Goal: Task Accomplishment & Management: Manage account settings

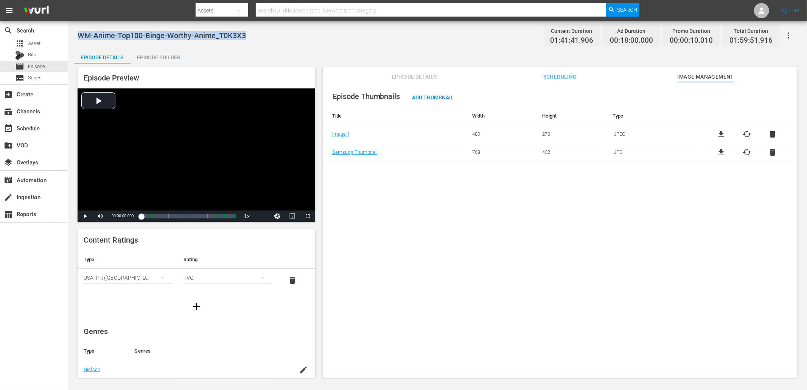
click at [396, 185] on div "Episode Thumbnails Add Thumbnail Title Width Height Type Image 1 480 270 .JPEG …" at bounding box center [560, 233] width 475 height 303
click at [464, 236] on div "Episode Thumbnails Add Thumbnail Title Width Height Type Image 1 480 270 .JPEG …" at bounding box center [560, 233] width 475 height 303
click at [515, 208] on div "Episode Thumbnails Add Thumbnail Title Width Height Type Image 1 480 270 .JPEG …" at bounding box center [560, 233] width 475 height 303
click at [568, 281] on div "Episode Thumbnails Add Thumbnail Title Width Height Type Image 1 480 270 .JPEG …" at bounding box center [560, 233] width 475 height 303
click at [39, 67] on span "Episode" at bounding box center [36, 67] width 17 height 8
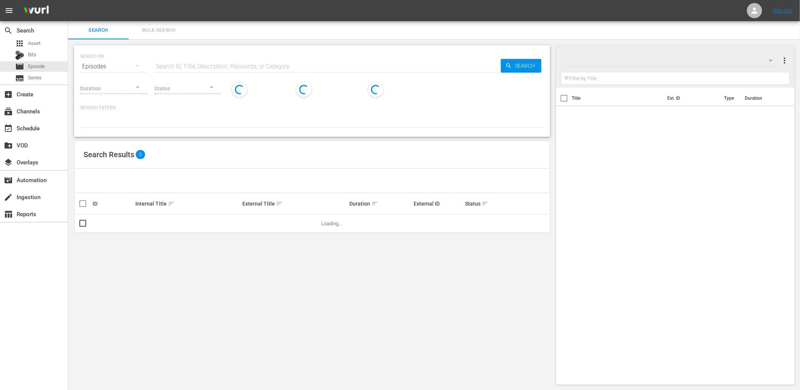
click at [206, 62] on input "text" at bounding box center [327, 66] width 347 height 18
paste input "History Uncovered 02"
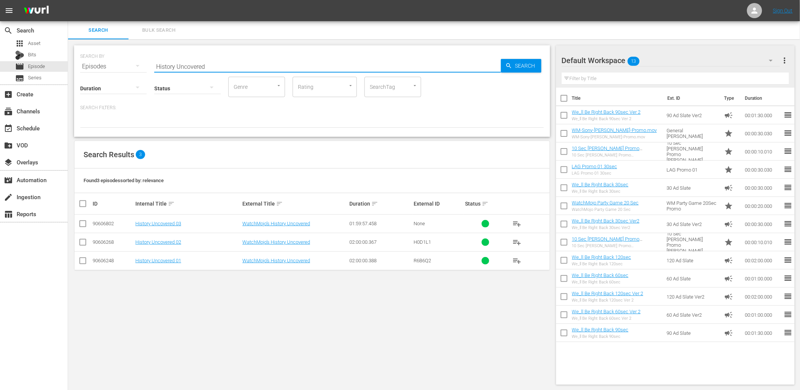
type input "History Uncovered"
click at [153, 221] on link "History Uncovered 03" at bounding box center [158, 224] width 46 height 6
click at [30, 126] on div "event_available Schedule" at bounding box center [21, 127] width 42 height 7
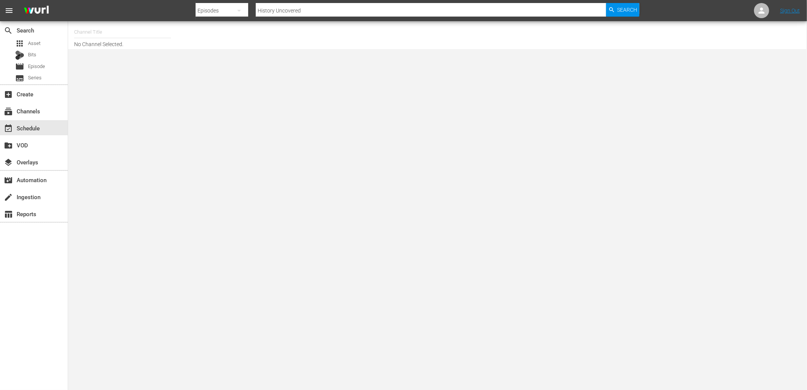
click at [96, 34] on input "text" at bounding box center [122, 32] width 97 height 18
click at [111, 53] on div "WatchMojo (1109 - watchmojo_1)" at bounding box center [178, 53] width 196 height 18
type input "WatchMojo (1109 - watchmojo_1)"
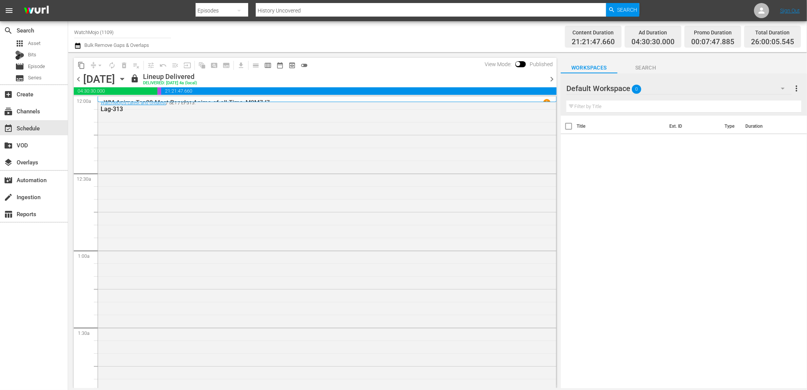
click at [128, 74] on div "Monday, September 29th September 29th" at bounding box center [105, 79] width 45 height 12
click at [124, 78] on icon "button" at bounding box center [121, 79] width 3 height 2
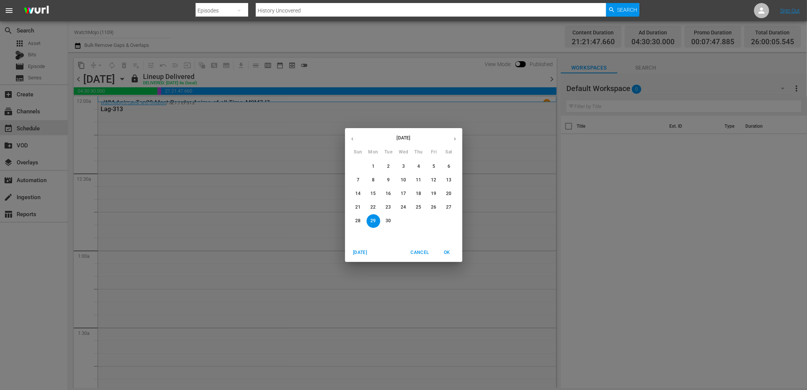
click at [453, 139] on icon "button" at bounding box center [455, 139] width 6 height 6
click at [418, 166] on p "2" at bounding box center [418, 166] width 3 height 6
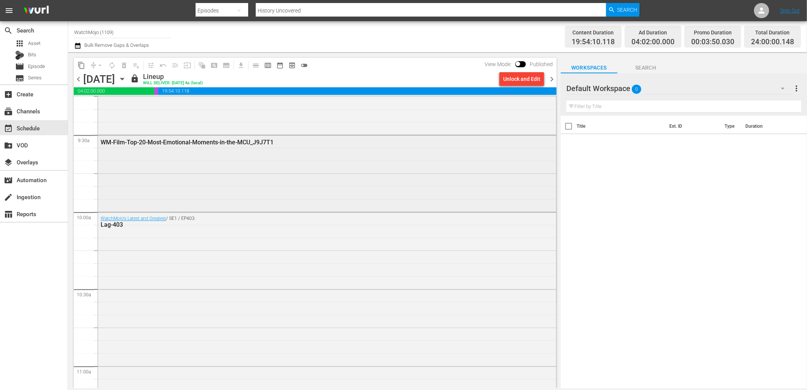
scroll to position [1429, 0]
click at [514, 79] on div "Unlock and Edit" at bounding box center [521, 79] width 37 height 14
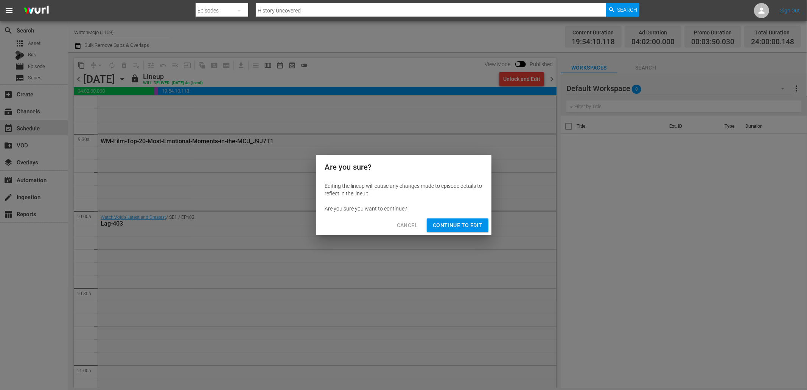
click at [446, 224] on span "Continue to Edit" at bounding box center [457, 225] width 49 height 9
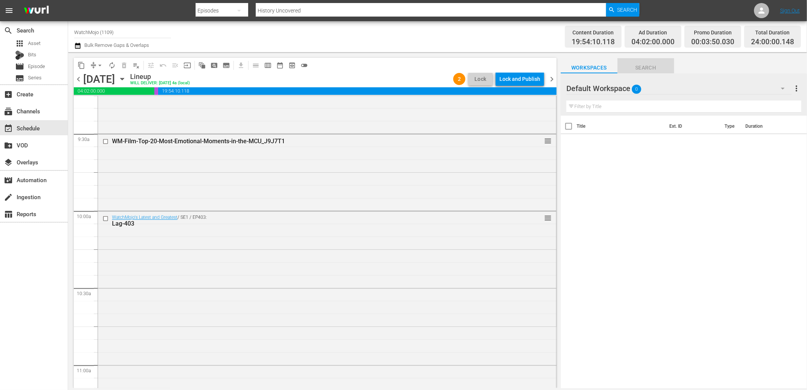
click at [649, 65] on span "Search" at bounding box center [645, 67] width 57 height 9
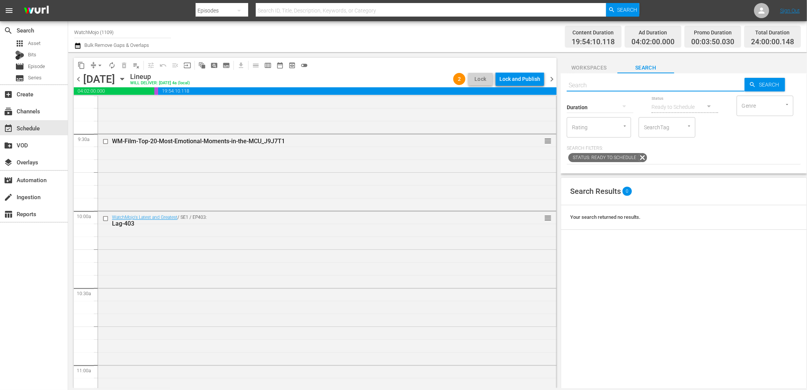
click at [604, 85] on input "text" at bounding box center [656, 85] width 178 height 18
paste input "History Uncovered 02"
type input "History Uncovered 02"
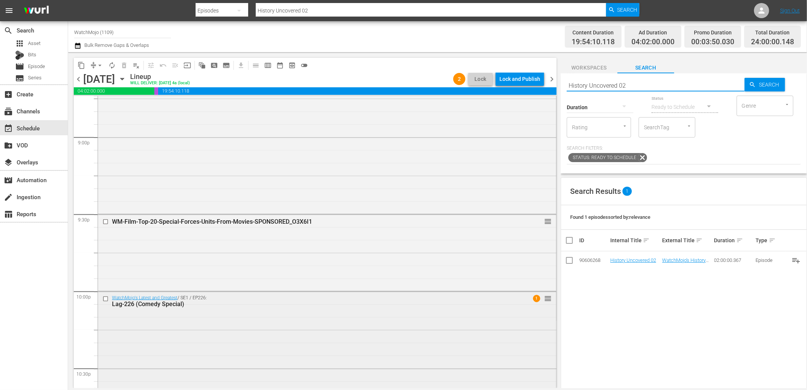
scroll to position [3222, 0]
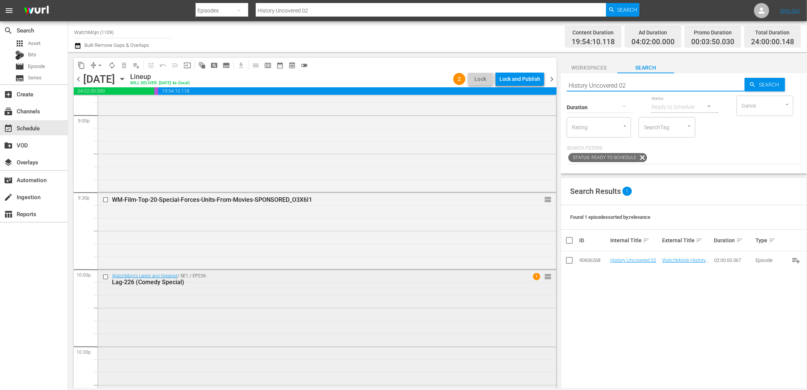
click at [101, 278] on div at bounding box center [106, 277] width 11 height 9
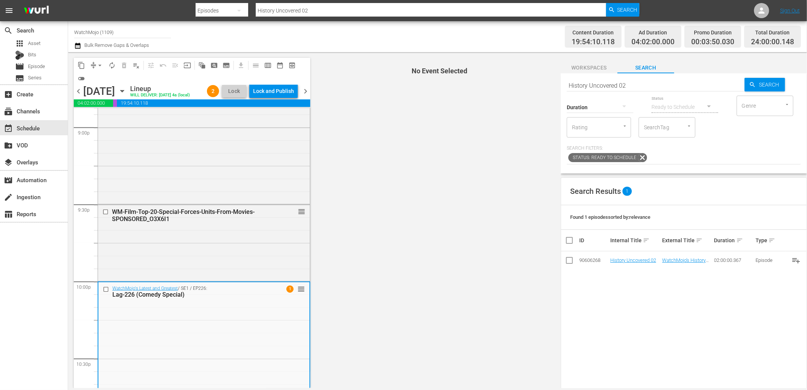
click at [105, 216] on input "checkbox" at bounding box center [107, 212] width 8 height 6
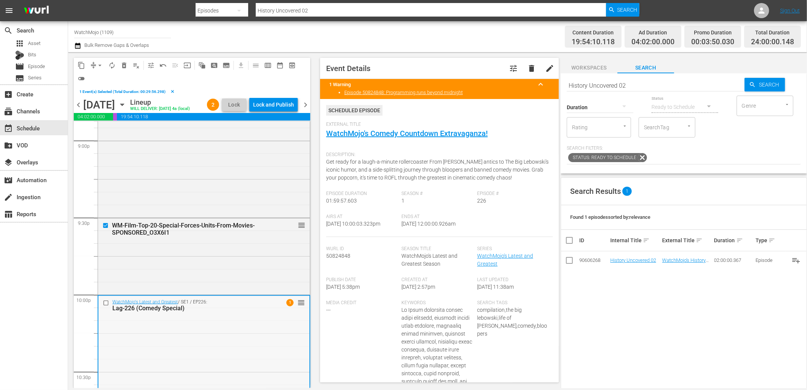
click at [104, 306] on input "checkbox" at bounding box center [107, 303] width 8 height 6
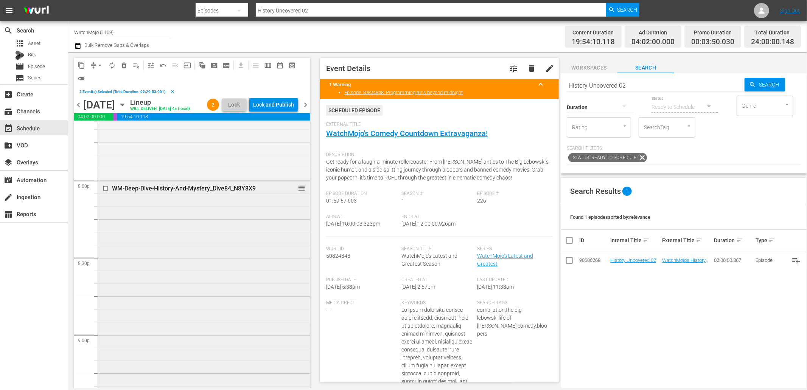
scroll to position [3026, 0]
click at [101, 195] on div at bounding box center [106, 190] width 11 height 9
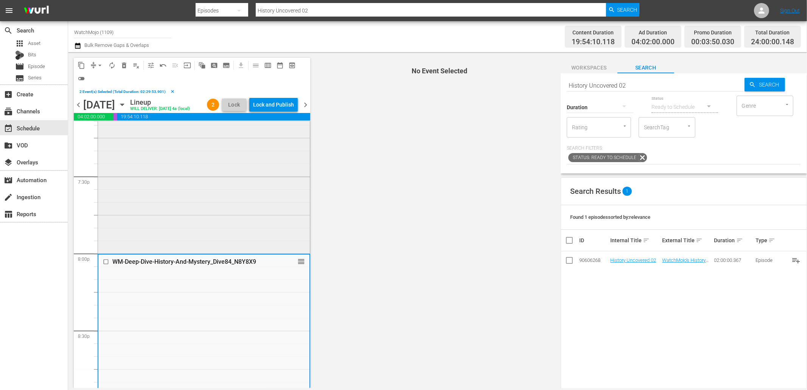
scroll to position [2941, 0]
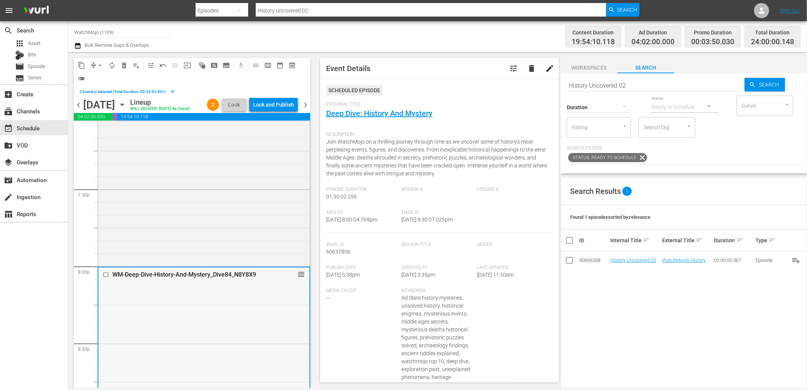
click at [103, 278] on input "checkbox" at bounding box center [107, 275] width 8 height 6
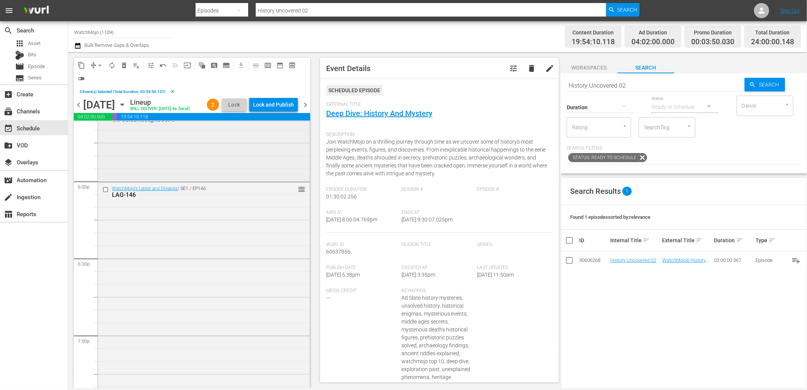
scroll to position [2718, 0]
click at [105, 194] on input "checkbox" at bounding box center [107, 190] width 8 height 6
click at [118, 64] on button "delete_forever_outlined" at bounding box center [124, 65] width 12 height 12
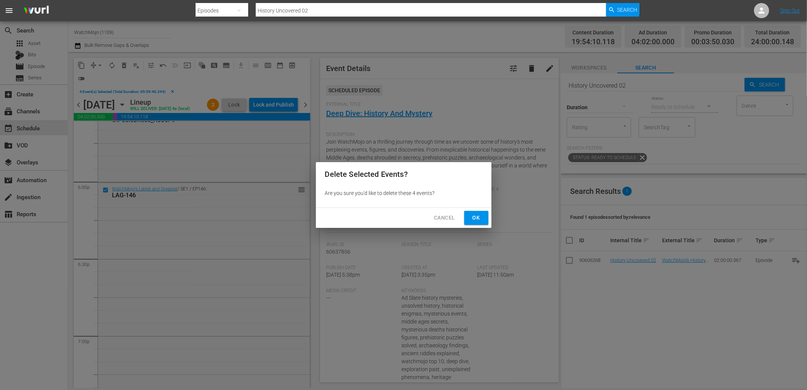
click at [478, 220] on span "Ok" at bounding box center [476, 217] width 12 height 9
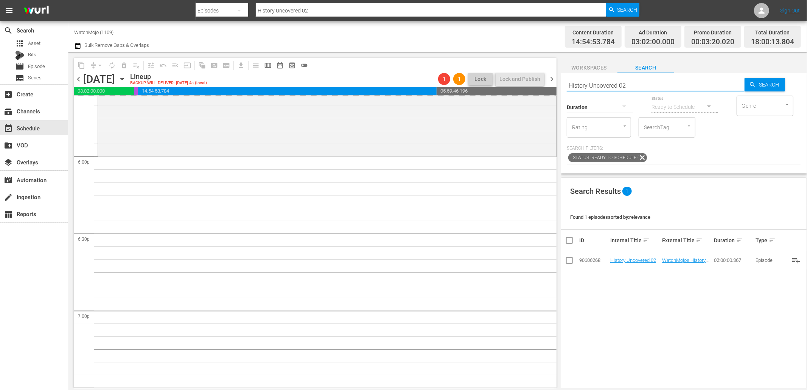
click at [534, 82] on div "content_copy compress arrow_drop_down autorenew_outlined delete_forever_outline…" at bounding box center [437, 220] width 739 height 336
paste input "WM-Deep-Dive-Key-Moments-In-History_Dive147_L1Y8Y1"
type input "WM-Deep-Dive-Key-Moments-In-History_Dive147_L1Y8Y1"
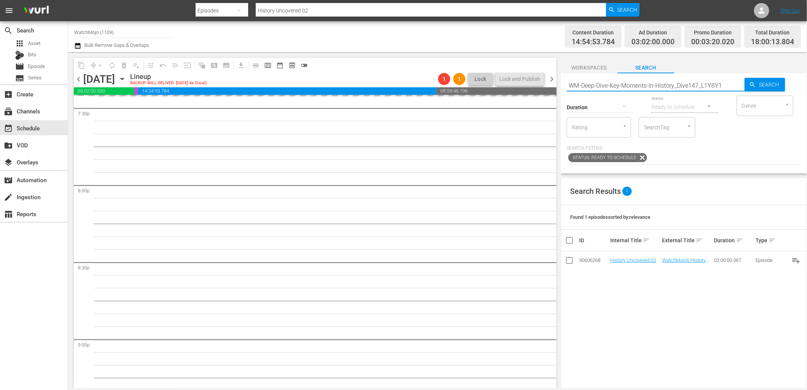
type input "WM-Deep-Dive-Key-Moments-In-History_Dive147_L1Y8Y1"
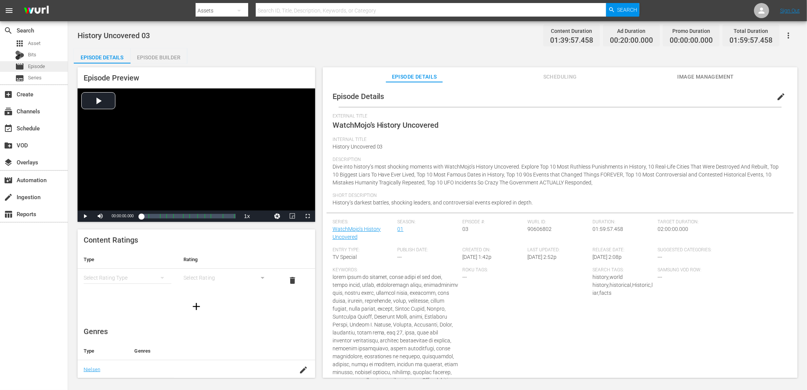
click at [35, 67] on span "Episode" at bounding box center [36, 67] width 17 height 8
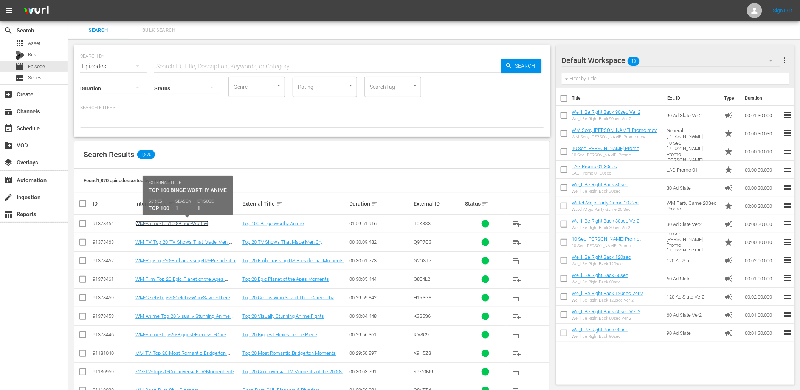
click at [175, 225] on link "WM-Anime-Top100-Binge-Worthy-Anime_T0K3X3" at bounding box center [171, 226] width 73 height 11
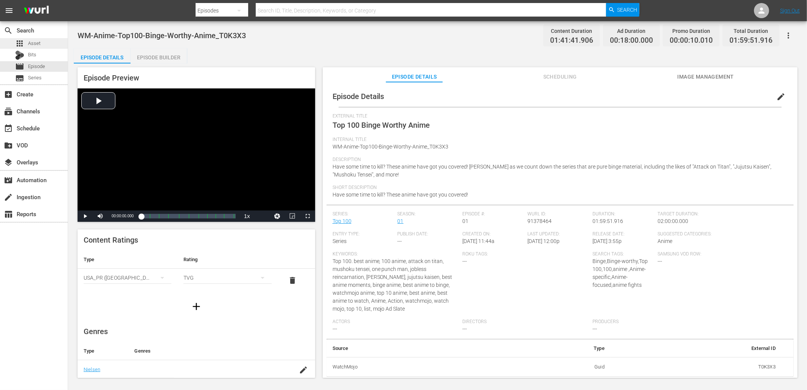
click at [32, 46] on span "Asset" at bounding box center [34, 44] width 12 height 8
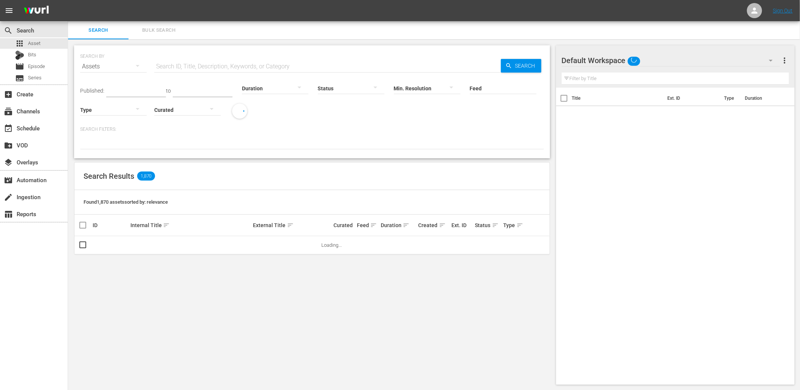
click at [193, 65] on input "text" at bounding box center [327, 66] width 347 height 18
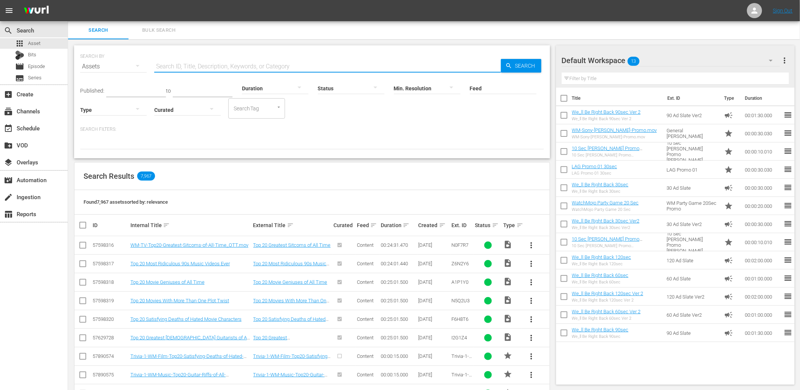
type input "J7F1E8"
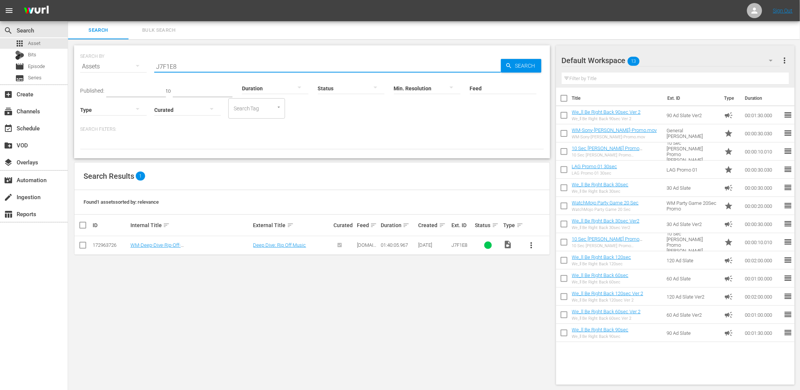
click at [160, 33] on span "Bulk Search" at bounding box center [158, 30] width 51 height 9
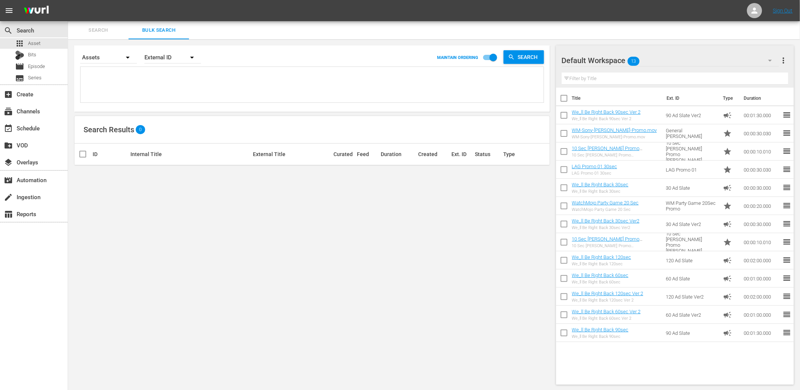
click at [111, 72] on textarea at bounding box center [312, 86] width 461 height 34
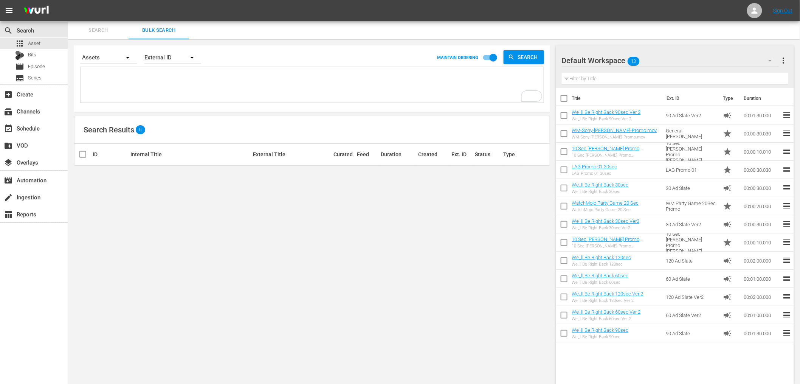
click at [155, 69] on textarea "To enrich screen reader interactions, please activate Accessibility in Grammarl…" at bounding box center [312, 86] width 461 height 34
paste textarea "R7M2H5 S1F4Z5 S8T4M8 T0K3X3 T1Q1R1 X4X9Z1 U7V6F3 V4S2R4 V7O4V2 W9P3I2 Y3Z1Y1 Y7…"
type textarea "R7M2H5 S1F4Z5 S8T4M8 T0K3X3 T1Q1R1 X4X9Z1 U7V6F3 V4S2R4 V7O4V2 W9P3I2 Y3Z1Y1 Y7…"
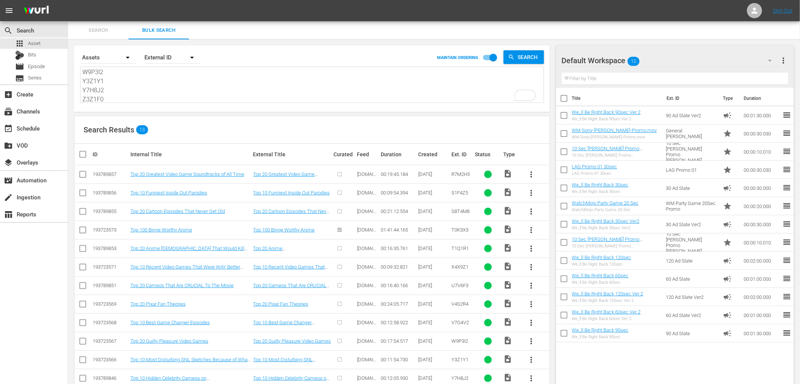
type textarea "R7M2H5 S1F4Z5 S8T4M8 T0K3X3 T1Q1R1 X4X9Z1 U7V6F3 V4S2R4 V7O4V2 W9P3I2 Y3Z1Y1 Y7…"
click at [88, 153] on input "checkbox" at bounding box center [85, 154] width 15 height 9
checkbox input "true"
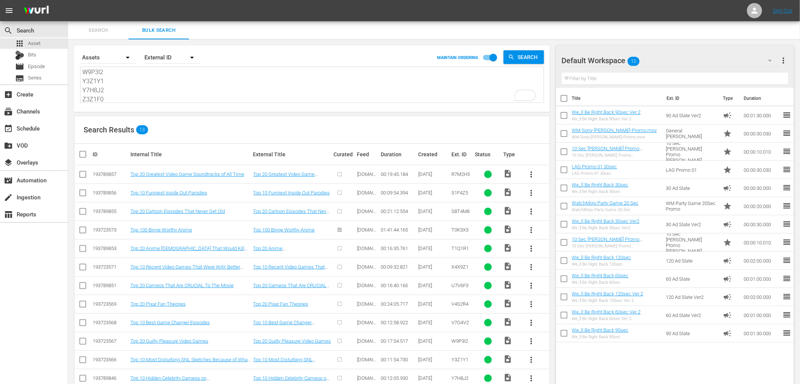
checkbox input "true"
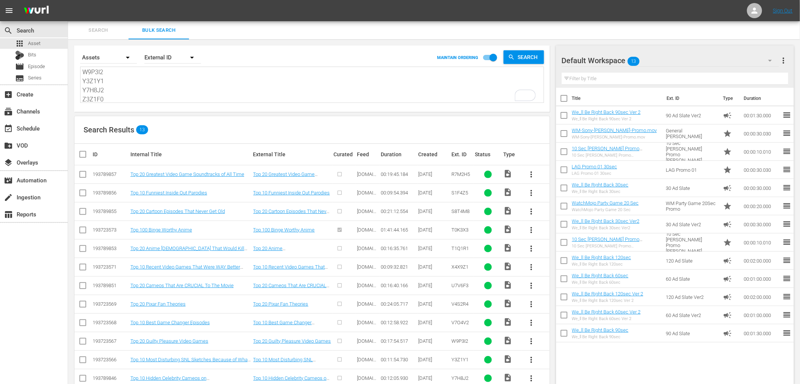
checkbox input "true"
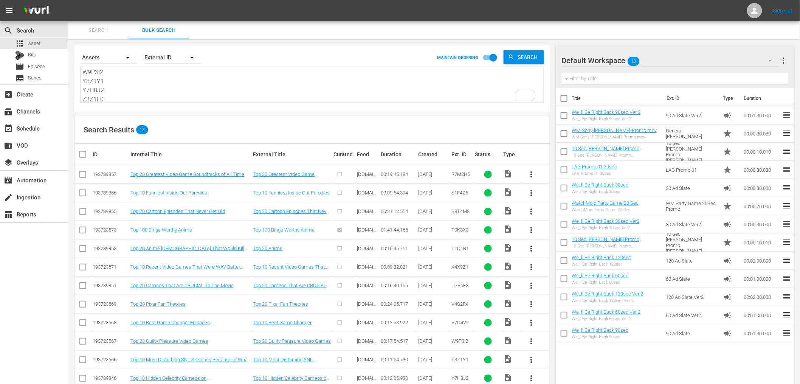
checkbox input "true"
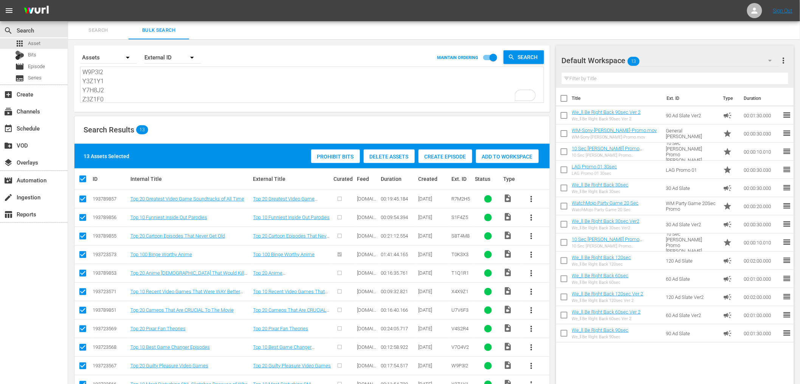
click at [81, 178] on input "checkbox" at bounding box center [85, 178] width 15 height 9
checkbox input "false"
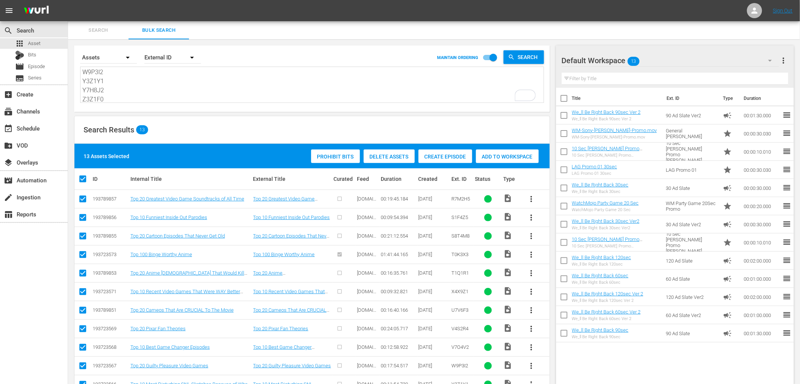
checkbox input "false"
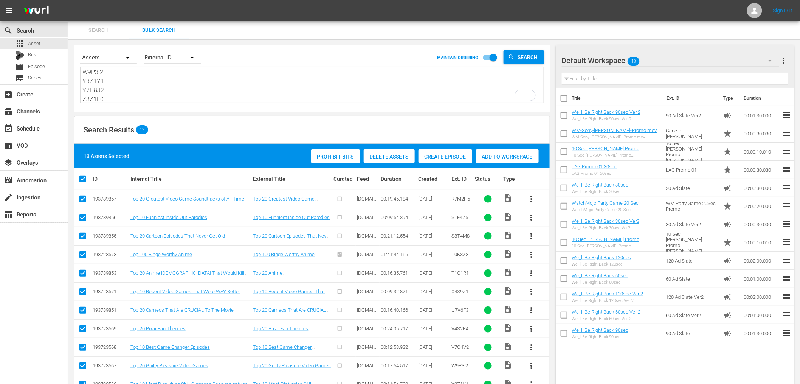
checkbox input "false"
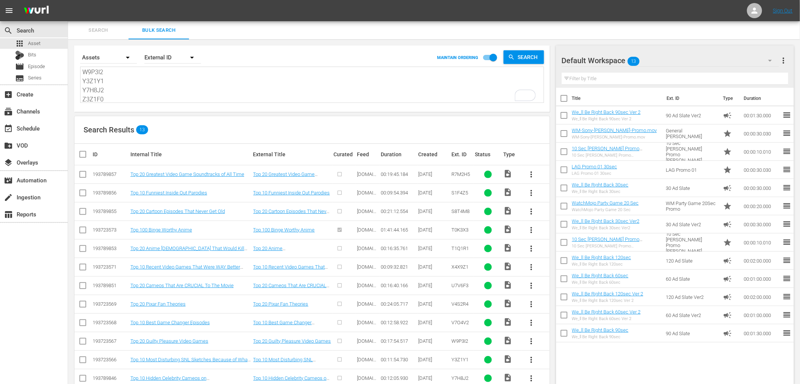
click at [174, 82] on textarea "R7M2H5 S1F4Z5 S8T4M8 T0K3X3 T1Q1R1 X4X9Z1 U7V6F3 V4S2R4 V7O4V2 W9P3I2 Y3Z1Y1 Y7…" at bounding box center [312, 85] width 461 height 34
click at [86, 154] on input "checkbox" at bounding box center [85, 154] width 15 height 9
checkbox input "true"
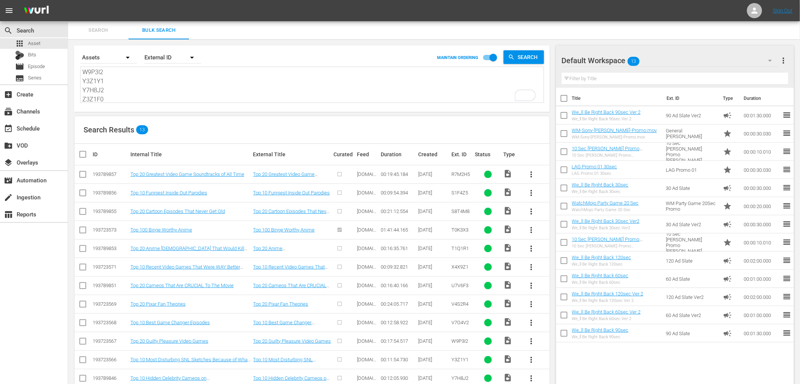
checkbox input "true"
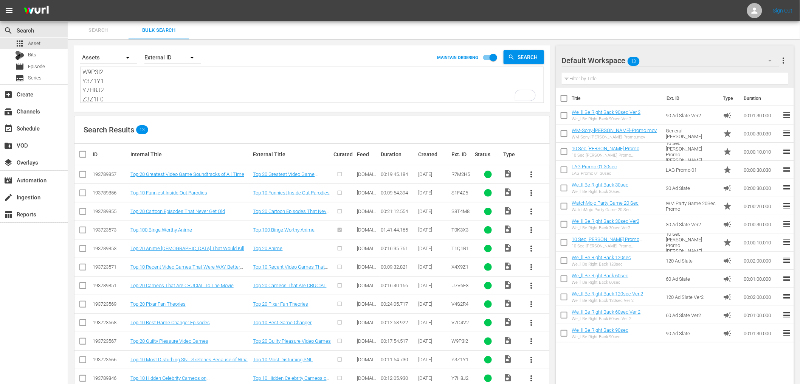
checkbox input "true"
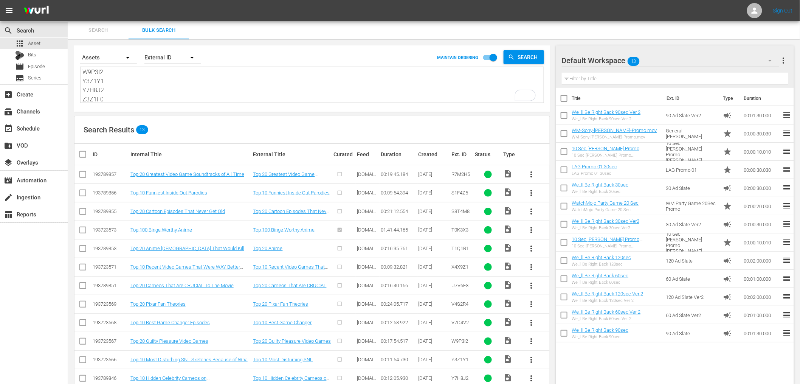
checkbox input "true"
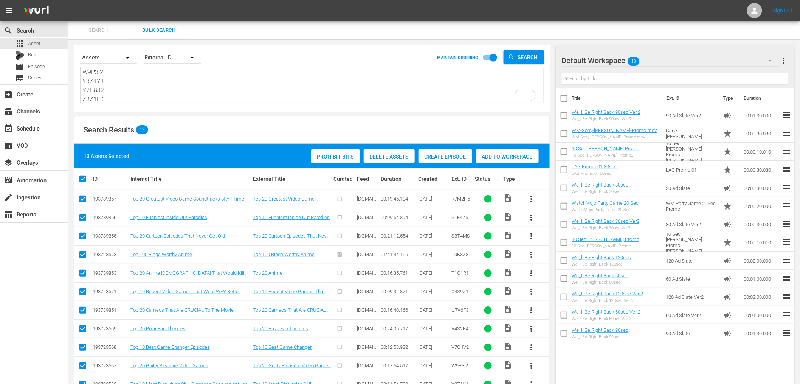
click at [219, 84] on textarea "R7M2H5 S1F4Z5 S8T4M8 T0K3X3 T1Q1R1 X4X9Z1 U7V6F3 V4S2R4 V7O4V2 W9P3I2 Y3Z1Y1 Y7…" at bounding box center [312, 85] width 461 height 34
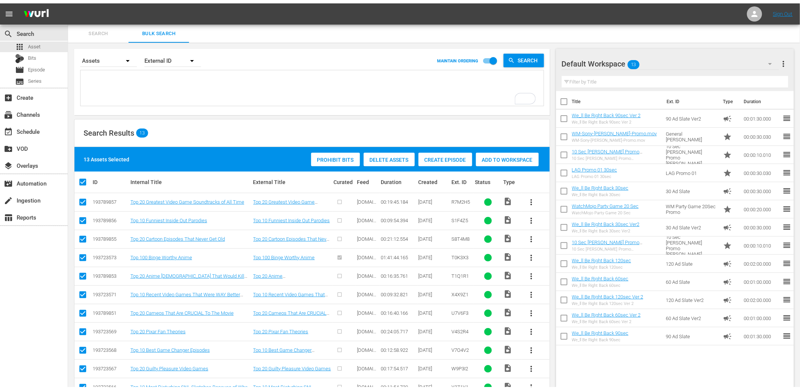
scroll to position [0, 0]
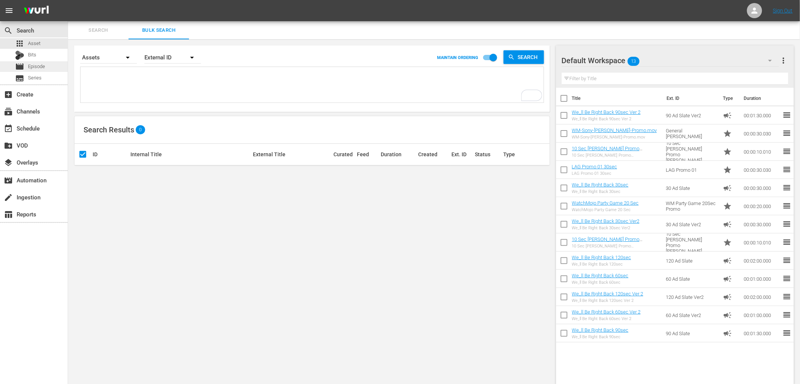
click at [39, 64] on span "Episode" at bounding box center [36, 67] width 17 height 8
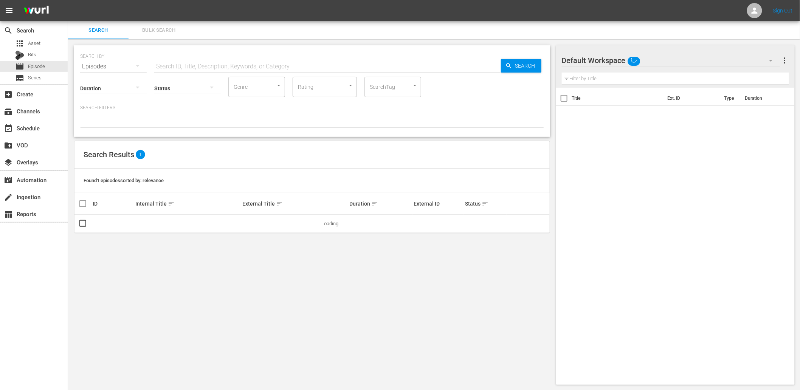
click at [179, 61] on input "text" at bounding box center [327, 66] width 347 height 18
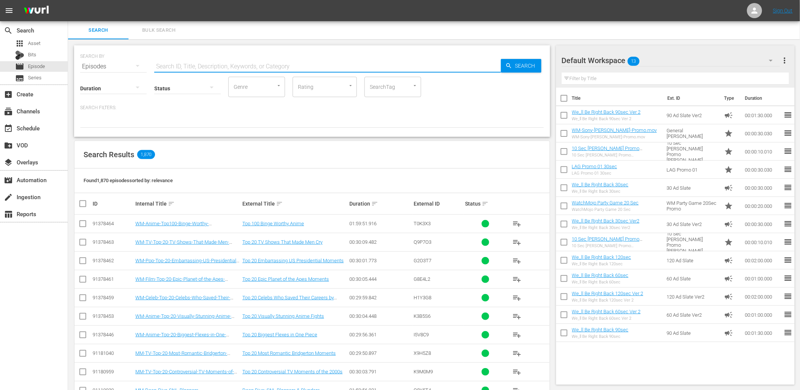
paste input "WM-Deep-Dive-Key-Moments-In-History_Dive147_L1Y8Y1"
type input "WM-Deep-Dive-Key-Moments-In-History_Dive147_L1Y8Y1"
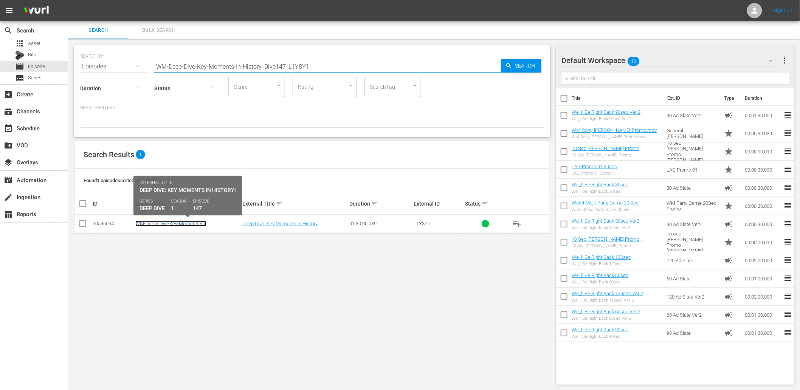
click at [179, 225] on link "WM-Deep-Dive-Key-Moments-In-History_Dive147_L1Y8Y1" at bounding box center [170, 226] width 71 height 11
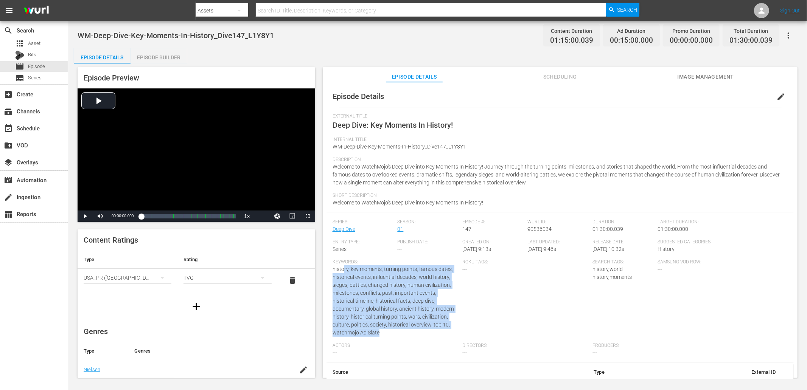
drag, startPoint x: 345, startPoint y: 269, endPoint x: 402, endPoint y: 330, distance: 83.8
click at [402, 330] on div "Keywords: history, key moments, turning points, famous dates, historical events…" at bounding box center [397, 301] width 130 height 84
click at [556, 87] on div "Episode Details edit" at bounding box center [559, 96] width 467 height 21
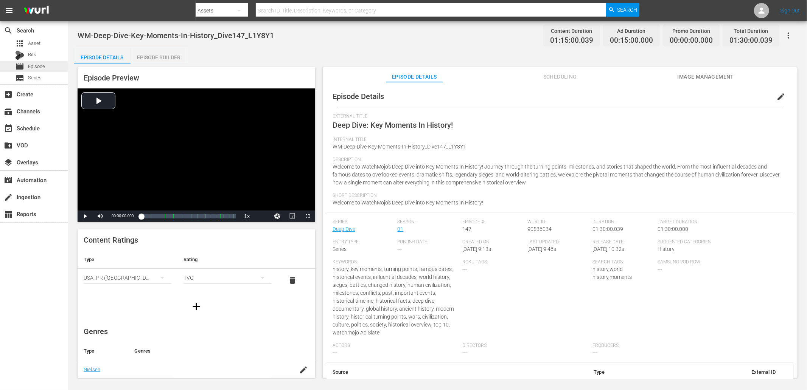
click at [33, 63] on span "Episode" at bounding box center [36, 67] width 17 height 8
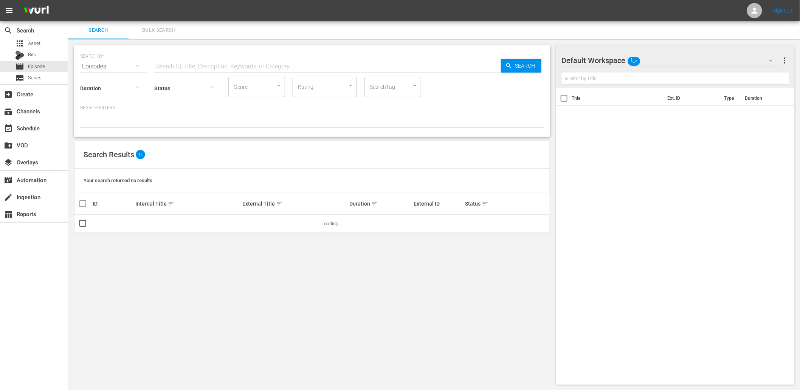
click at [298, 63] on input "text" at bounding box center [327, 66] width 347 height 18
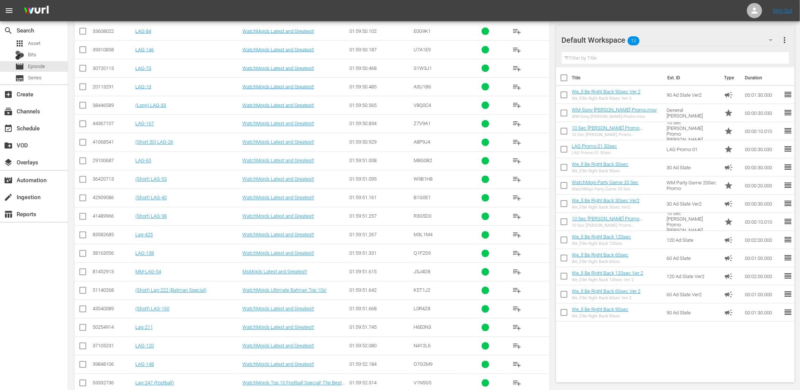
scroll to position [1610, 0]
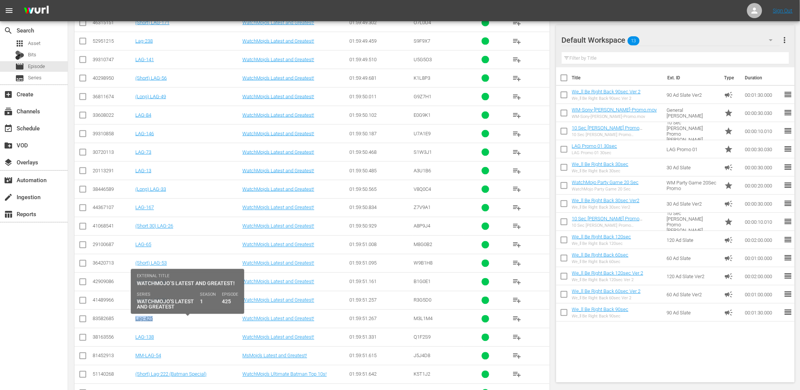
drag, startPoint x: 165, startPoint y: 324, endPoint x: 137, endPoint y: 322, distance: 28.4
click at [137, 322] on div "Lag-425" at bounding box center [187, 319] width 105 height 6
copy link "Lag-425"
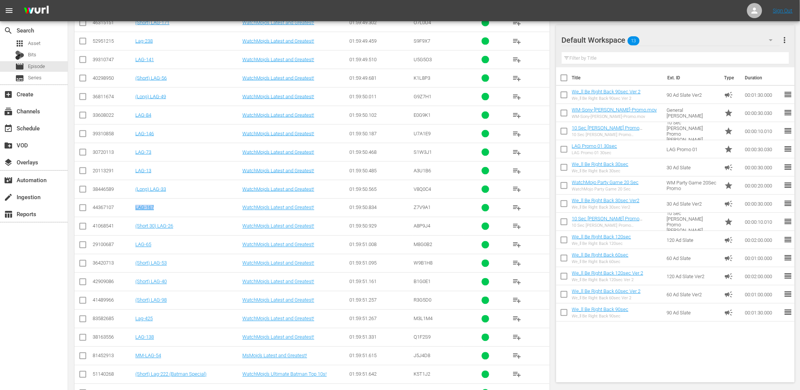
drag, startPoint x: 162, startPoint y: 213, endPoint x: 135, endPoint y: 216, distance: 26.3
click at [135, 216] on td "LAG-167" at bounding box center [187, 208] width 107 height 19
copy link "LAG-167"
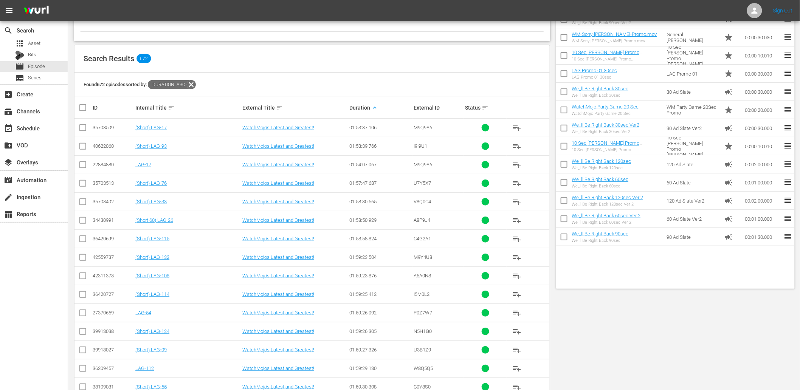
scroll to position [0, 0]
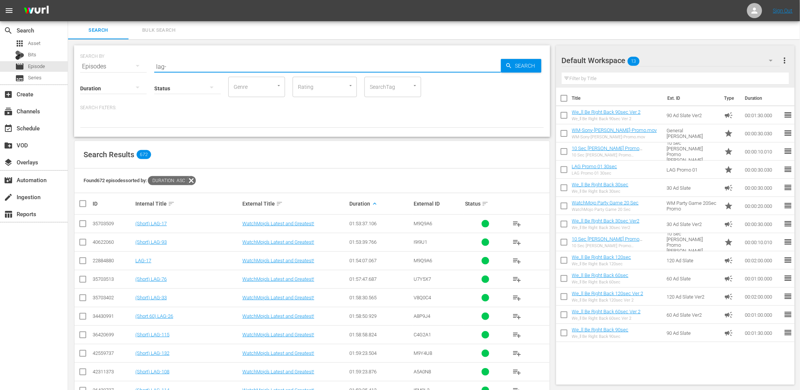
drag, startPoint x: 155, startPoint y: 57, endPoint x: 114, endPoint y: 54, distance: 41.4
click at [114, 54] on div "SEARCH BY Search By Episodes Search ID, Title, Description, Keywords, or Catego…" at bounding box center [312, 61] width 464 height 27
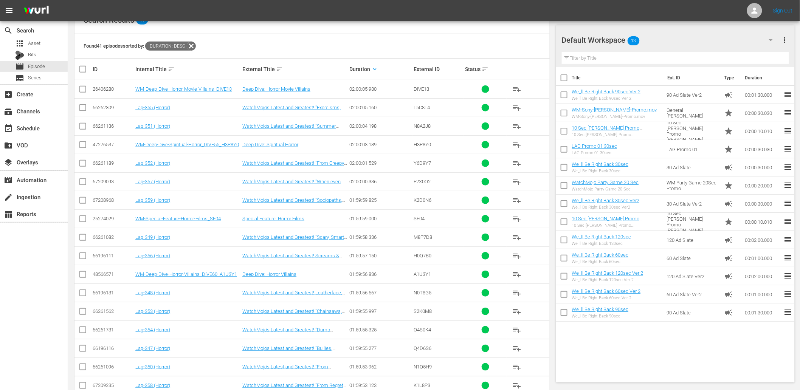
scroll to position [359, 0]
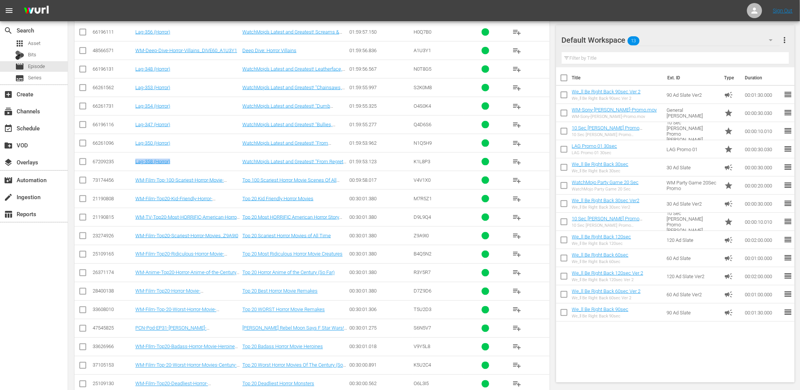
drag, startPoint x: 188, startPoint y: 160, endPoint x: 128, endPoint y: 163, distance: 59.8
click at [128, 163] on tr "67209235 Lag-358 (Horror) WatchMojo’s Latest and Greatest! "From Regret to Horr…" at bounding box center [312, 161] width 475 height 19
copy link "Lag-358 (Horror)"
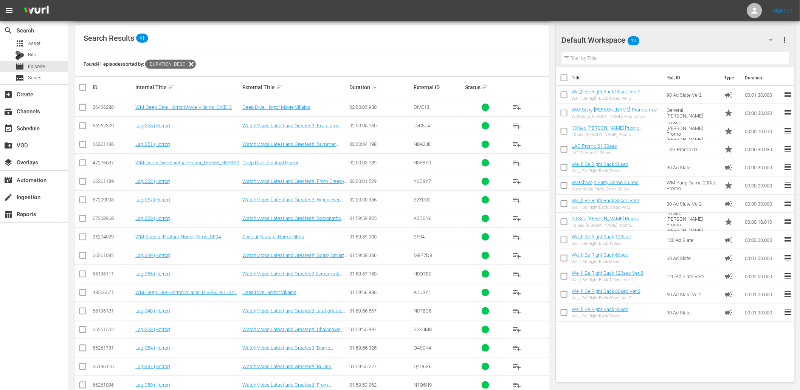
scroll to position [51, 0]
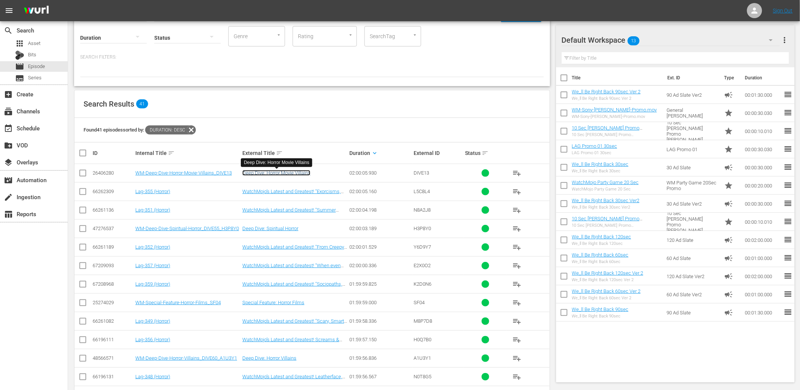
click at [250, 172] on link "Deep Dive: Horror Movie Villains" at bounding box center [276, 173] width 68 height 6
click at [253, 122] on div "Found 41 episodes sorted by: Duration: desc" at bounding box center [312, 130] width 475 height 25
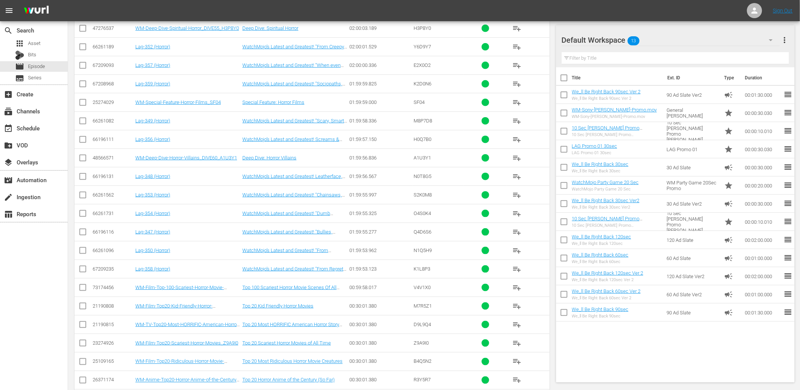
scroll to position [0, 0]
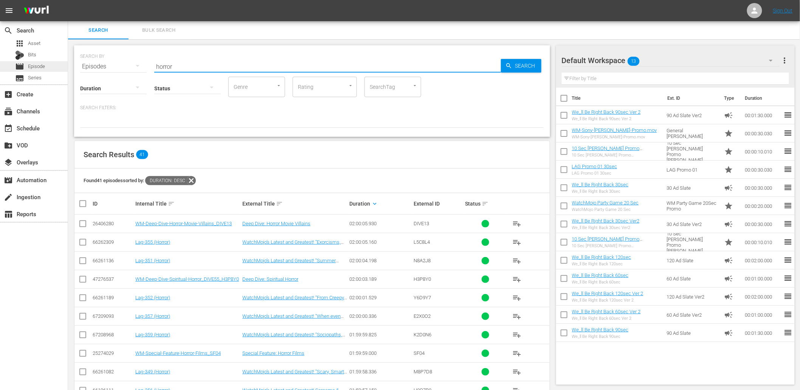
drag, startPoint x: 160, startPoint y: 65, endPoint x: 11, endPoint y: 61, distance: 149.1
click at [68, 0] on div "search Search apps Asset Bits movie Episode subtitles Series add_box Create sub…" at bounding box center [434, 0] width 732 height 0
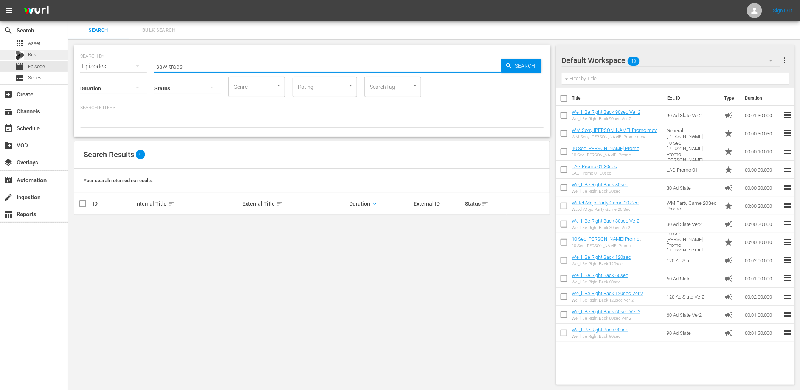
drag, startPoint x: 156, startPoint y: 67, endPoint x: 57, endPoint y: 53, distance: 99.7
click at [68, 0] on div "search Search apps Asset Bits movie Episode subtitles Series add_box Create sub…" at bounding box center [434, 0] width 732 height 0
type input "lag-"
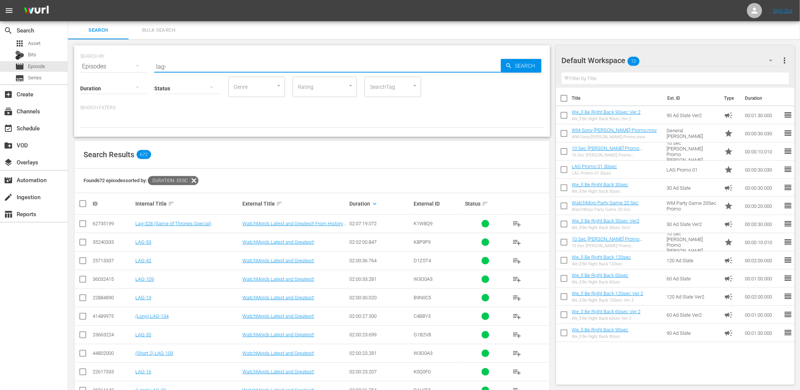
click at [379, 172] on div "Found 672 episodes sorted by: Duration: desc" at bounding box center [312, 181] width 475 height 25
click at [376, 199] on div "Duration keyboard_arrow_down" at bounding box center [380, 203] width 62 height 9
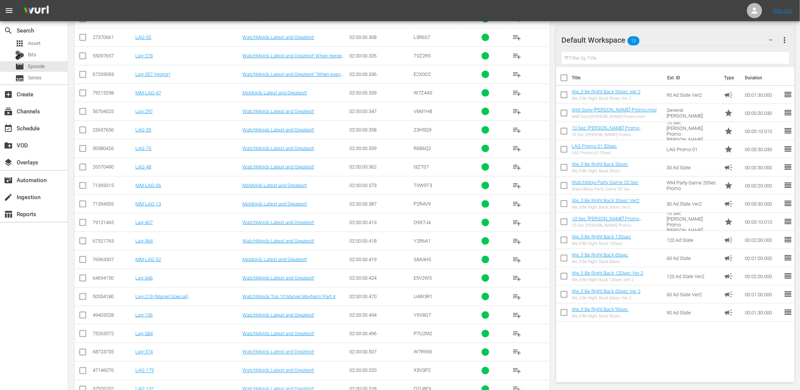
scroll to position [5061, 0]
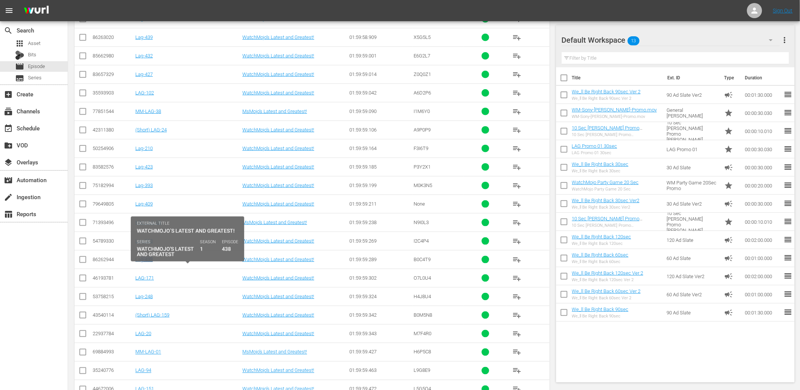
drag, startPoint x: 177, startPoint y: 265, endPoint x: 140, endPoint y: 267, distance: 36.7
click at [140, 267] on td "Lag-438" at bounding box center [187, 259] width 107 height 19
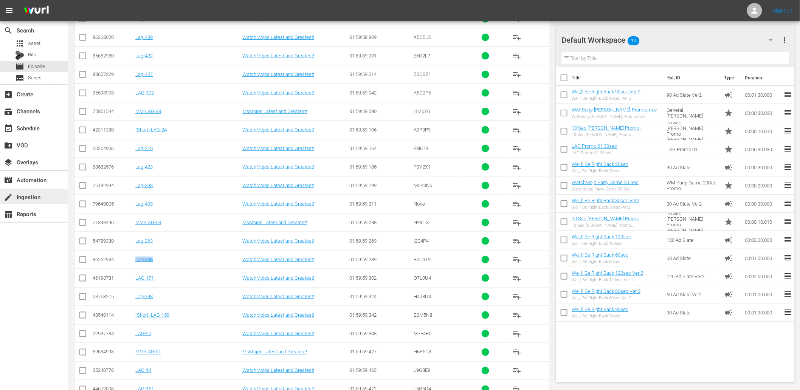
copy link "Lag-438"
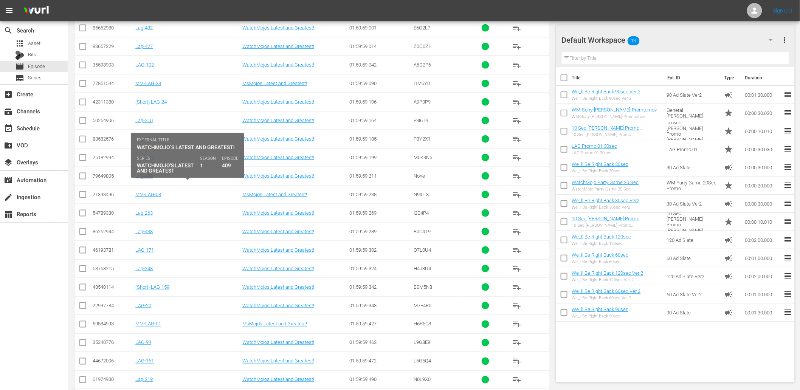
drag, startPoint x: 159, startPoint y: 184, endPoint x: 139, endPoint y: 186, distance: 20.1
click at [139, 179] on div "Lag-409" at bounding box center [187, 176] width 105 height 6
copy link "Lag-409"
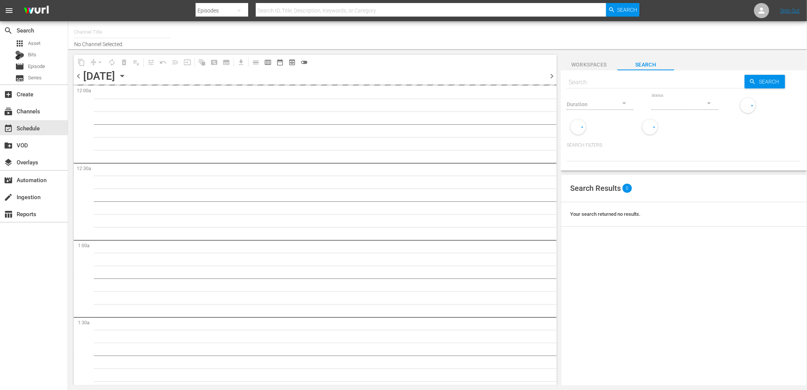
type input "WatchMojo (1109)"
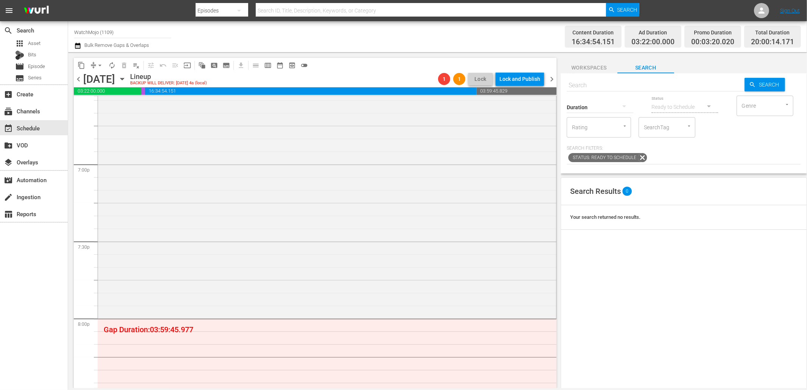
scroll to position [2934, 0]
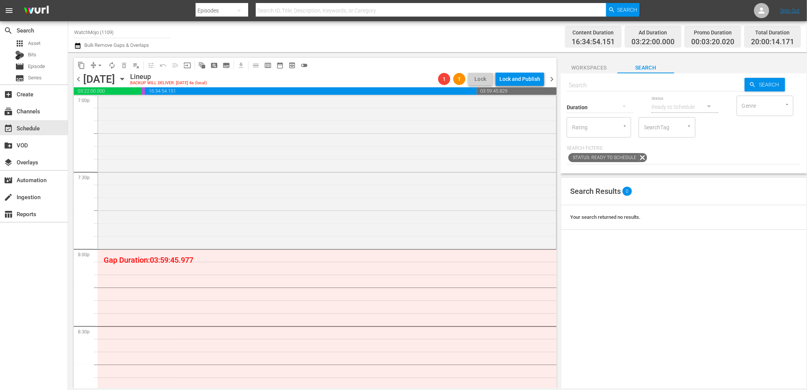
click at [598, 86] on input "text" at bounding box center [656, 85] width 178 height 18
paste input "WM-Deep-Dive-Key-Moments-In-History_Dive147_L1Y8Y1"
type input "WM-Deep-Dive-Key-Moments-In-History_Dive147_L1Y8Y1"
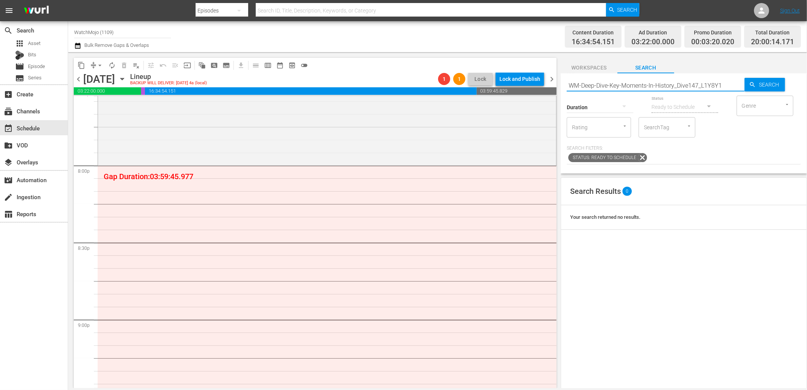
type input "WM-Deep-Dive-Key-Moments-In-History_Dive147_L1Y8Y1"
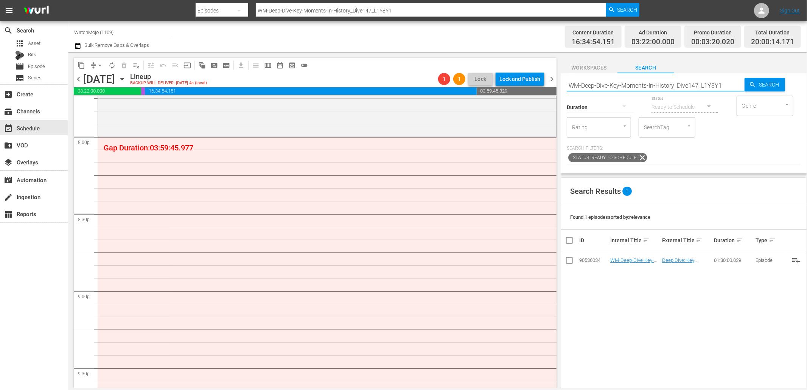
scroll to position [2990, 0]
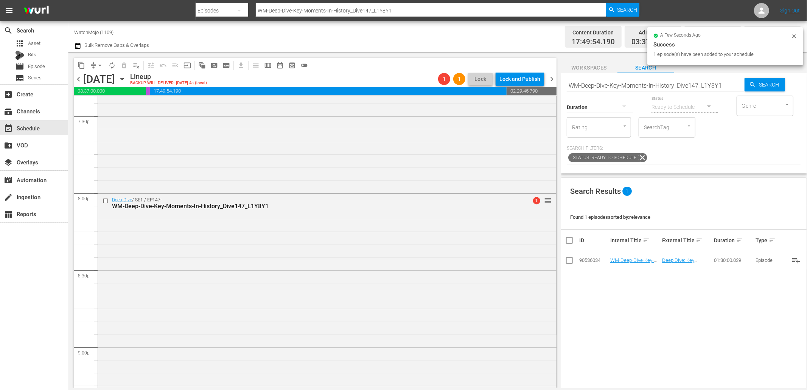
click at [619, 84] on input "WM-Deep-Dive-Key-Moments-In-History_Dive147_L1Y8Y1" at bounding box center [656, 85] width 178 height 18
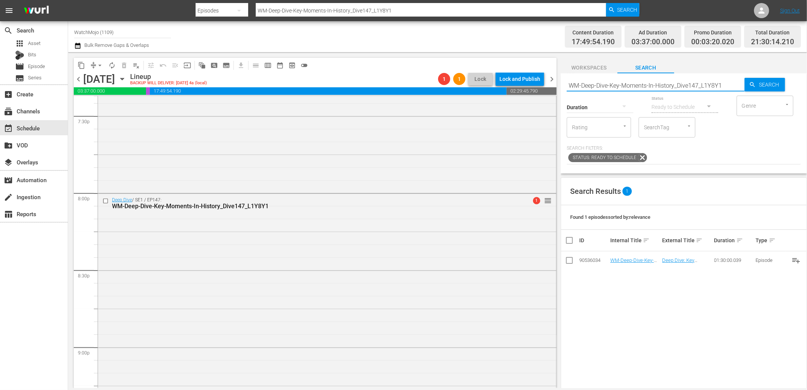
paste input "Changed-History-Forever_Dive136_V2D6U2"
type input "WM-Deep-Dive-Changed-History-Forever_Dive136_V2D6U2"
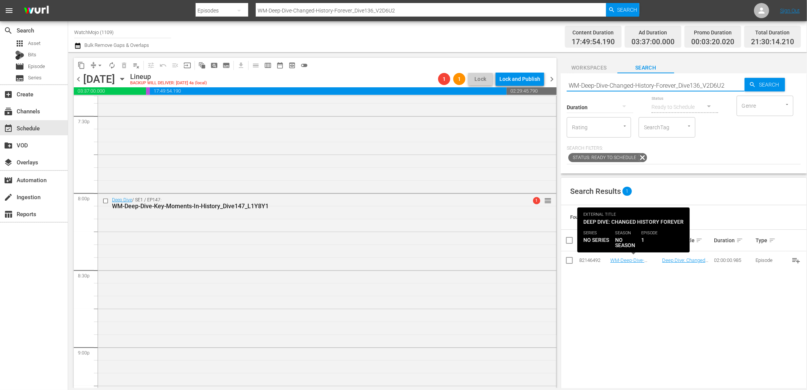
type input "WM-Deep-Dive-Changed-History-Forever_Dive136_V2D6U2"
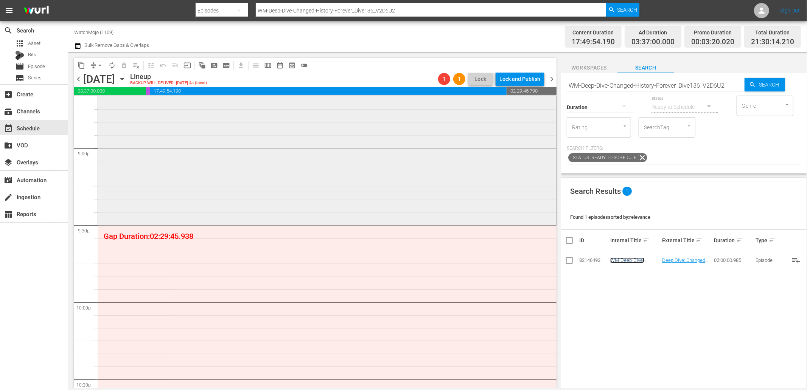
scroll to position [3242, 0]
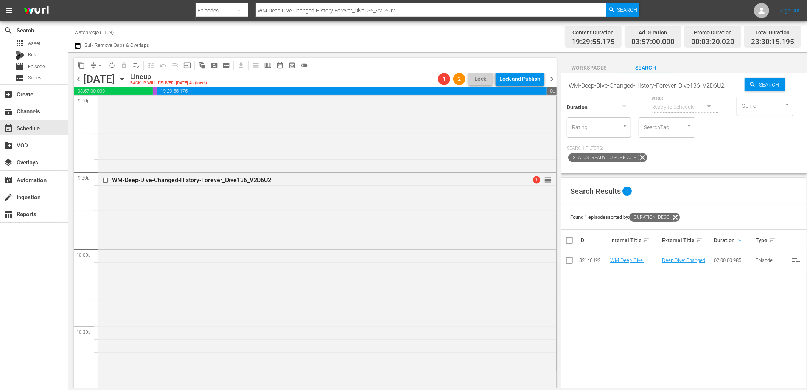
click at [606, 61] on button "Workspaces" at bounding box center [589, 65] width 57 height 15
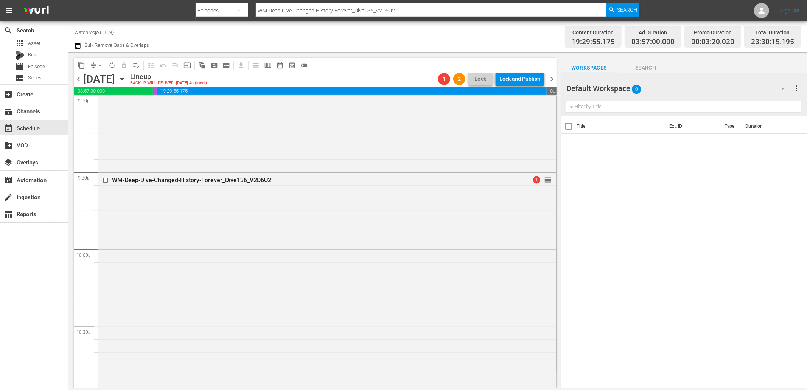
click at [588, 110] on input "text" at bounding box center [683, 107] width 235 height 12
type input "12"
click at [787, 105] on span "clear" at bounding box center [785, 106] width 9 height 9
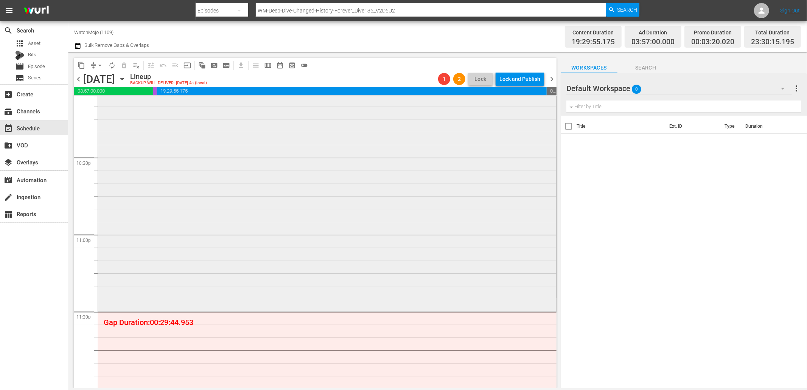
scroll to position [3412, 0]
click at [649, 68] on span "Search" at bounding box center [645, 67] width 57 height 9
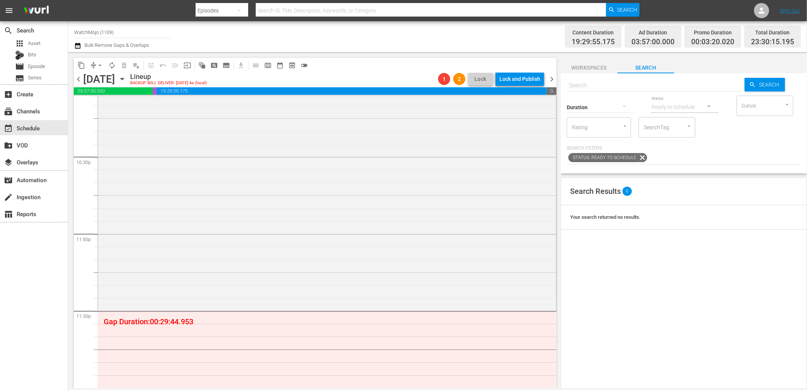
click at [588, 68] on span "Workspaces" at bounding box center [589, 67] width 57 height 9
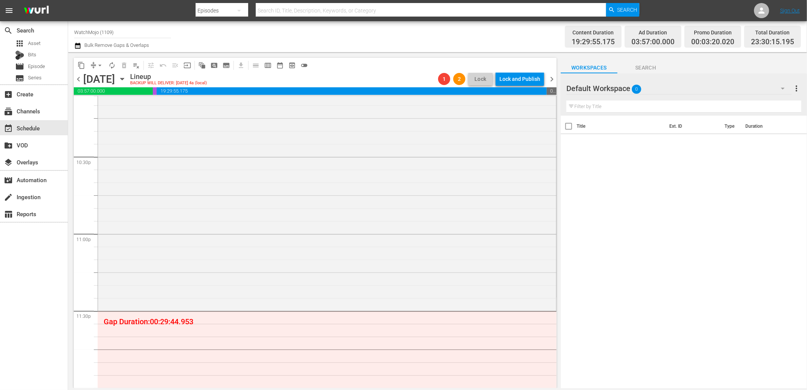
click at [673, 80] on div "Default Workspace 0" at bounding box center [678, 88] width 225 height 21
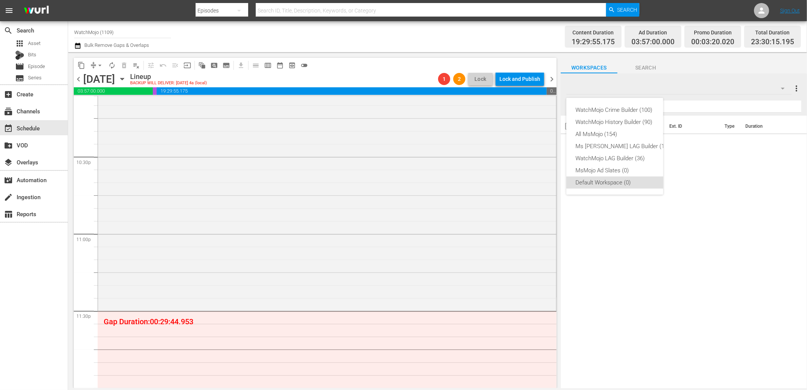
click at [605, 186] on div "Default Workspace (0)" at bounding box center [622, 183] width 94 height 12
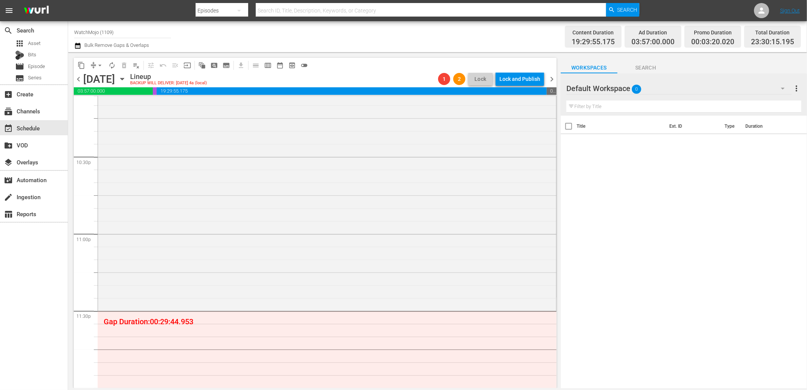
click at [688, 89] on div "Default Workspace 0" at bounding box center [678, 88] width 225 height 21
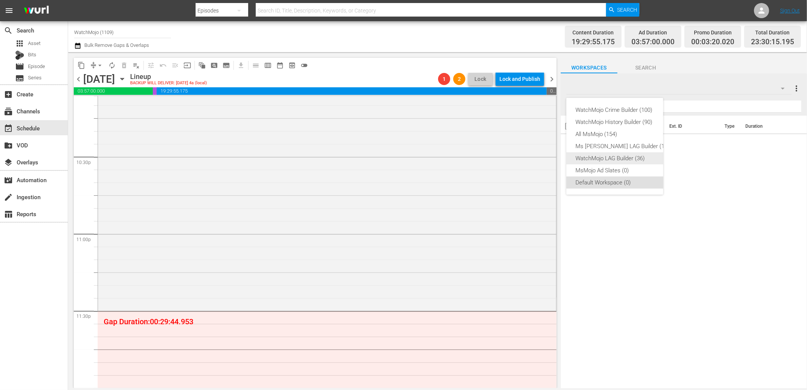
click at [629, 158] on div "WatchMojo LAG Builder (36)" at bounding box center [622, 158] width 94 height 12
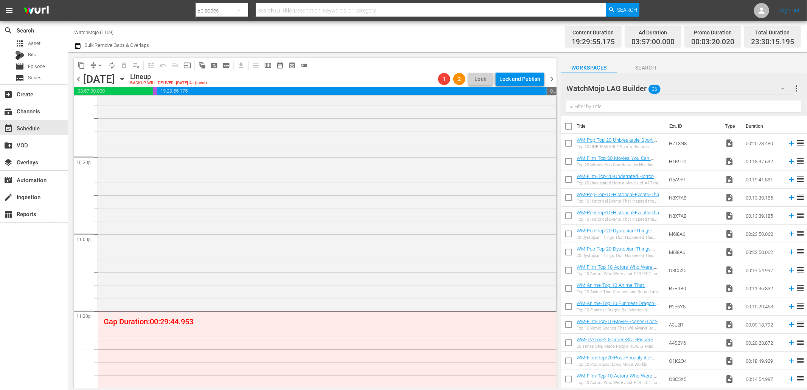
click at [691, 85] on div "WatchMojo LAG Builder 36" at bounding box center [678, 88] width 225 height 21
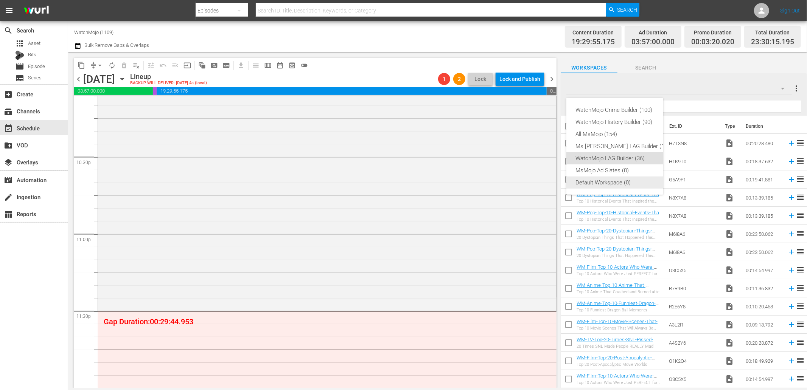
click at [633, 183] on div "Default Workspace (0)" at bounding box center [622, 183] width 94 height 12
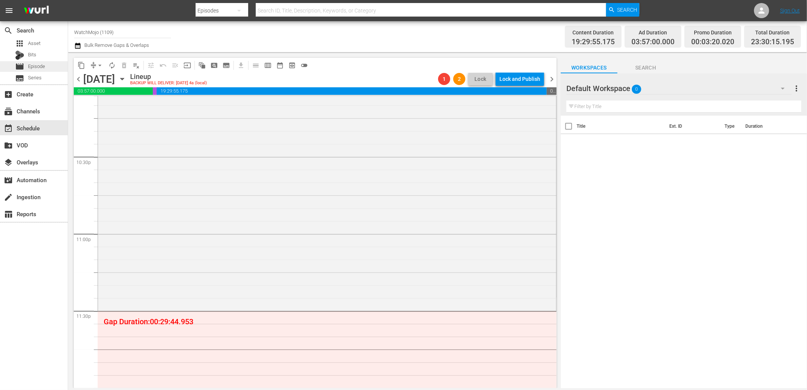
click at [43, 67] on span "Episode" at bounding box center [36, 67] width 17 height 8
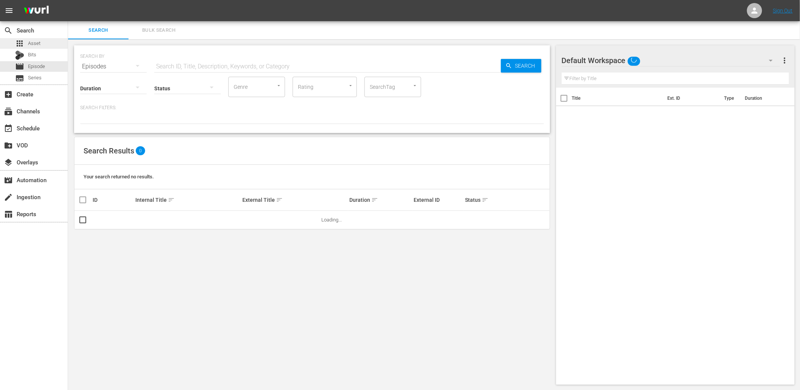
click at [36, 42] on span "Asset" at bounding box center [34, 44] width 12 height 8
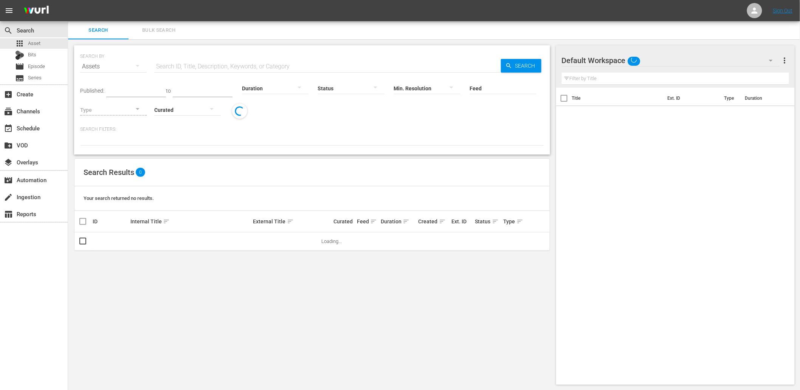
click at [197, 67] on input "text" at bounding box center [327, 66] width 347 height 18
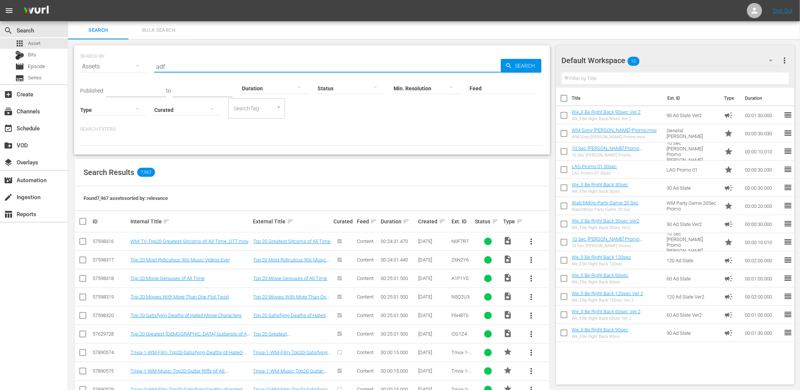
type input "ad"
drag, startPoint x: 165, startPoint y: 66, endPoint x: 132, endPoint y: 56, distance: 34.3
click at [132, 56] on div "SEARCH BY Search By Assets Search ID, Title, Description, Keywords, or Category…" at bounding box center [312, 61] width 464 height 27
click at [702, 59] on div "Default Workspace 13" at bounding box center [671, 60] width 219 height 21
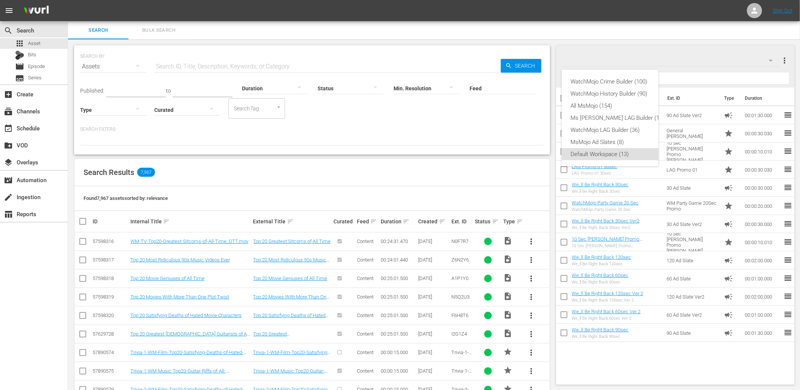
click at [633, 152] on div "Default Workspace (13)" at bounding box center [618, 154] width 94 height 12
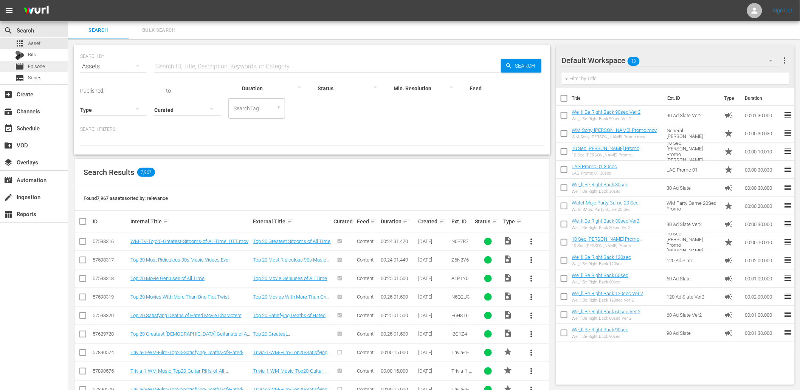
click at [32, 66] on span "Episode" at bounding box center [36, 67] width 17 height 8
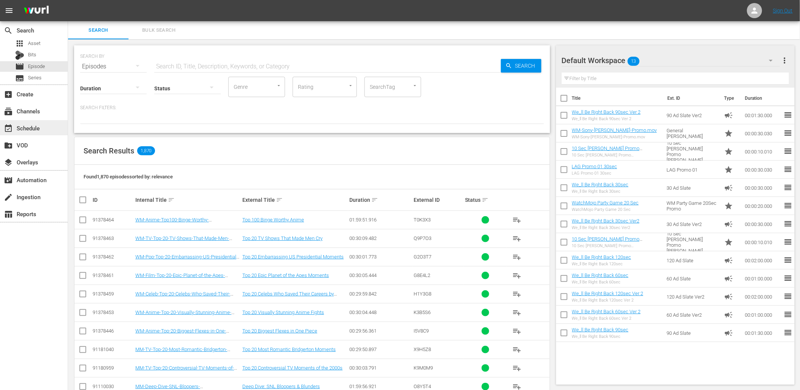
click at [30, 126] on div "event_available Schedule" at bounding box center [21, 127] width 42 height 7
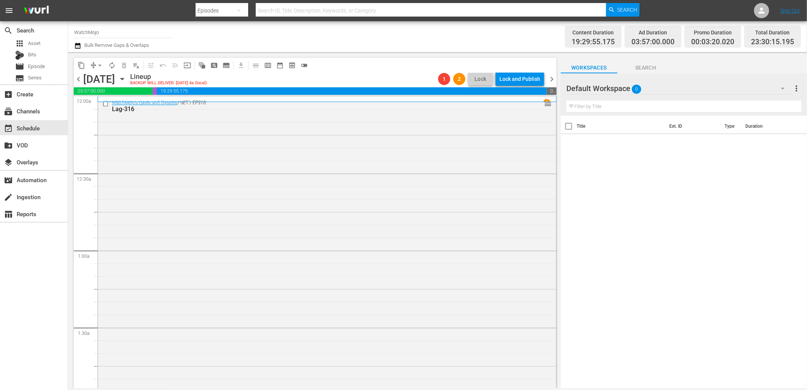
click at [644, 69] on span "Search" at bounding box center [645, 67] width 57 height 9
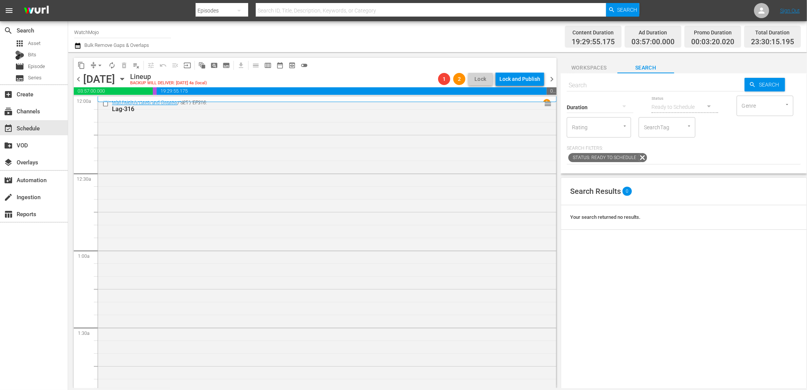
click at [614, 72] on span "Workspaces" at bounding box center [589, 67] width 57 height 9
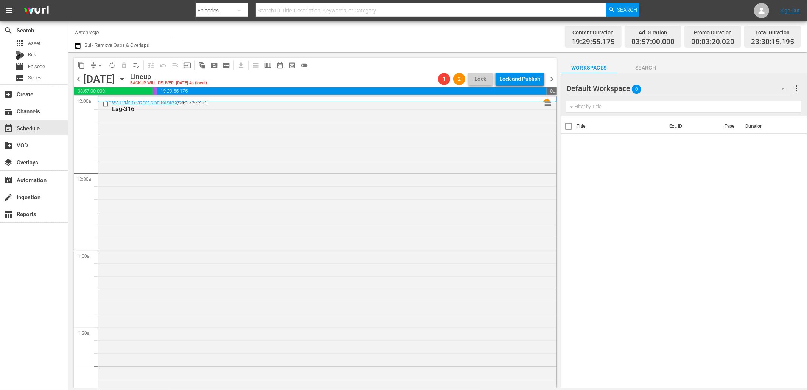
click at [688, 94] on div "Default Workspace 0" at bounding box center [678, 88] width 225 height 18
click at [691, 85] on div "Default Workspace 0" at bounding box center [678, 88] width 225 height 21
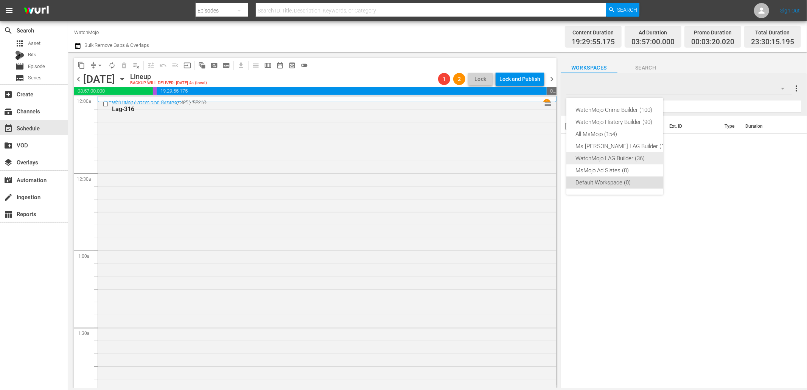
click at [605, 156] on div "WatchMojo LAG Builder (36)" at bounding box center [622, 158] width 94 height 12
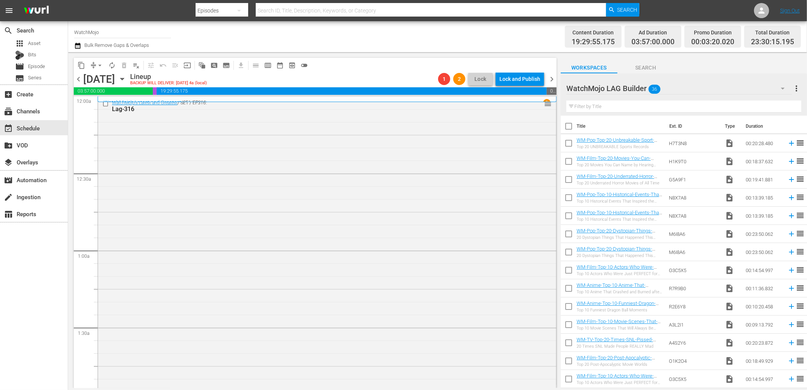
click at [717, 89] on div "WatchMojo LAG Builder 36" at bounding box center [678, 88] width 225 height 21
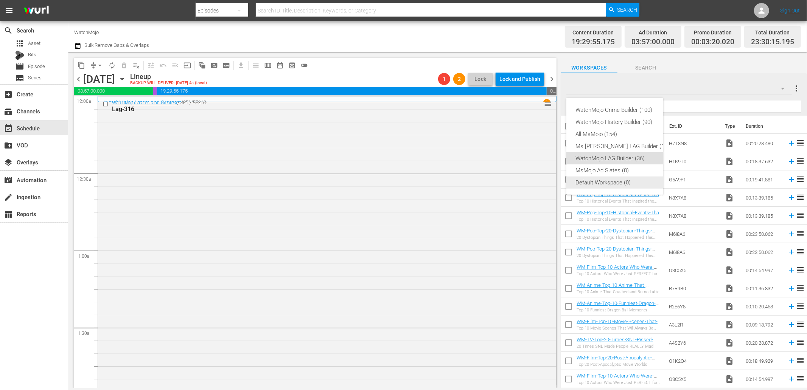
click at [634, 184] on div "Default Workspace (0)" at bounding box center [622, 183] width 94 height 12
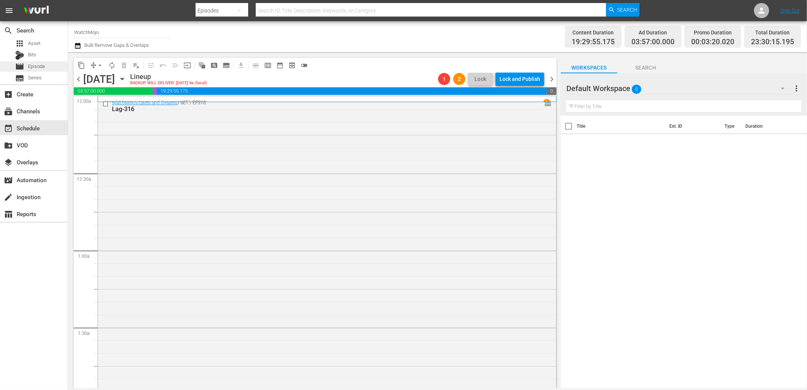
click at [46, 68] on div "movie Episode" at bounding box center [34, 66] width 68 height 11
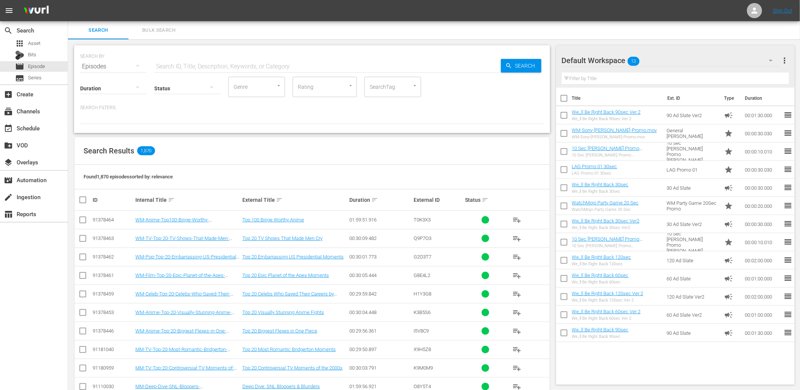
click at [682, 61] on div "Default Workspace 13" at bounding box center [671, 60] width 219 height 21
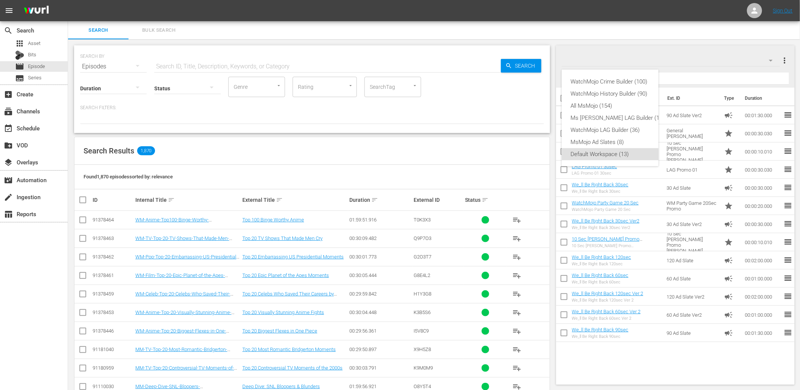
click at [433, 32] on div "WatchMojo Crime Builder (100) WatchMojo History Builder (90) All MsMojo (154) M…" at bounding box center [400, 195] width 800 height 390
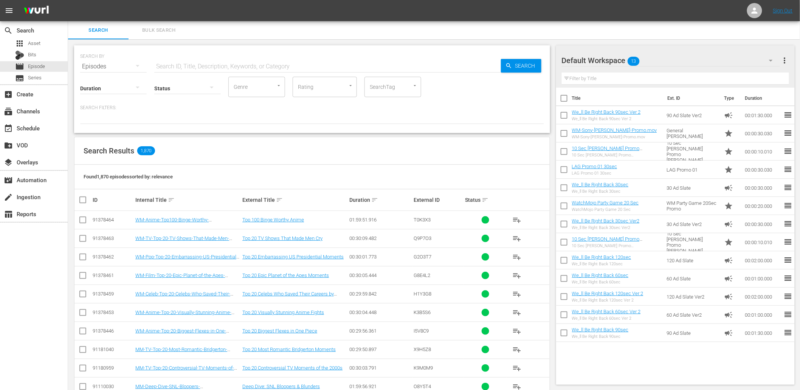
click at [413, 51] on div "SEARCH BY Search By Episodes Search ID, Title, Description, Keywords, or Catego…" at bounding box center [312, 61] width 464 height 27
click at [40, 128] on div "event_available Schedule" at bounding box center [21, 127] width 42 height 7
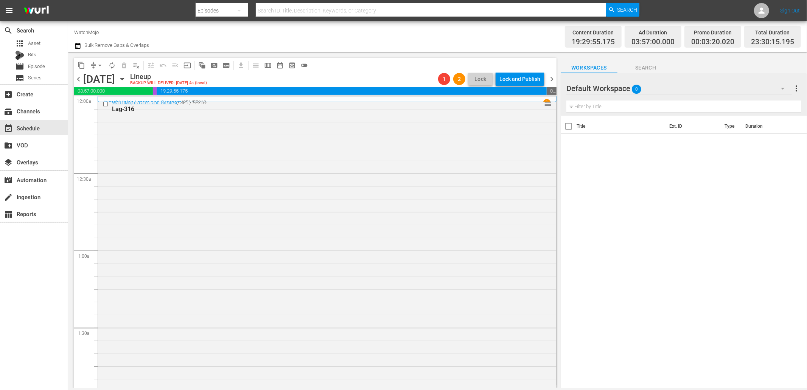
click at [640, 68] on span "Search" at bounding box center [645, 67] width 57 height 9
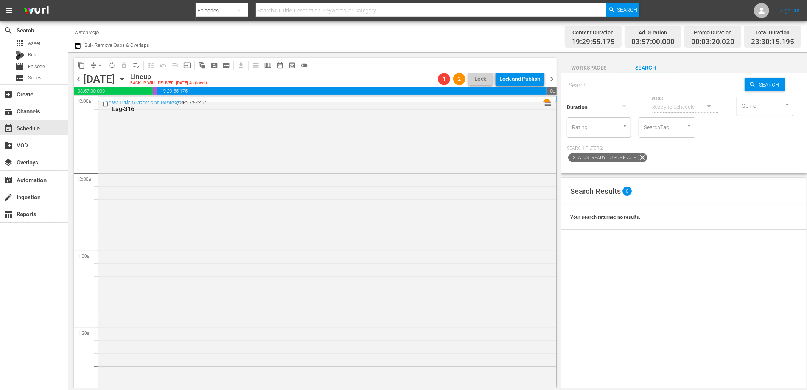
click at [581, 69] on span "Workspaces" at bounding box center [589, 67] width 57 height 9
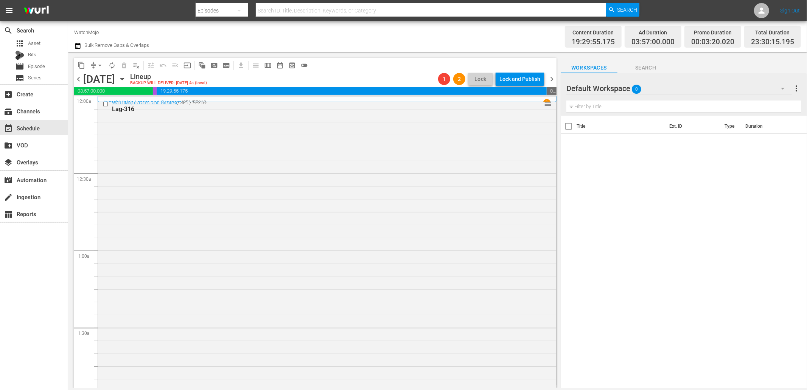
click at [677, 90] on div "Default Workspace 0" at bounding box center [678, 88] width 225 height 21
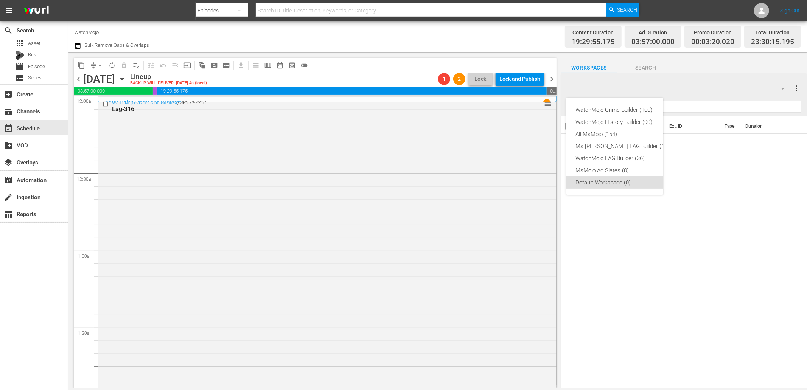
click at [677, 90] on div "WatchMojo Crime Builder (100) WatchMojo History Builder (90) All MsMojo (154) M…" at bounding box center [403, 195] width 807 height 390
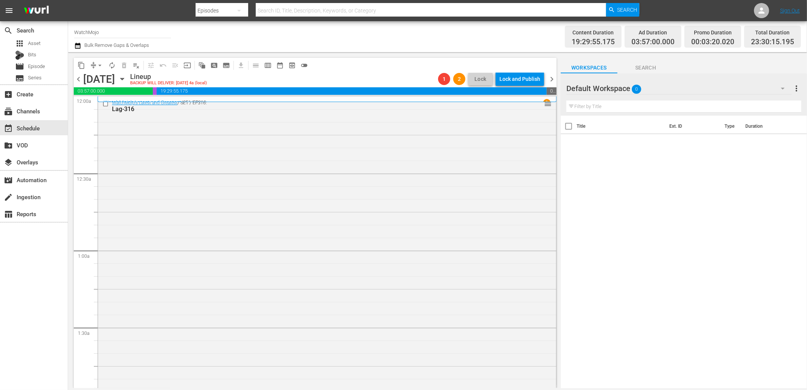
click at [716, 188] on div "Title Ext. ID Type Duration" at bounding box center [684, 253] width 246 height 274
click at [196, 46] on div "Channel Title WatchMojo Bulk Remove Gaps & Overlaps" at bounding box center [272, 36] width 396 height 27
click at [667, 185] on div "Title Ext. ID Type Duration" at bounding box center [684, 253] width 246 height 274
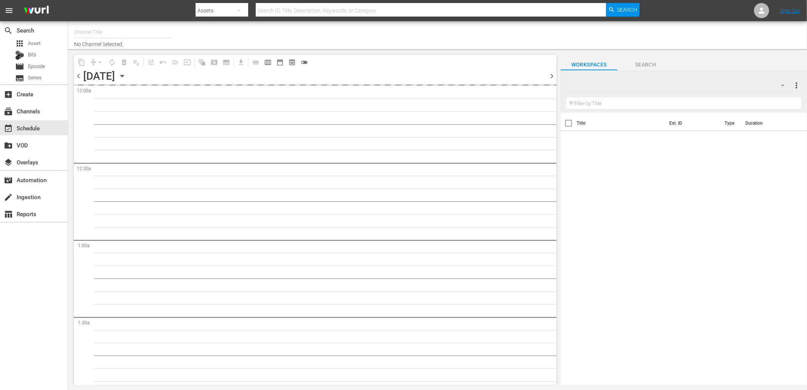
type input "WatchMojo (1109)"
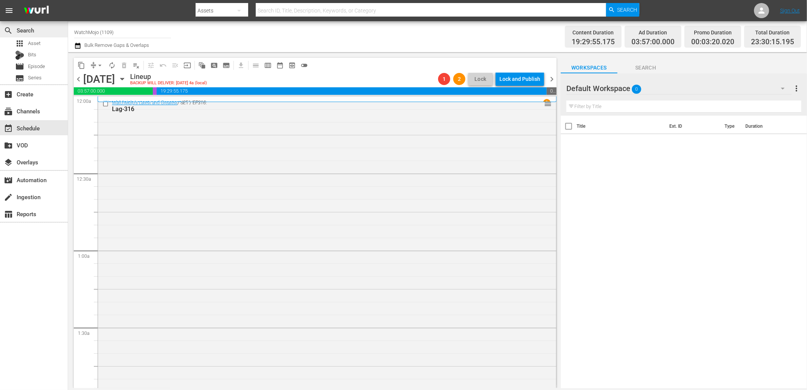
click at [16, 28] on div "search Search" at bounding box center [21, 29] width 42 height 7
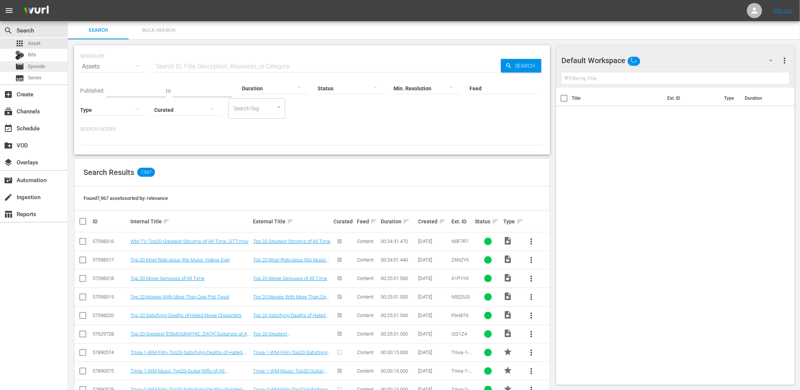
click at [42, 65] on span "Episode" at bounding box center [36, 67] width 17 height 8
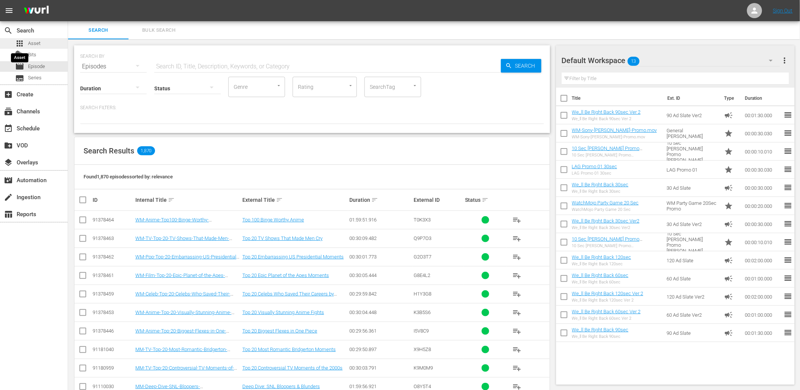
click at [19, 48] on span "apps" at bounding box center [19, 43] width 9 height 9
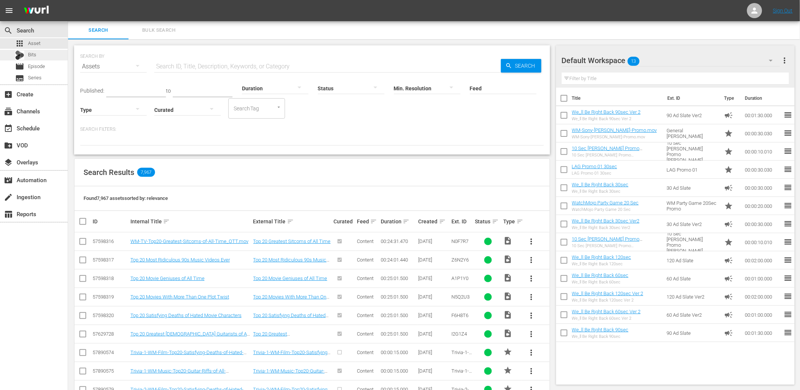
click at [26, 57] on div "Bits" at bounding box center [25, 55] width 21 height 11
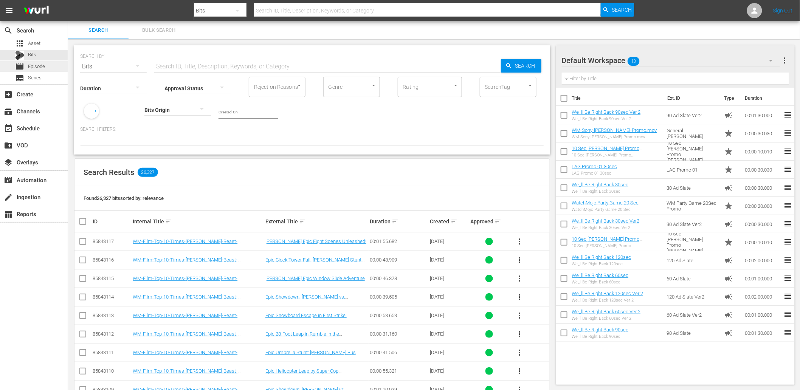
click at [40, 67] on span "Episode" at bounding box center [36, 67] width 17 height 8
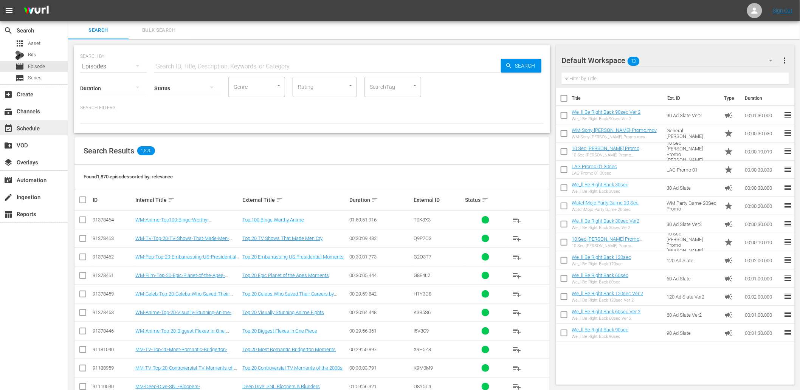
click at [28, 130] on div "event_available Schedule" at bounding box center [21, 127] width 42 height 7
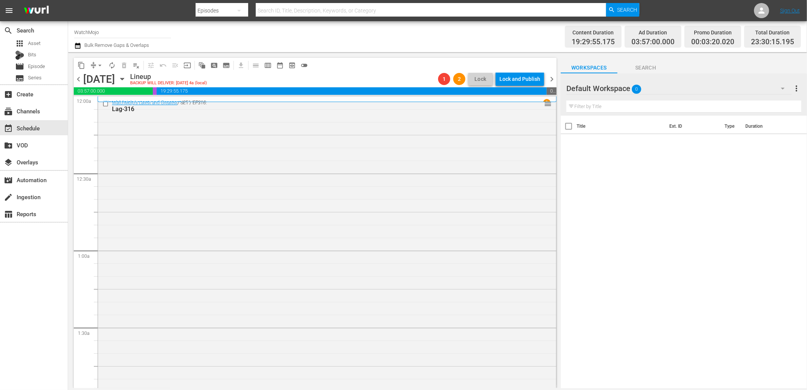
click at [682, 92] on div "Default Workspace 0" at bounding box center [678, 88] width 225 height 21
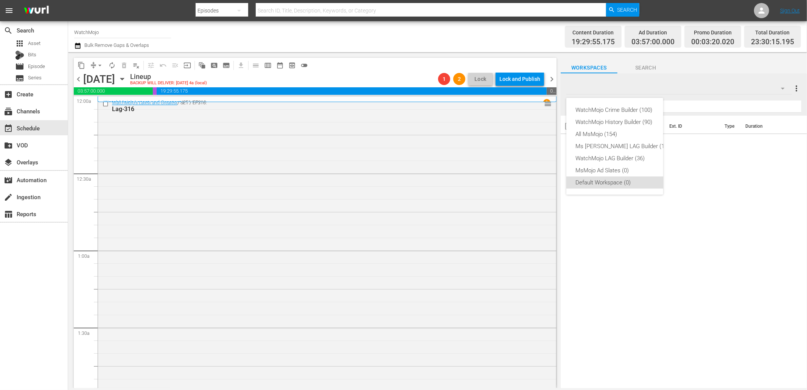
click at [655, 214] on div "WatchMojo Crime Builder (100) WatchMojo History Builder (90) All MsMojo (154) M…" at bounding box center [403, 195] width 807 height 390
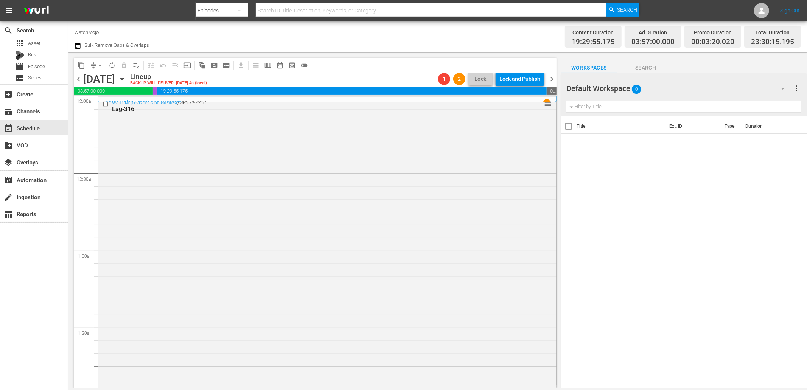
click at [654, 91] on div "Default Workspace 0" at bounding box center [678, 88] width 225 height 21
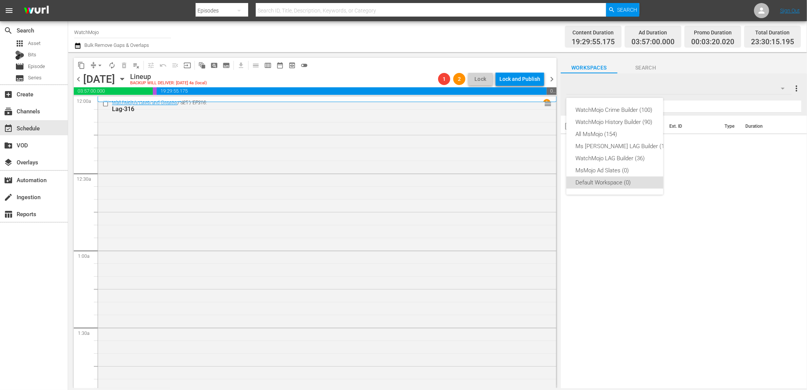
click at [633, 227] on div "WatchMojo Crime Builder (100) WatchMojo History Builder (90) All MsMojo (154) M…" at bounding box center [403, 195] width 807 height 390
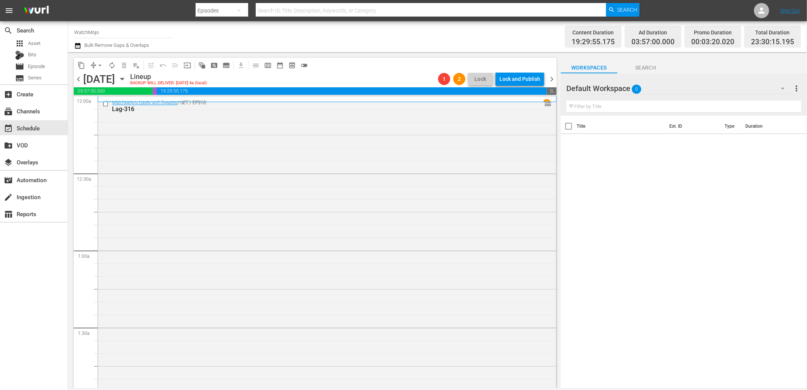
click at [648, 64] on span "Search" at bounding box center [645, 67] width 57 height 9
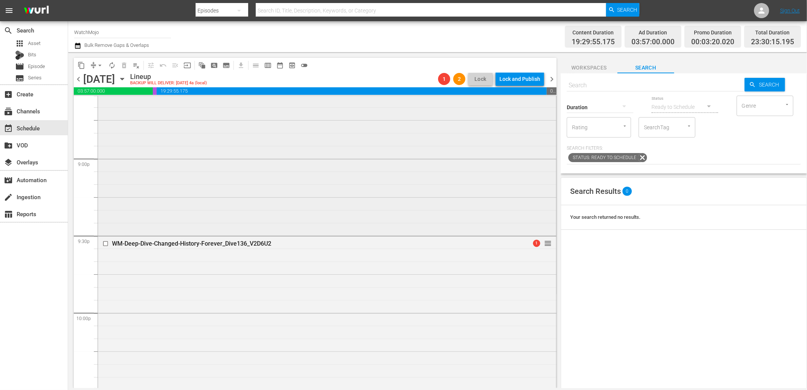
scroll to position [3334, 0]
click at [286, 225] on div "WM-Deep-Dive-Changed-History-Forever_Dive136_V2D6U2 1 reorder" at bounding box center [327, 234] width 458 height 306
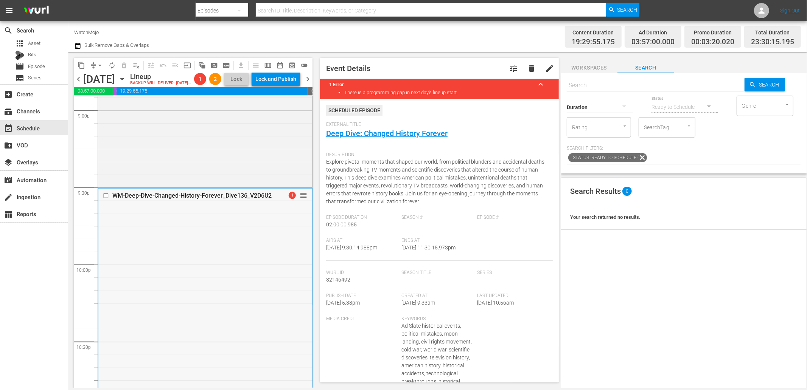
scroll to position [3166, 0]
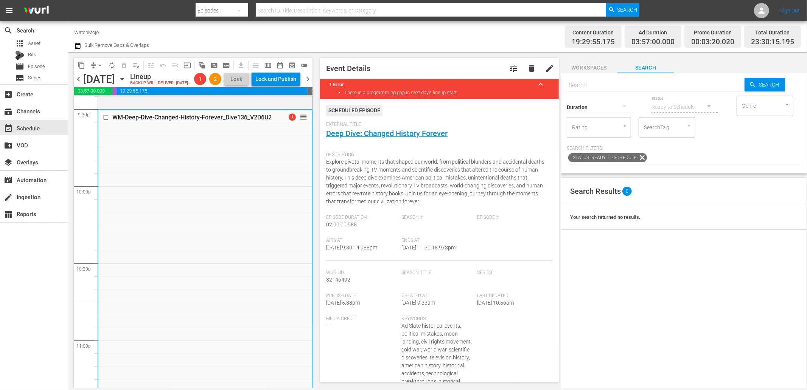
scroll to position [3311, 0]
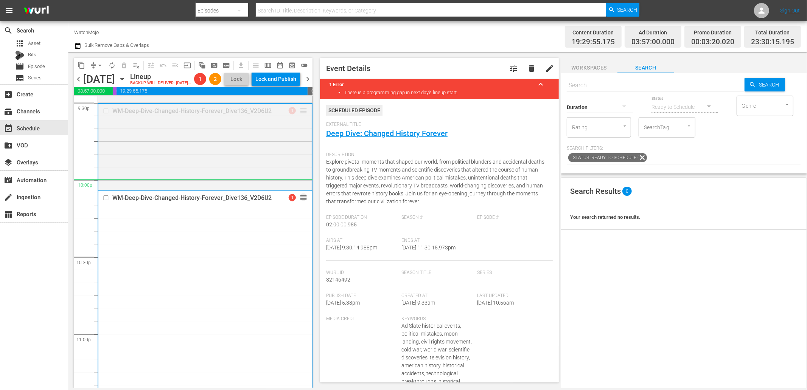
drag, startPoint x: 298, startPoint y: 121, endPoint x: 266, endPoint y: 193, distance: 78.1
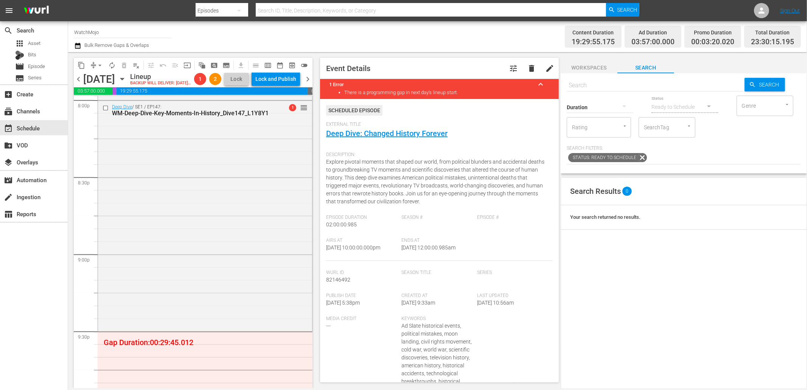
scroll to position [3059, 0]
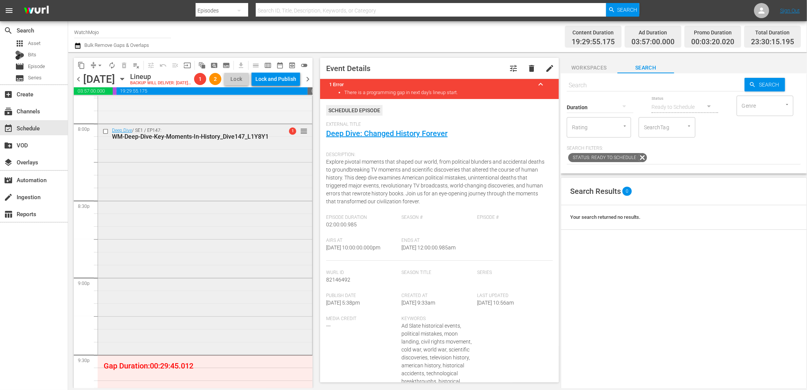
click at [190, 188] on div "Deep Dive / SE1 / EP147: WM-Deep-Dive-Key-Moments-In-History_Dive147_L1Y8Y1 1 r…" at bounding box center [205, 238] width 214 height 229
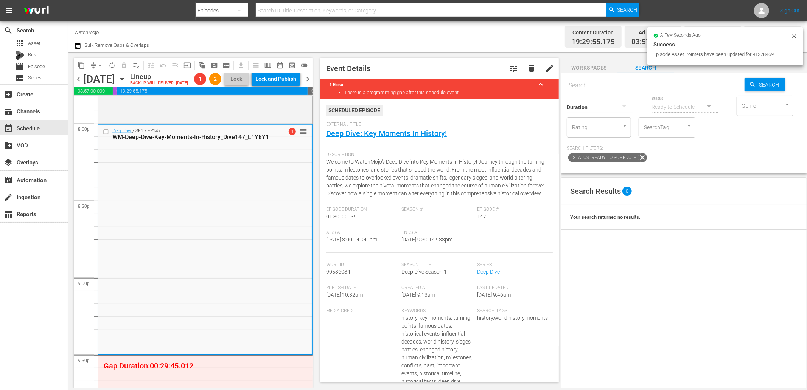
click at [599, 85] on input "text" at bounding box center [656, 85] width 178 height 18
paste input "WM-Pop-20-People-Whose-Deaths-Changed-the-World_P7V9J1"
type input "WM-Pop-20-People-Whose-Deaths-Changed-the-World_P7V9J1"
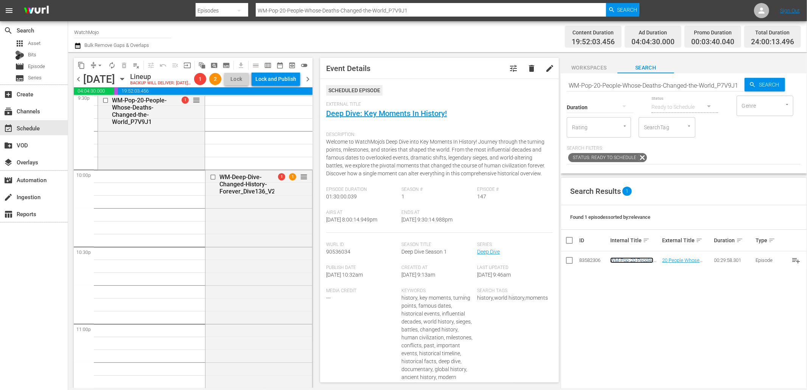
scroll to position [3424, 0]
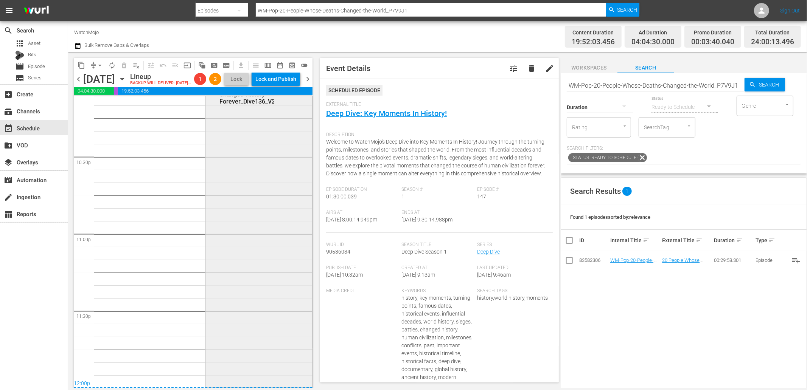
click at [243, 297] on div "WM-Deep-Dive-Changed-History-Forever_Dive136_V2D6U2 1 1 reorder" at bounding box center [258, 233] width 107 height 306
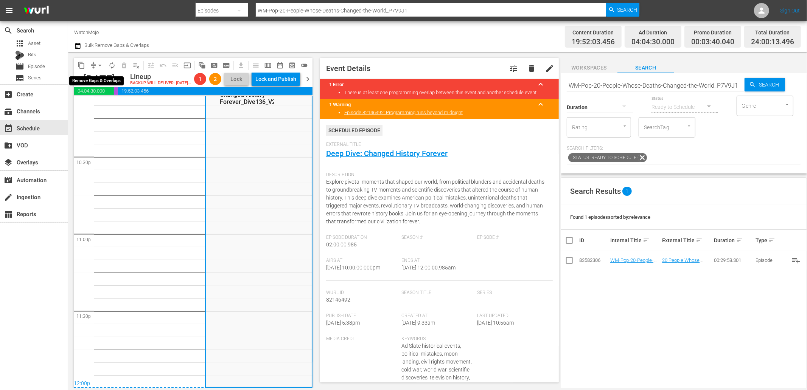
click at [98, 64] on span "arrow_drop_down" at bounding box center [100, 66] width 8 height 8
click at [103, 109] on li "Align to End of Previous Day" at bounding box center [100, 105] width 79 height 12
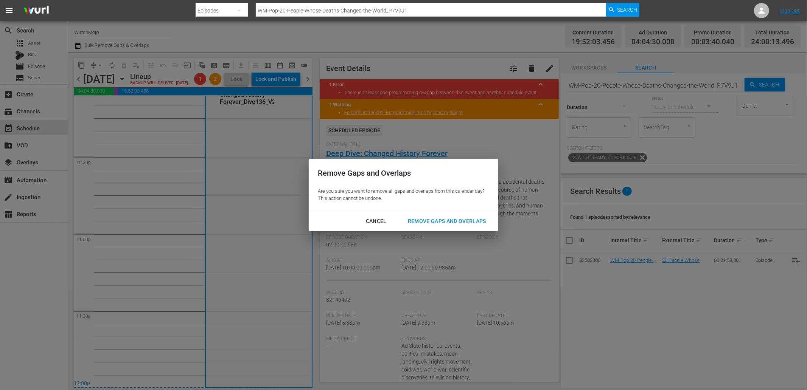
click at [427, 213] on div "Cancel Remove Gaps and Overlaps" at bounding box center [403, 221] width 189 height 20
click at [418, 220] on div "Remove Gaps and Overlaps" at bounding box center [447, 221] width 90 height 9
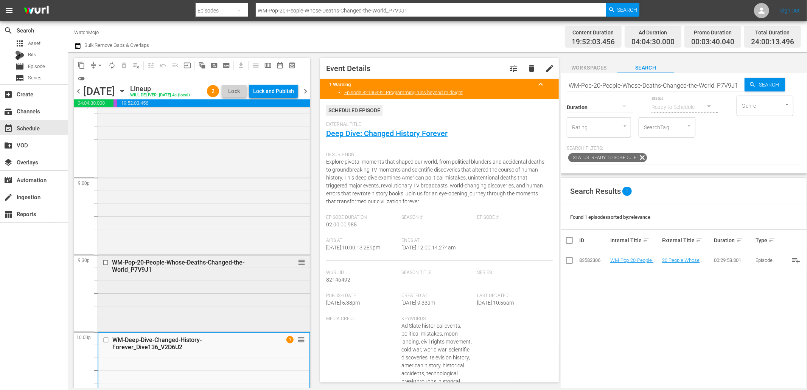
click at [199, 325] on div "WM-Pop-20-People-Whose-Deaths-Changed-the-World_P7V9J1 reorder" at bounding box center [204, 293] width 212 height 75
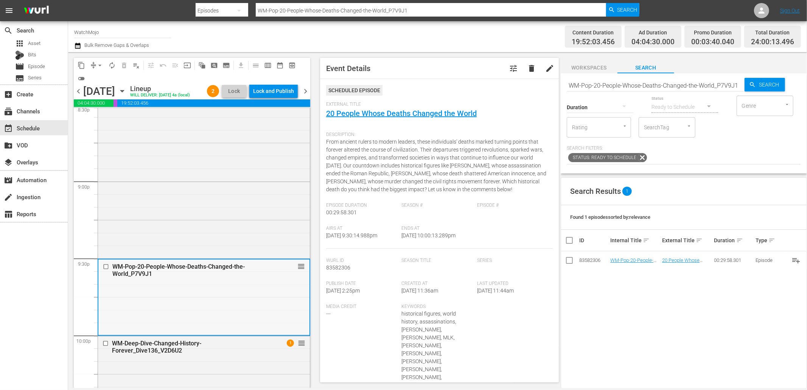
scroll to position [3171, 0]
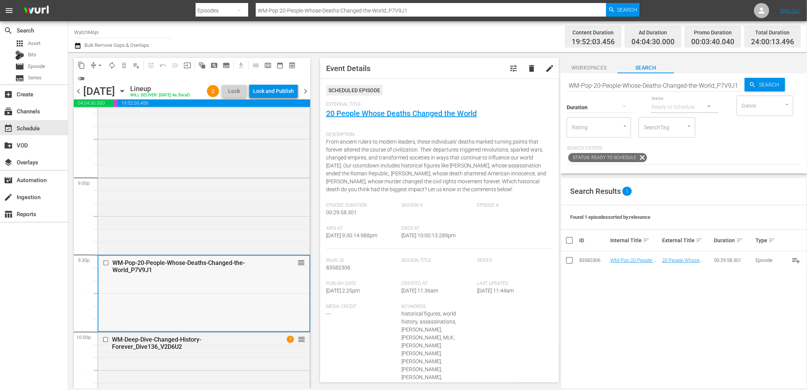
click at [157, 303] on div "WM-Pop-20-People-Whose-Deaths-Changed-the-World_P7V9J1 reorder" at bounding box center [203, 293] width 211 height 75
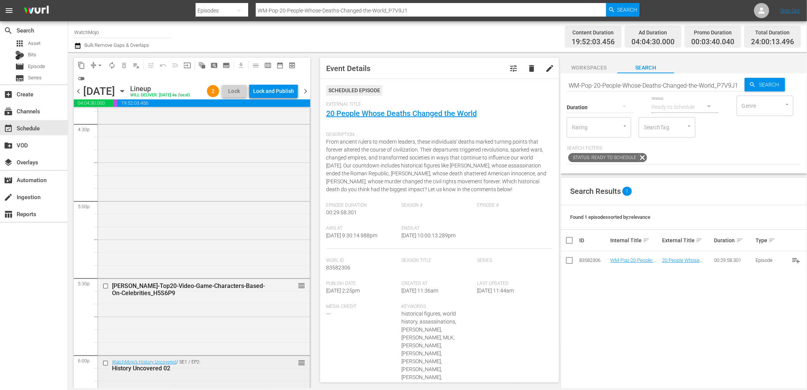
scroll to position [2527, 0]
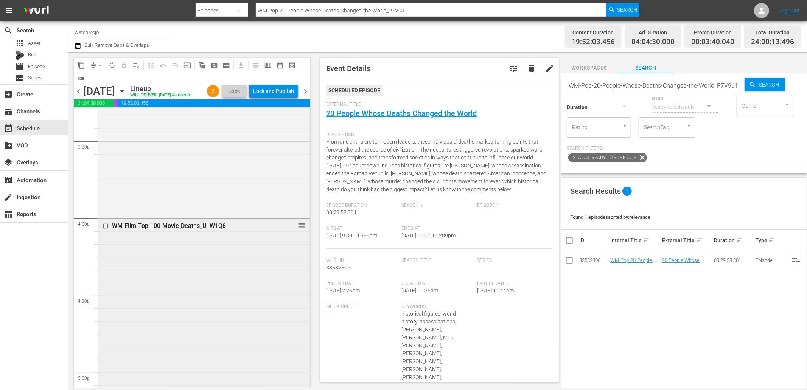
click at [199, 320] on div "WM-Film-Top-100-Movie-Deaths_U1W1Q8 reorder" at bounding box center [204, 334] width 212 height 230
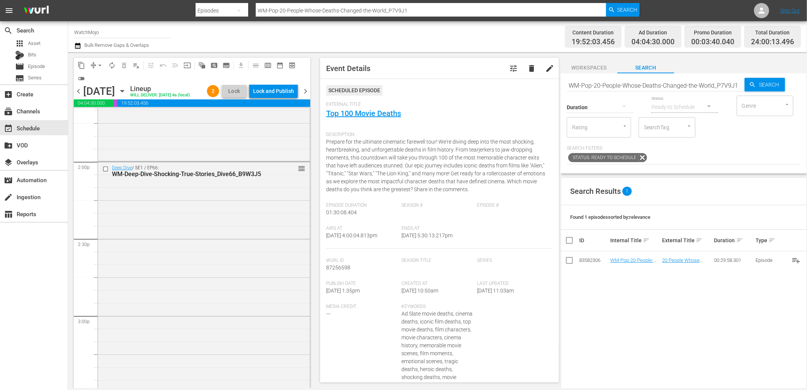
click at [199, 320] on div "Deep Dive / SE1 / EP66: WM-Deep-Dive-Shocking-True-Stories_Dive66_B9W3J5 reorder" at bounding box center [204, 315] width 212 height 306
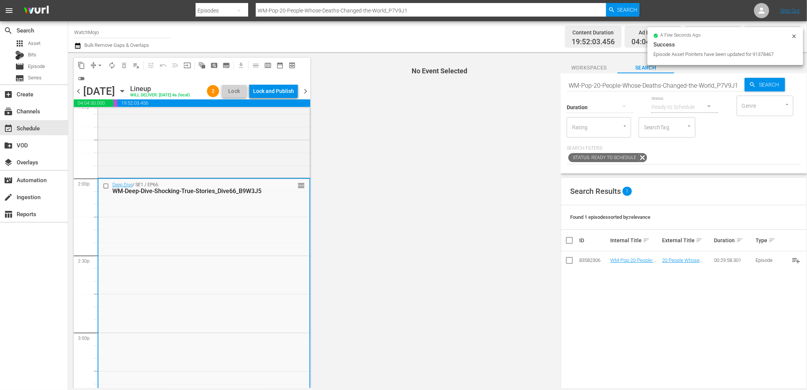
scroll to position [1855, 0]
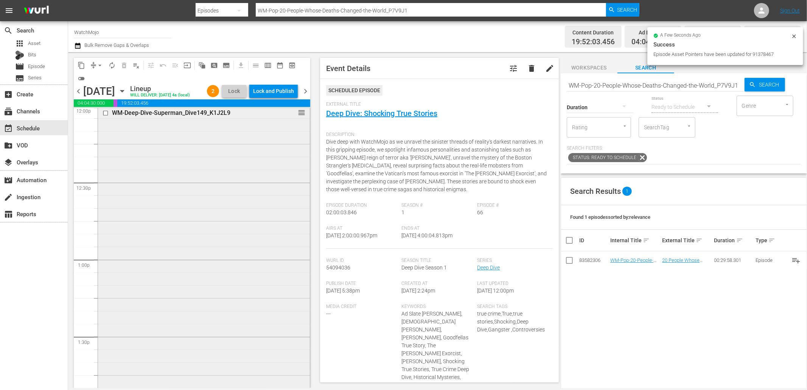
click at [192, 298] on div "WM-Deep-Dive-Superman_Dive149_K1J2L9 reorder" at bounding box center [204, 259] width 212 height 306
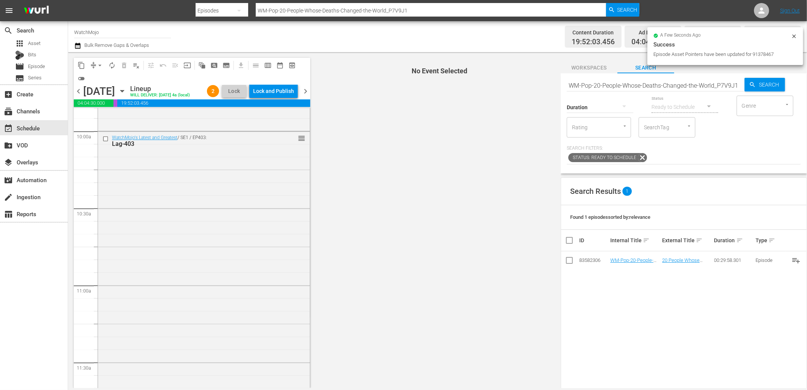
scroll to position [1491, 0]
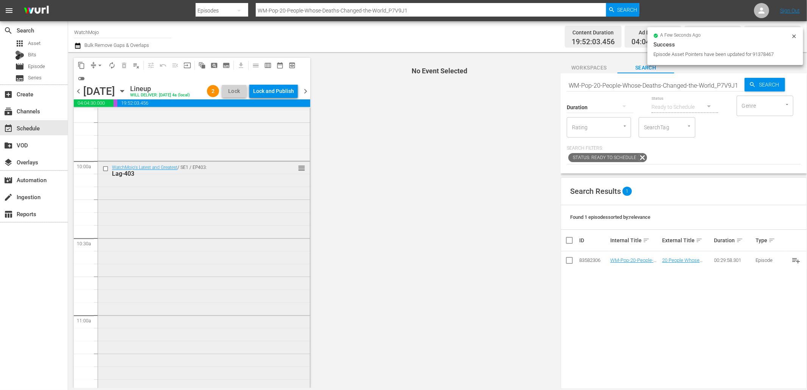
click at [191, 294] on div "WatchMojo's Latest and Greatest / SE1 / EP403: Lag-403 reorder" at bounding box center [204, 315] width 212 height 306
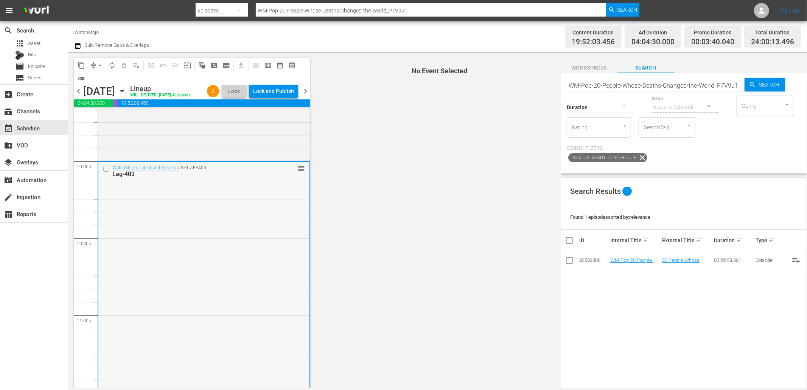
click at [105, 172] on input "checkbox" at bounding box center [107, 169] width 8 height 6
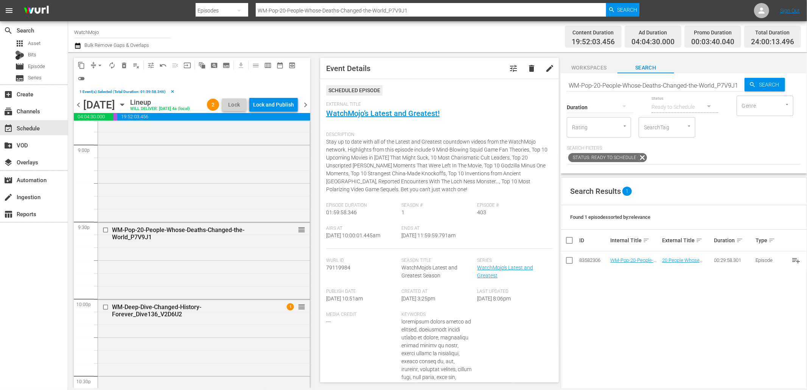
scroll to position [3316, 0]
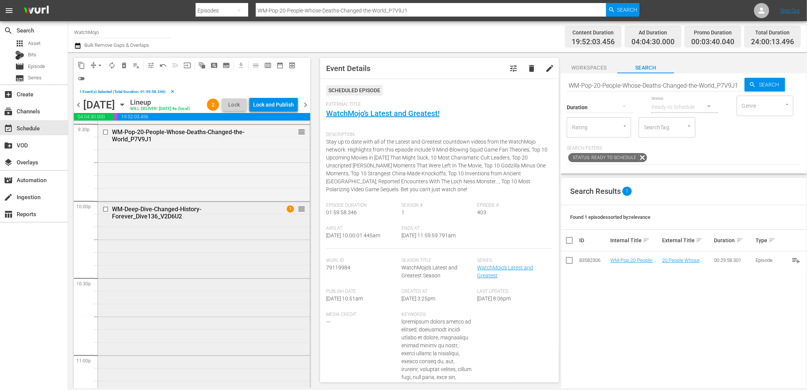
click at [228, 349] on div "WM-Deep-Dive-Changed-History-Forever_Dive136_V2D6U2 1 reorder" at bounding box center [204, 355] width 212 height 306
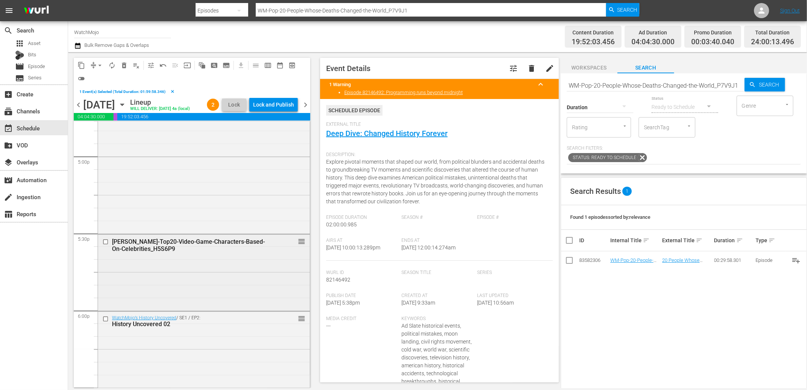
scroll to position [2587, 0]
click at [214, 301] on div "WM-VG-Top20-Video-Game-Characters-Based-On-Celebrities_H5S6P9 reorder" at bounding box center [204, 273] width 212 height 75
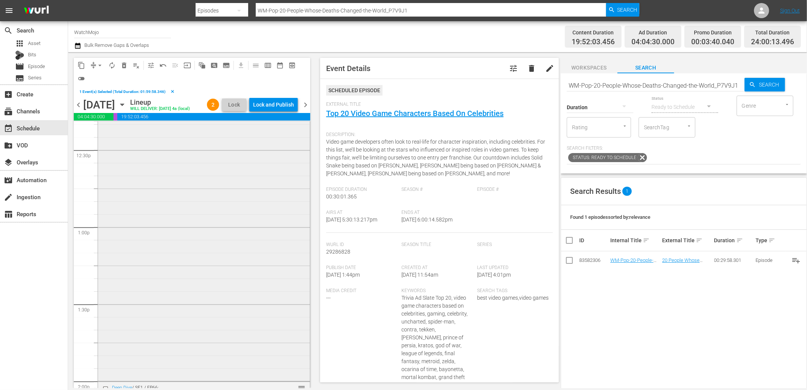
scroll to position [1887, 0]
click at [197, 265] on div "WM-Deep-Dive-Superman_Dive149_K1J2L9 reorder" at bounding box center [204, 240] width 212 height 306
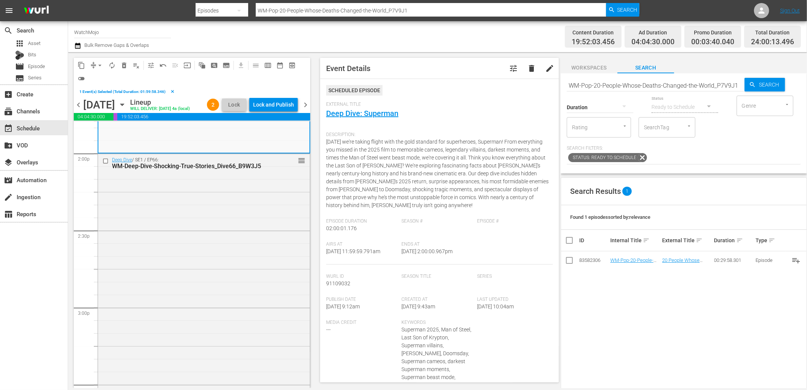
scroll to position [2111, 0]
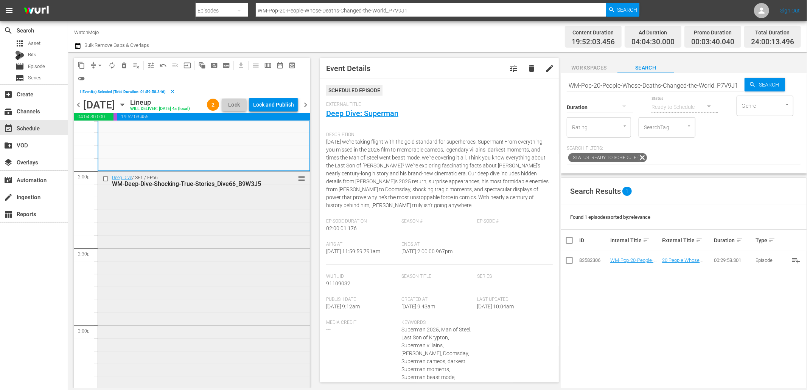
click at [191, 267] on div "Deep Dive / SE1 / EP66: WM-Deep-Dive-Shocking-True-Stories_Dive66_B9W3J5 reorder" at bounding box center [204, 325] width 212 height 306
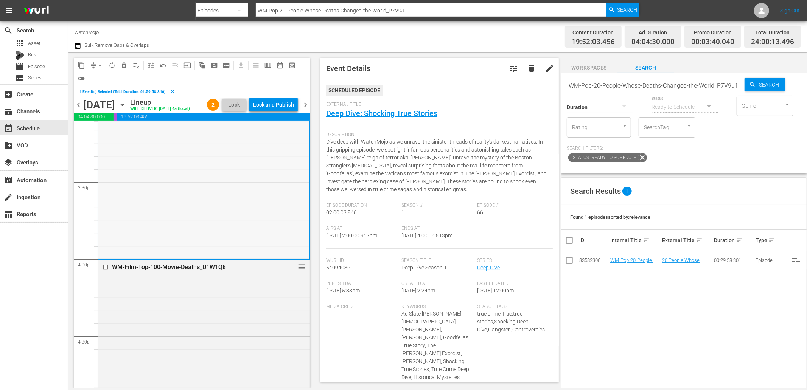
scroll to position [2335, 0]
click at [172, 322] on div "WM-Film-Top-100-Movie-Deaths_U1W1Q8 reorder" at bounding box center [204, 372] width 212 height 230
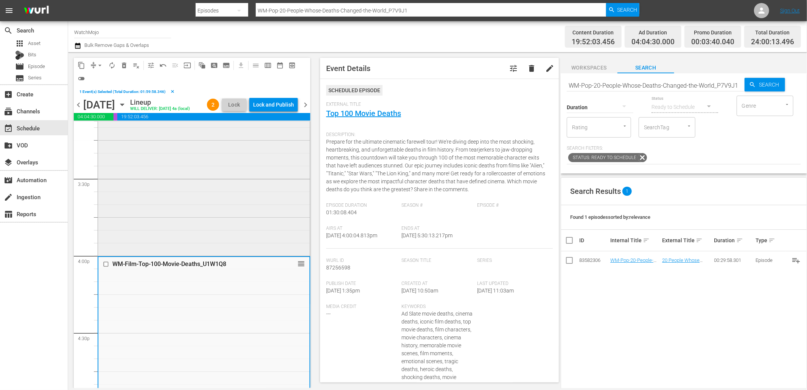
click at [184, 203] on div "Deep Dive / SE1 / EP66: WM-Deep-Dive-Shocking-True-Stories_Dive66_B9W3J5 reorder" at bounding box center [204, 101] width 212 height 306
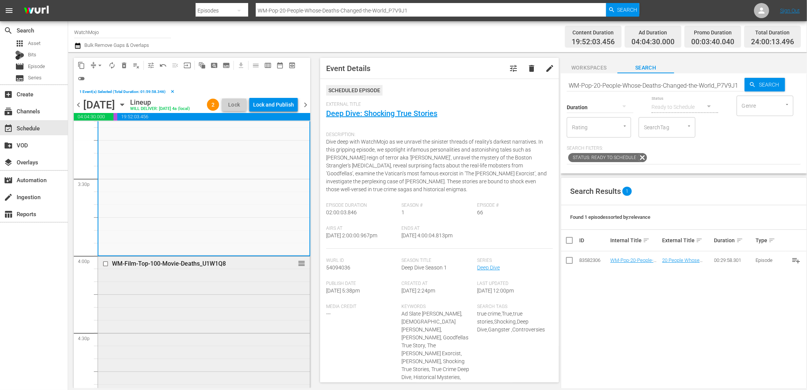
click at [107, 267] on input "checkbox" at bounding box center [107, 264] width 8 height 6
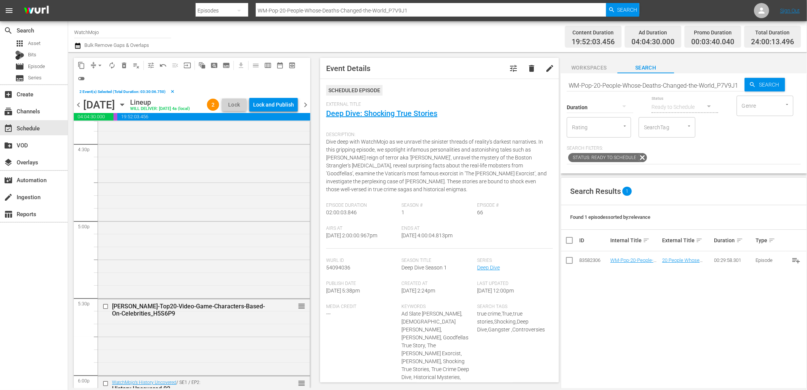
scroll to position [2643, 0]
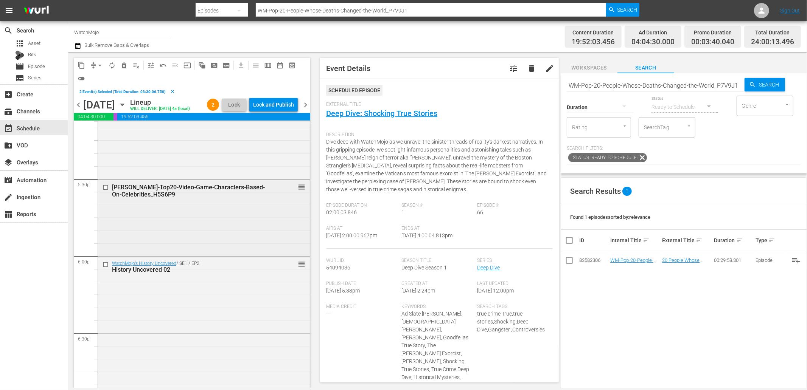
click at [103, 191] on input "checkbox" at bounding box center [107, 187] width 8 height 6
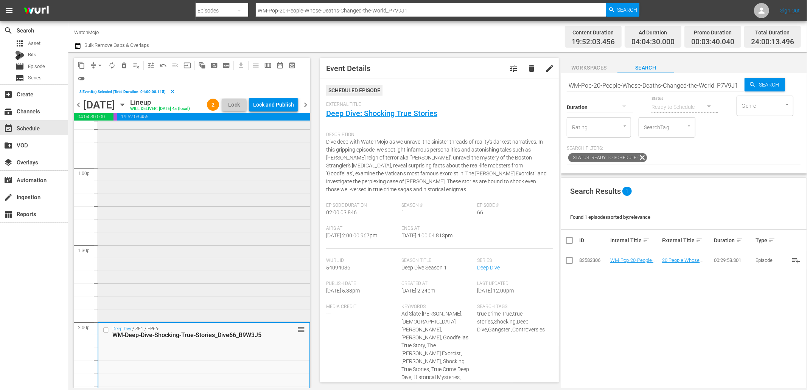
scroll to position [1999, 0]
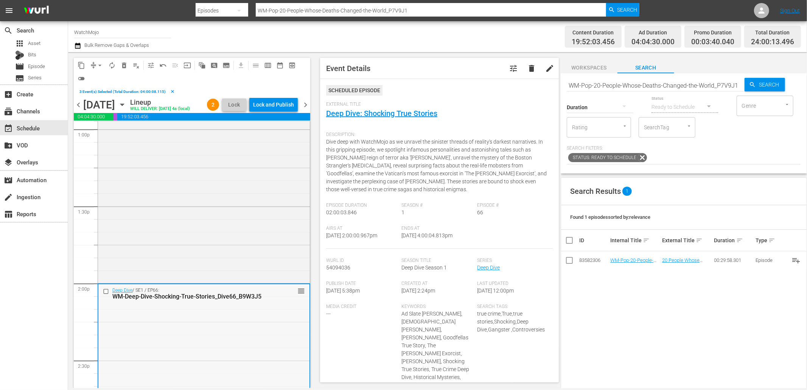
click at [105, 295] on input "checkbox" at bounding box center [107, 292] width 8 height 6
click at [123, 64] on span "delete_forever_outlined" at bounding box center [124, 66] width 8 height 8
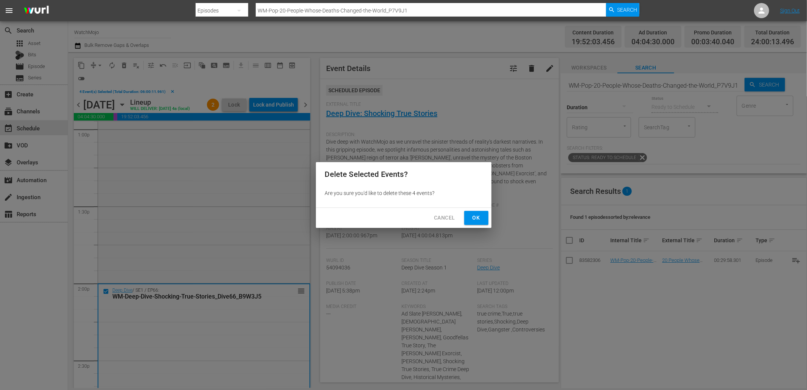
click at [482, 212] on button "Ok" at bounding box center [476, 218] width 24 height 14
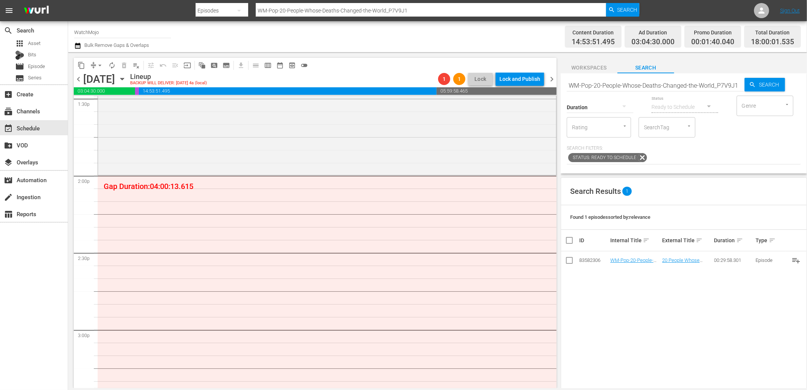
scroll to position [2027, 0]
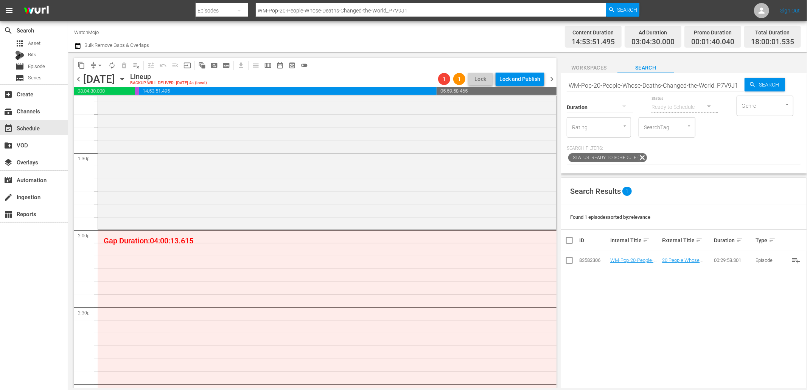
click at [610, 82] on input "WM-Pop-20-People-Whose-Deaths-Changed-the-World_P7V9J1" at bounding box center [656, 85] width 178 height 18
paste input "Film-Top-100-Movie-Deaths_U1W1Q8"
type input "WM-Film-Top-100-Movie-Deaths_U1W1Q8"
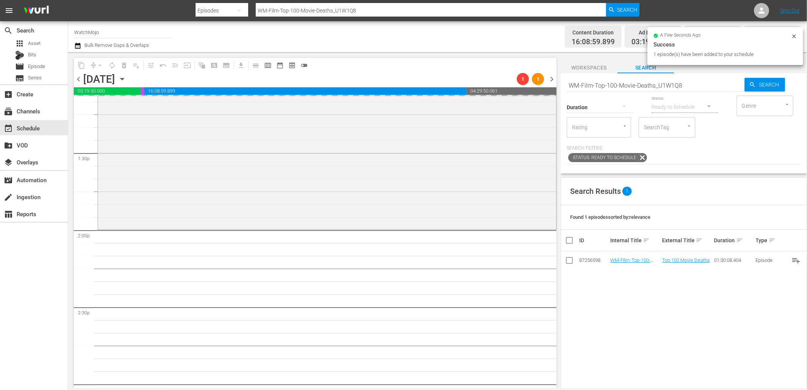
click at [687, 88] on input "WM-Film-Top-100-Movie-Deaths_U1W1Q8" at bounding box center [656, 85] width 178 height 18
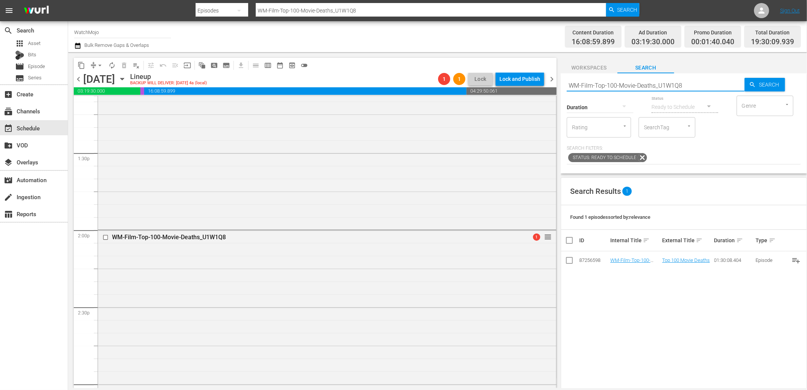
drag, startPoint x: 687, startPoint y: 88, endPoint x: 539, endPoint y: 82, distance: 148.0
click at [539, 81] on div "content_copy compress arrow_drop_down autorenew_outlined delete_forever_outline…" at bounding box center [437, 220] width 739 height 336
paste input "VG-Top20-Video-Game-Characters-Based-On-Celebrities_H5S6P9"
type input "WM-VG-Top20-Video-Game-Characters-Based-On-Celebrities_H5S6P9"
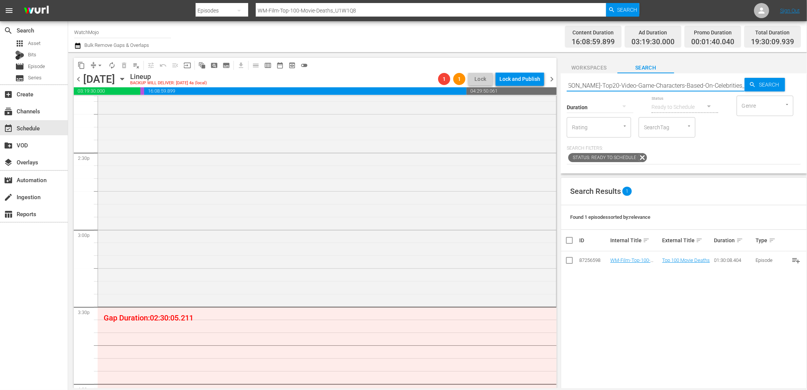
scroll to position [2223, 0]
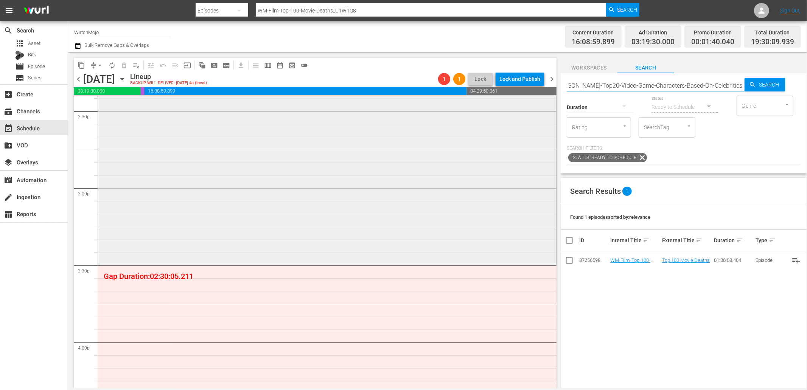
type input "WM-VG-Top20-Video-Game-Characters-Based-On-Celebrities_H5S6P9"
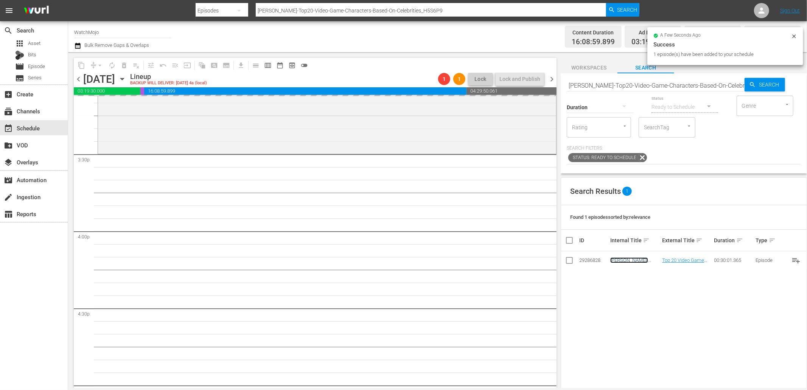
scroll to position [2335, 0]
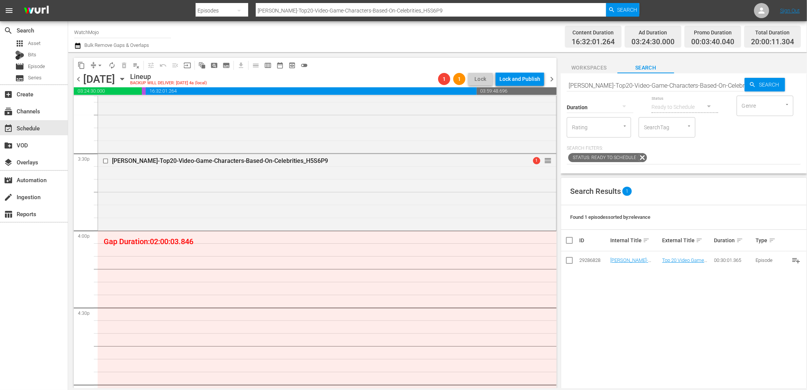
click at [648, 79] on input "WM-VG-Top20-Video-Game-Characters-Based-On-Celebrities_H5S6P9" at bounding box center [656, 85] width 178 height 18
paste input "Lag-443"
type input "Lag-443"
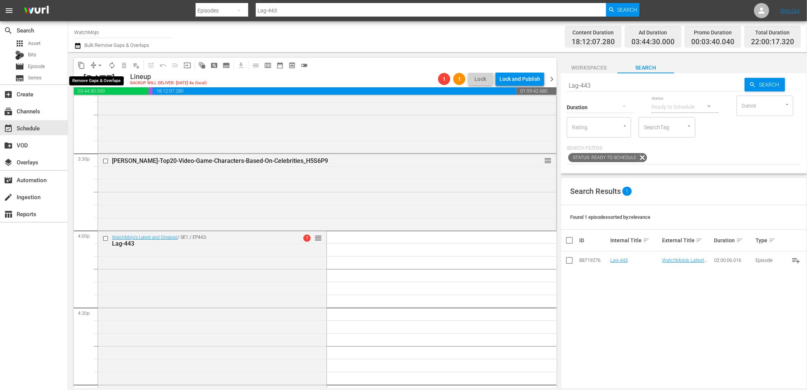
click at [99, 64] on span "arrow_drop_down" at bounding box center [100, 66] width 8 height 8
click at [108, 104] on li "Align to End of Previous Day" at bounding box center [100, 105] width 79 height 12
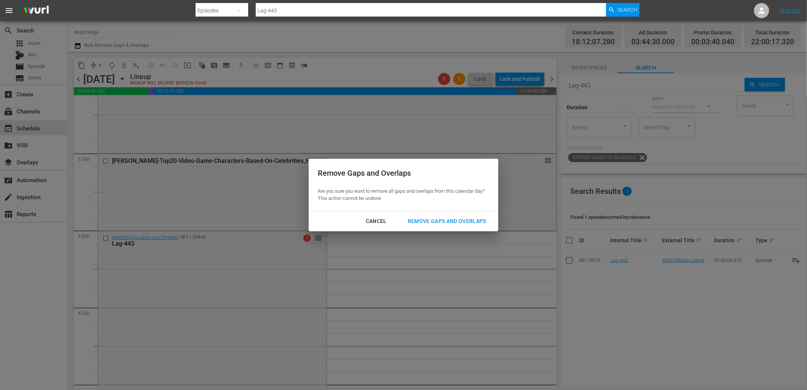
click at [445, 222] on div "Remove Gaps and Overlaps" at bounding box center [447, 221] width 90 height 9
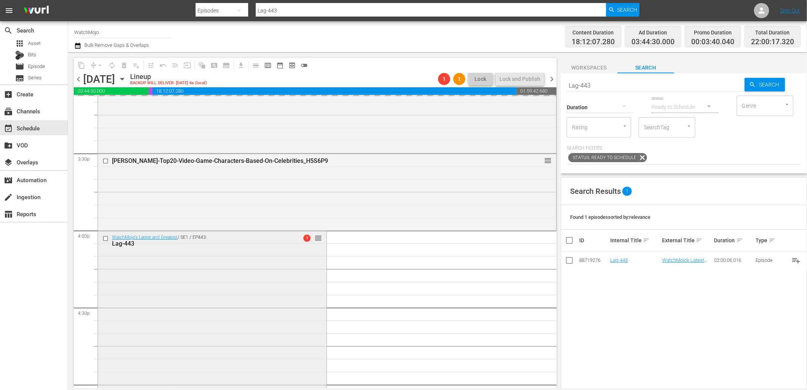
click at [229, 304] on div "WatchMojo's Latest and Greatest / SE1 / EP443: Lag-443 1 reorder" at bounding box center [212, 384] width 228 height 307
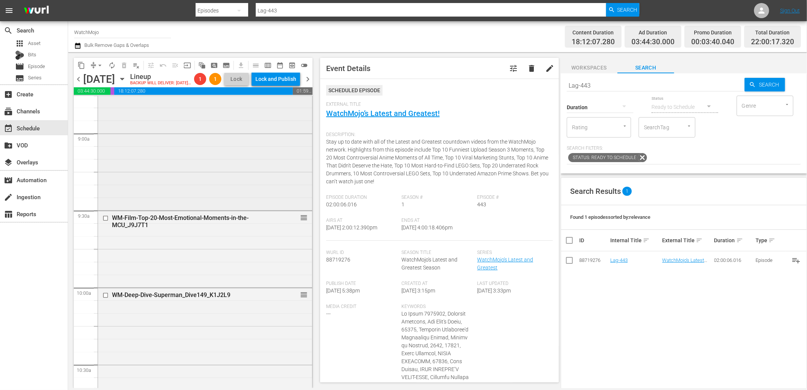
scroll to position [1378, 0]
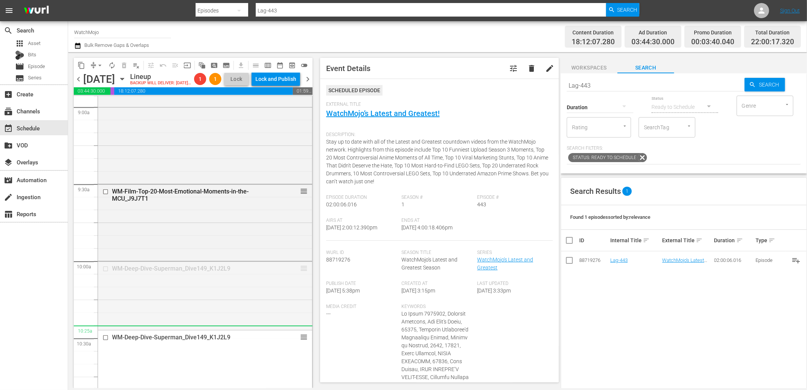
drag, startPoint x: 299, startPoint y: 282, endPoint x: 290, endPoint y: 346, distance: 64.6
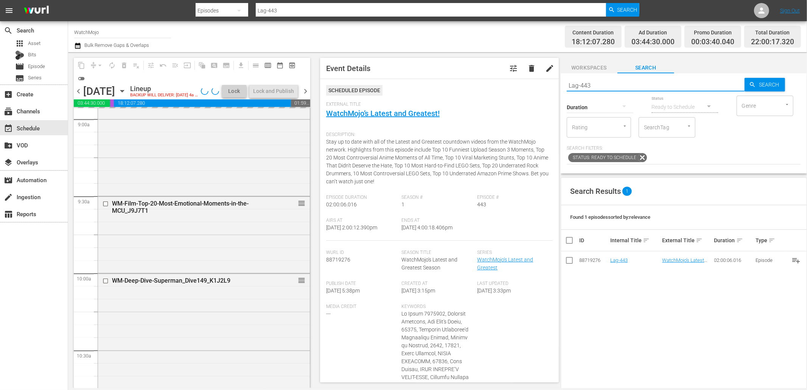
drag, startPoint x: 598, startPoint y: 87, endPoint x: 540, endPoint y: 84, distance: 58.3
click at [540, 84] on div "content_copy compress arrow_drop_down autorenew_outlined delete_forever_outline…" at bounding box center [437, 220] width 739 height 336
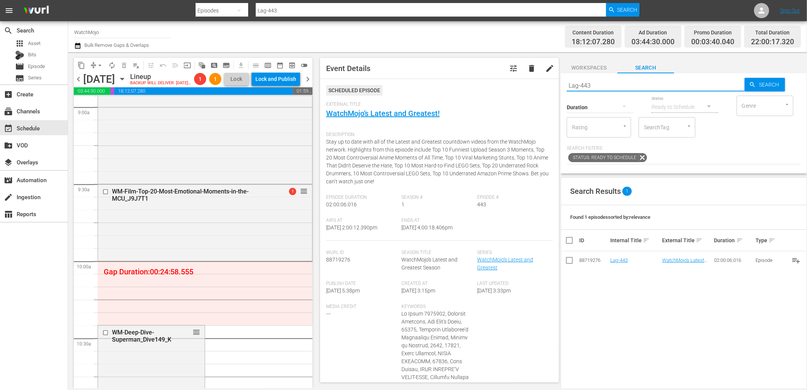
paste input "0"
type input "Lag-403"
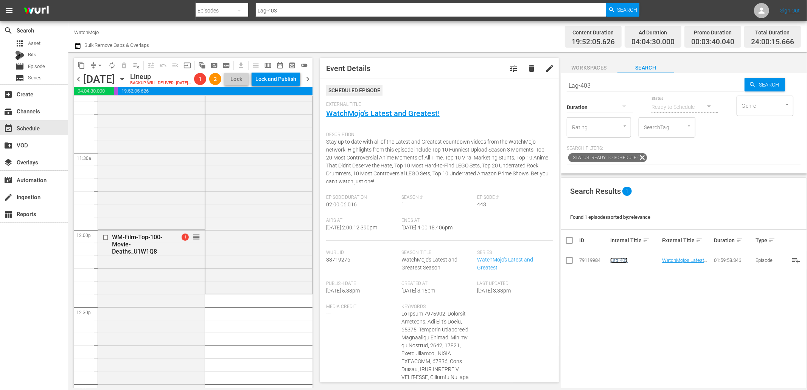
scroll to position [1798, 0]
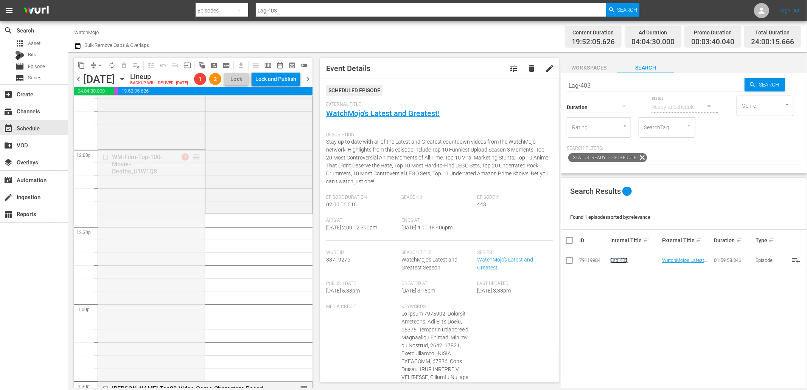
drag, startPoint x: 191, startPoint y: 169, endPoint x: 169, endPoint y: 367, distance: 199.8
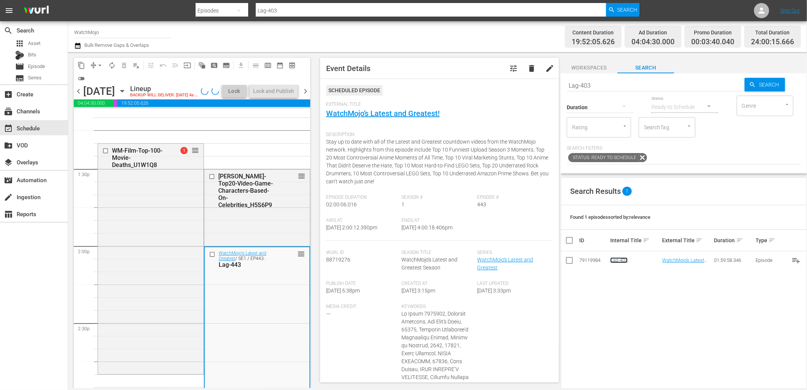
scroll to position [2079, 0]
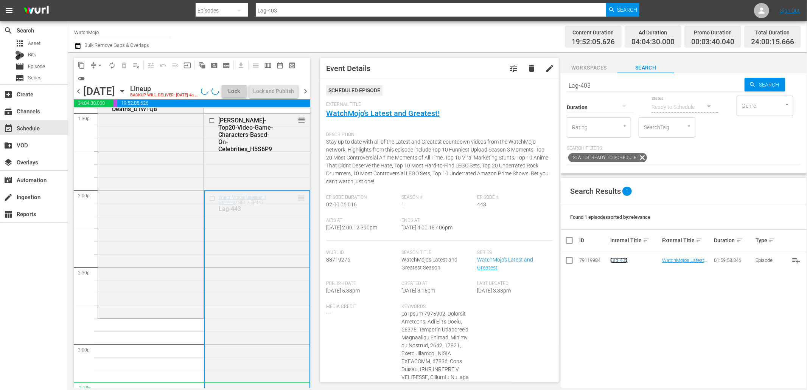
drag, startPoint x: 298, startPoint y: 197, endPoint x: 264, endPoint y: 390, distance: 195.6
click at [264, 390] on html "menu Search By Episodes Search ID, Title, Description, Keywords, or Category La…" at bounding box center [403, 195] width 807 height 390
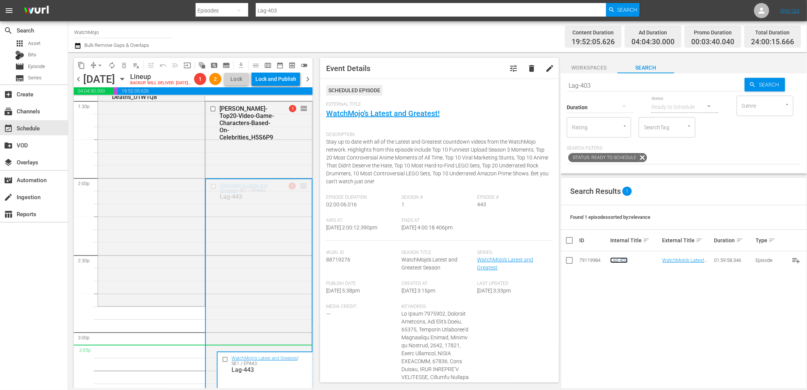
drag, startPoint x: 297, startPoint y: 199, endPoint x: 232, endPoint y: 357, distance: 170.6
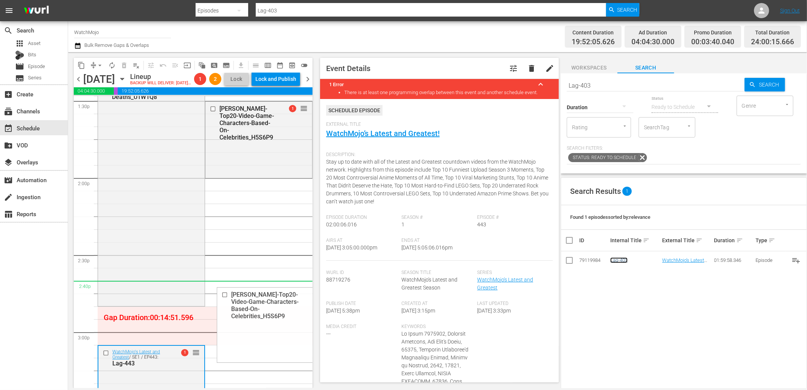
drag, startPoint x: 298, startPoint y: 119, endPoint x: 258, endPoint y: 299, distance: 184.0
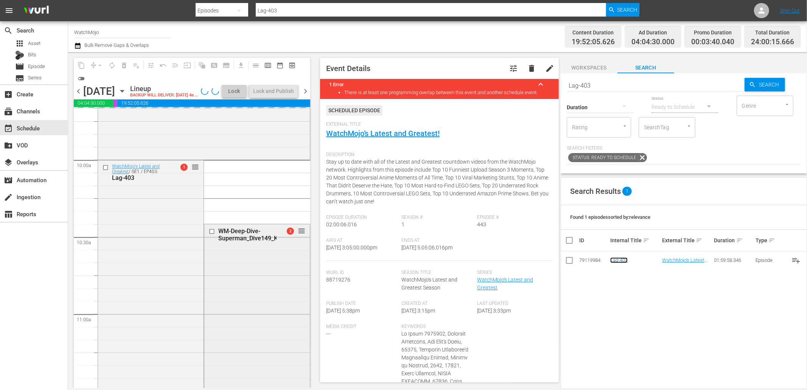
scroll to position [1491, 0]
drag, startPoint x: 297, startPoint y: 232, endPoint x: 258, endPoint y: 353, distance: 127.4
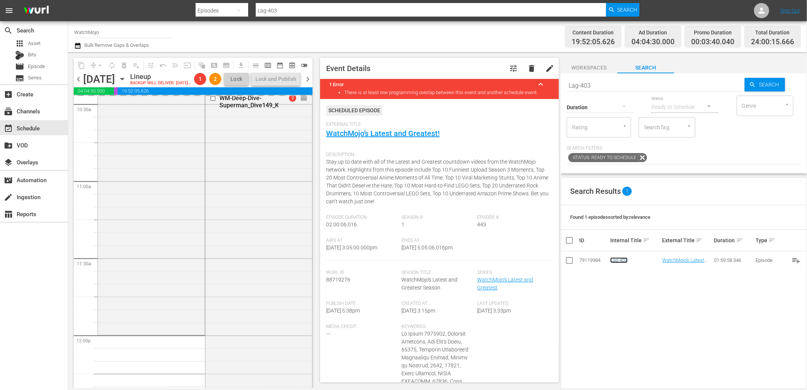
scroll to position [1631, 0]
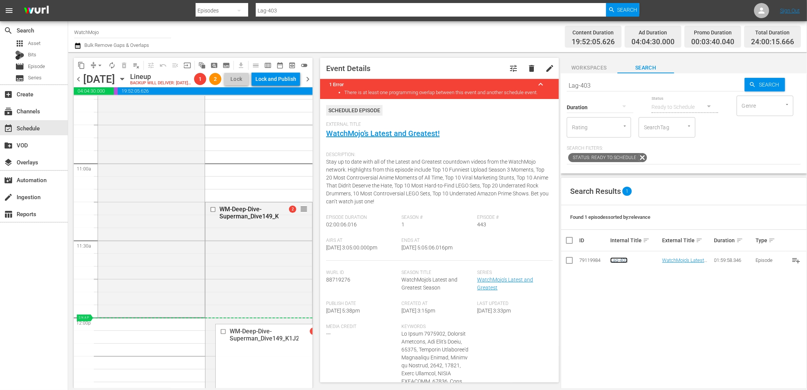
drag, startPoint x: 300, startPoint y: 219, endPoint x: 279, endPoint y: 335, distance: 118.0
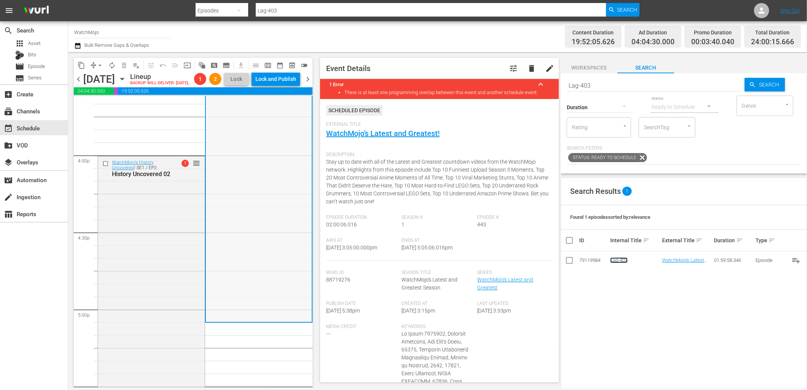
scroll to position [2331, 0]
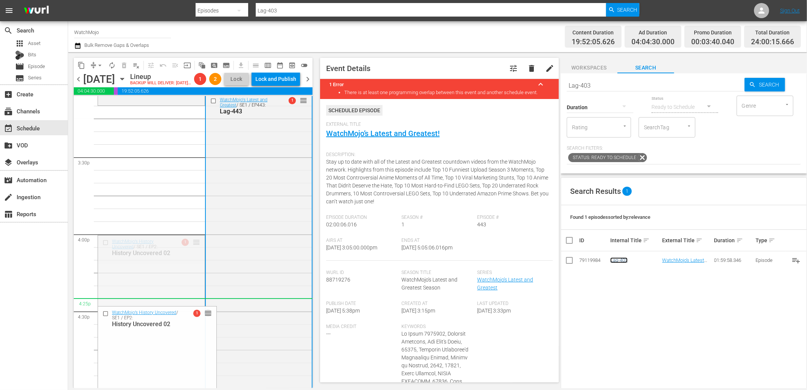
drag, startPoint x: 193, startPoint y: 256, endPoint x: 124, endPoint y: 211, distance: 82.9
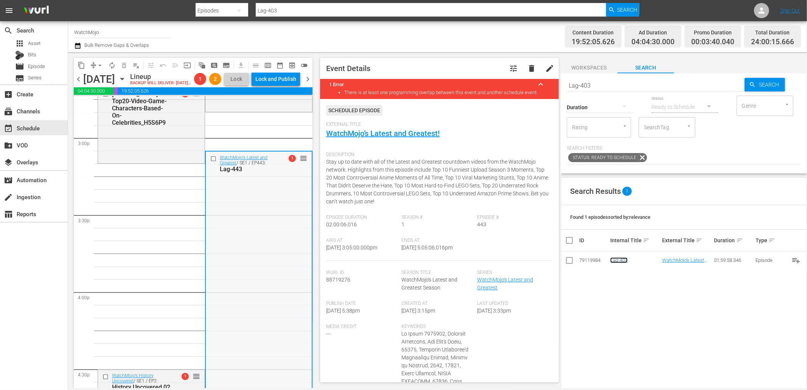
scroll to position [2275, 0]
drag, startPoint x: 300, startPoint y: 165, endPoint x: 258, endPoint y: 308, distance: 149.7
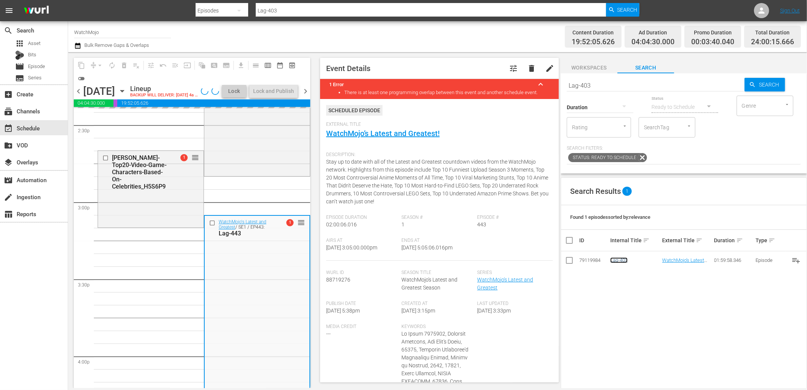
scroll to position [2219, 0]
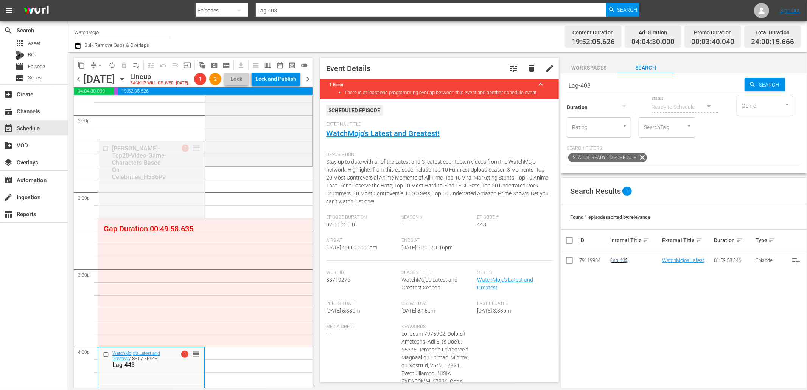
drag, startPoint x: 194, startPoint y: 163, endPoint x: 189, endPoint y: 288, distance: 125.7
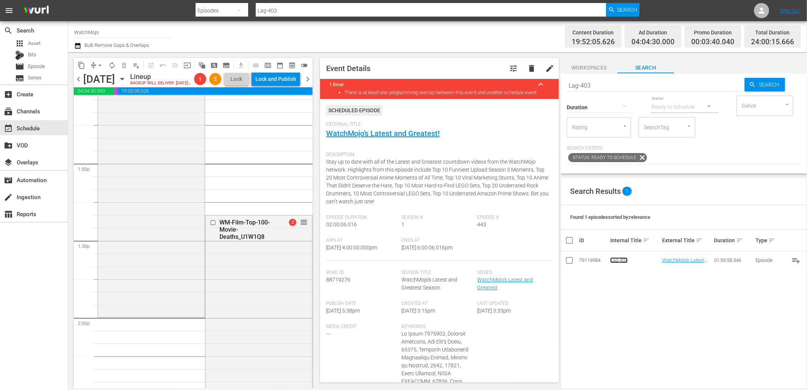
scroll to position [1967, 0]
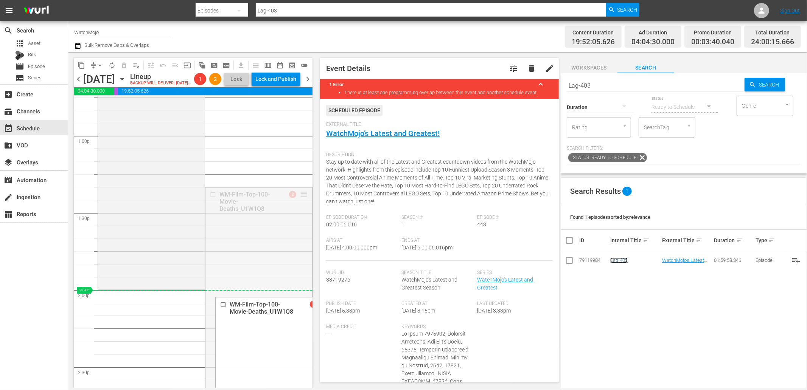
drag, startPoint x: 296, startPoint y: 207, endPoint x: 272, endPoint y: 306, distance: 102.7
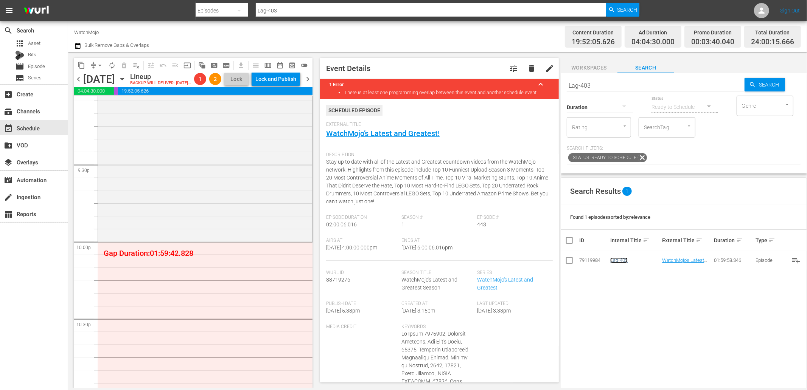
scroll to position [3255, 0]
click at [104, 64] on button "arrow_drop_down" at bounding box center [100, 65] width 12 height 12
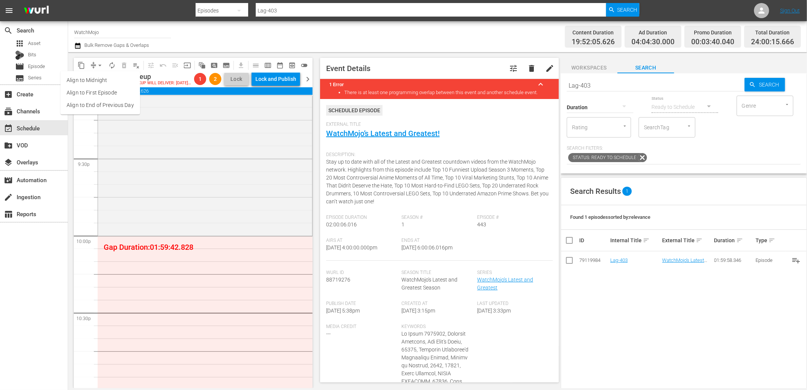
click at [109, 105] on li "Align to End of Previous Day" at bounding box center [100, 105] width 79 height 12
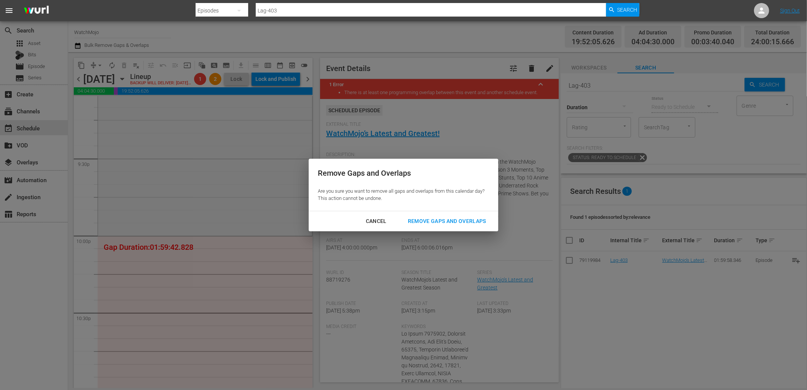
click at [433, 225] on div "Remove Gaps and Overlaps" at bounding box center [447, 221] width 90 height 9
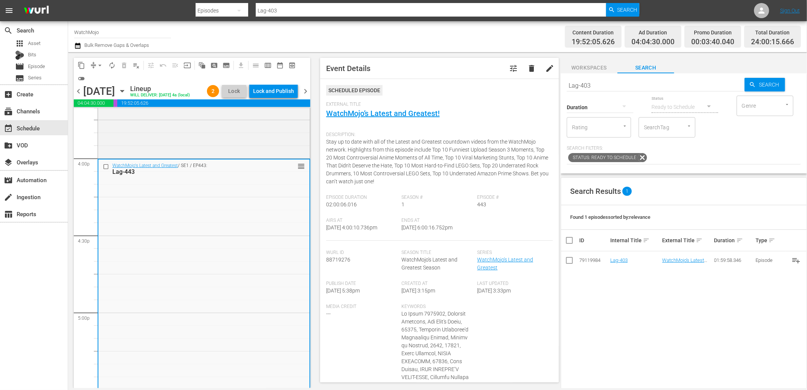
scroll to position [2415, 0]
click at [210, 269] on div "WatchMojo's Latest and Greatest / SE1 / EP443: Lag-443 reorder" at bounding box center [203, 317] width 211 height 307
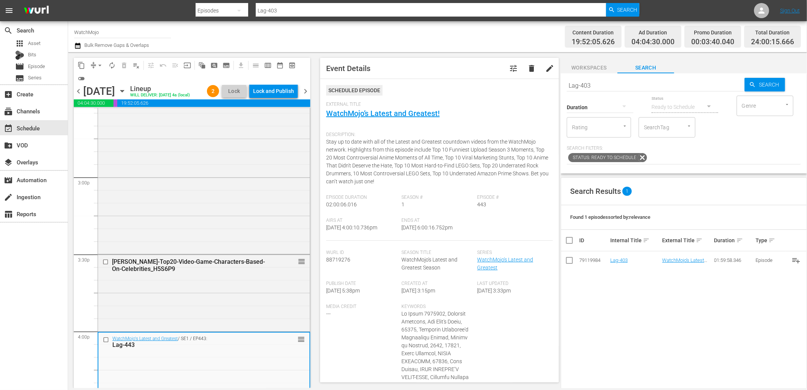
scroll to position [2107, 0]
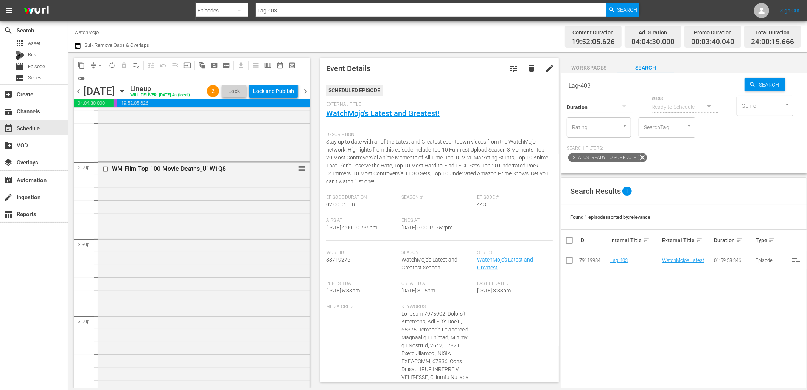
click at [212, 266] on div "WM-Film-Top-100-Movie-Deaths_U1W1Q8 reorder" at bounding box center [204, 277] width 212 height 230
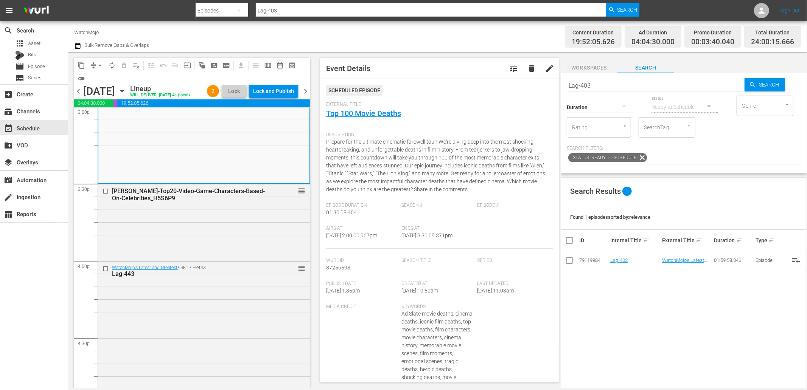
scroll to position [2275, 0]
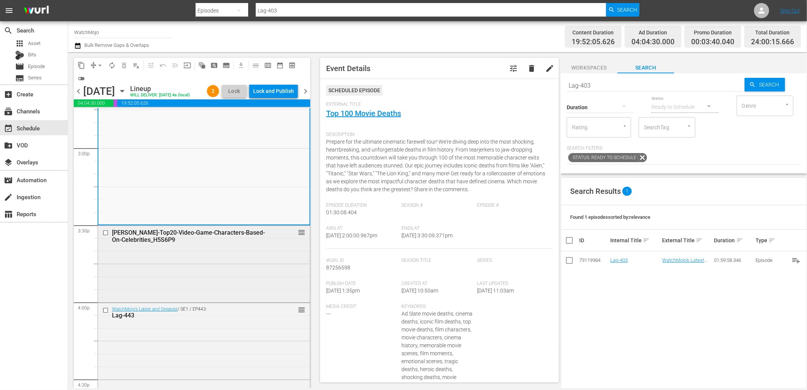
click at [169, 278] on div "WM-VG-Top20-Video-Game-Characters-Based-On-Celebrities_H5S6P9 reorder" at bounding box center [204, 263] width 212 height 75
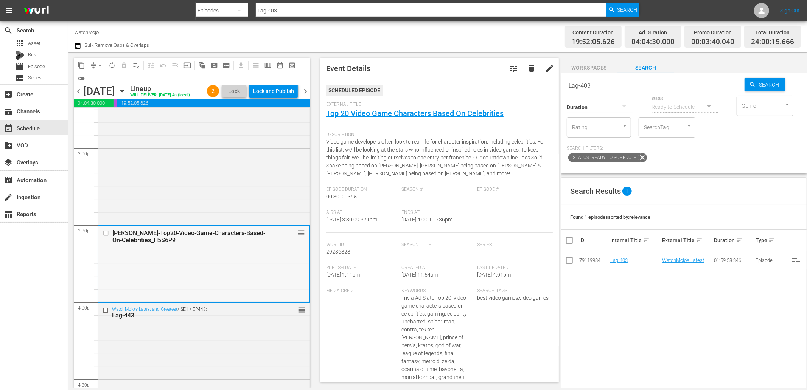
click at [216, 284] on div "WM-VG-Top20-Video-Game-Characters-Based-On-Celebrities_H5S6P9 reorder" at bounding box center [203, 263] width 211 height 75
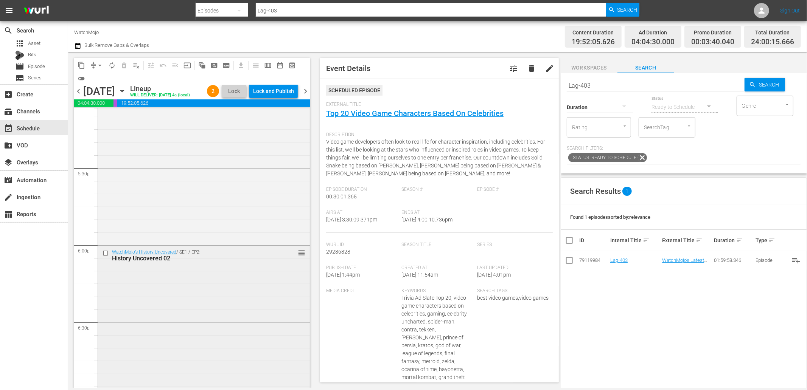
scroll to position [2667, 0]
click at [197, 289] on div "WatchMojo’s History Uncovered / SE1 / EP2: History Uncovered 02 reorder" at bounding box center [204, 373] width 212 height 306
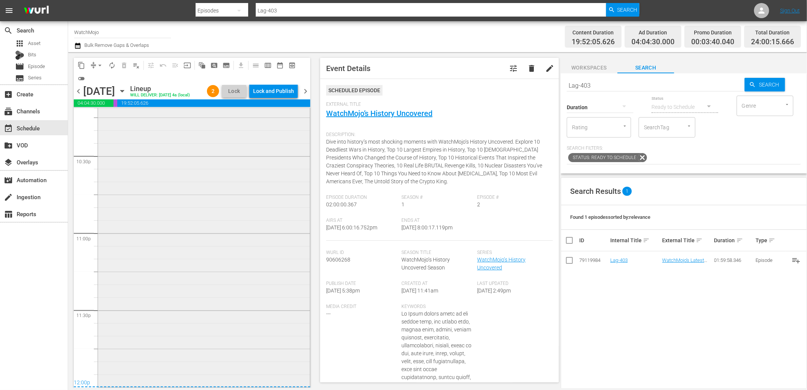
scroll to position [3436, 0]
click at [191, 284] on div "WM-Deep-Dive-Changed-History-Forever_Dive136_V2D6U2 1 reorder" at bounding box center [204, 233] width 212 height 306
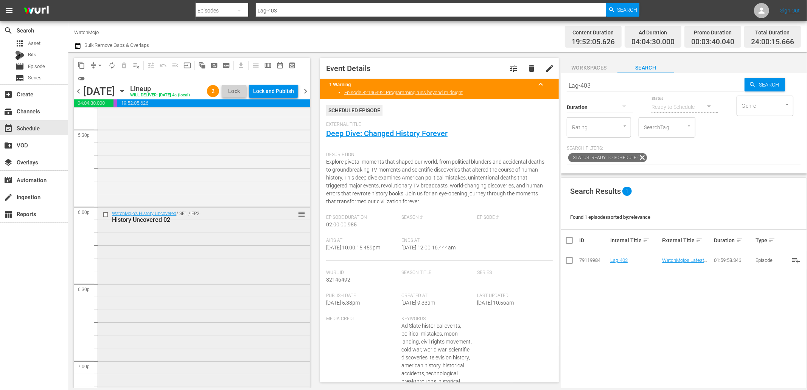
scroll to position [2680, 0]
click at [197, 316] on div "WatchMojo’s History Uncovered / SE1 / EP2: History Uncovered 02 reorder" at bounding box center [204, 360] width 212 height 306
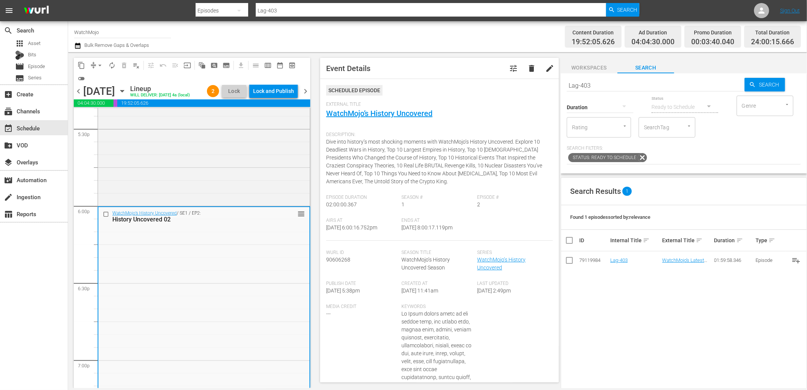
click at [183, 188] on div "WatchMojo's Latest and Greatest / SE1 / EP443: Lag-443 reorder" at bounding box center [204, 51] width 212 height 307
click at [172, 178] on div "WatchMojo's Latest and Greatest / SE1 / EP443: Lag-443 reorder" at bounding box center [203, 52] width 211 height 307
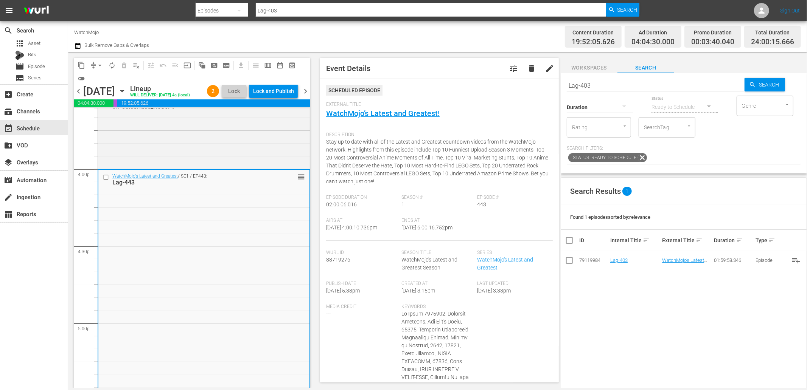
scroll to position [2400, 0]
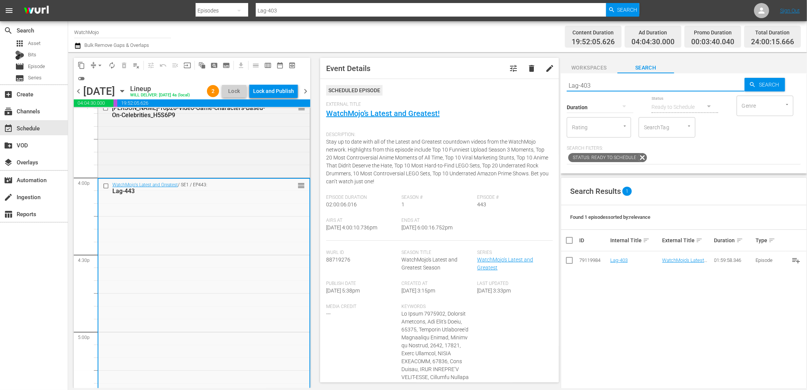
drag, startPoint x: 573, startPoint y: 82, endPoint x: 535, endPoint y: 81, distance: 37.9
click at [535, 81] on div "content_copy compress arrow_drop_down autorenew_outlined delete_forever_outline…" at bounding box center [437, 220] width 739 height 336
paste input "AG-167"
type input "LAG-167"
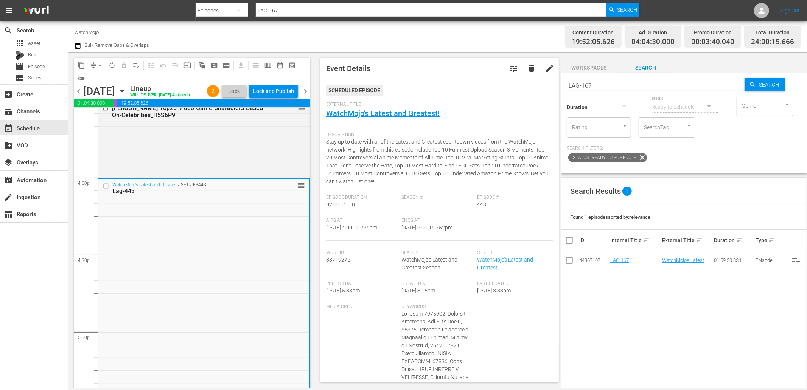
type input "LAG-167"
click at [104, 189] on input "checkbox" at bounding box center [107, 186] width 8 height 6
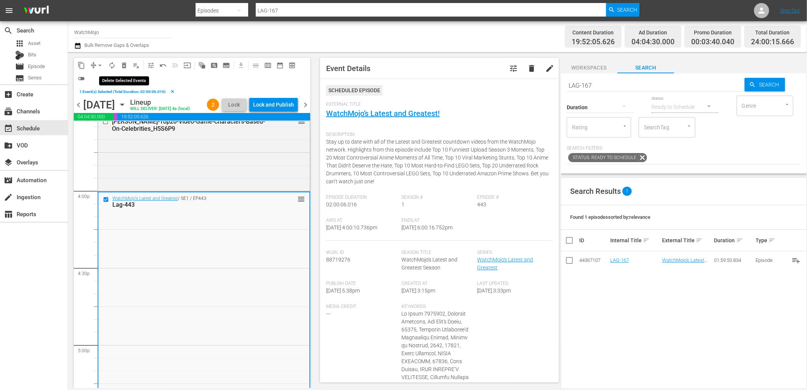
click at [125, 65] on span "delete_forever_outlined" at bounding box center [124, 66] width 8 height 8
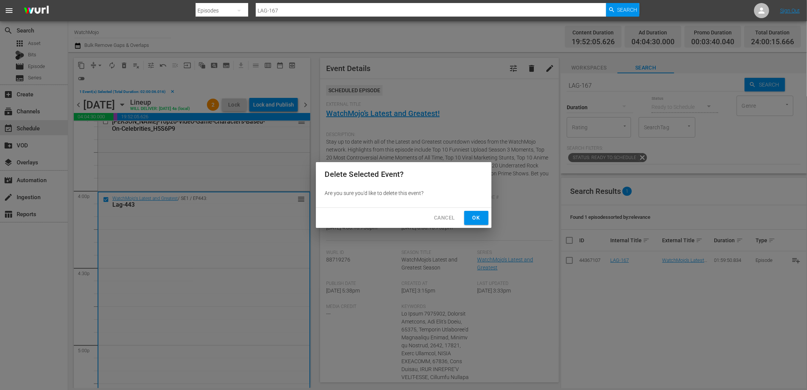
click at [476, 218] on span "Ok" at bounding box center [476, 217] width 12 height 9
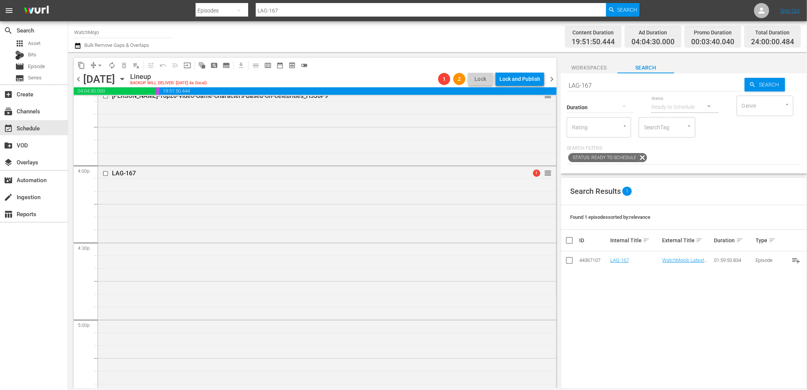
click at [205, 244] on div "LAG-167 1 reorder" at bounding box center [327, 319] width 458 height 306
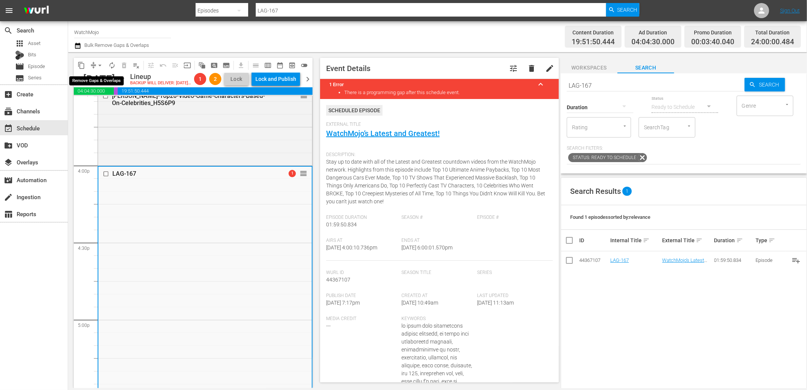
click at [99, 62] on span "arrow_drop_down" at bounding box center [100, 66] width 8 height 8
click at [113, 104] on li "Align to End of Previous Day" at bounding box center [100, 105] width 79 height 12
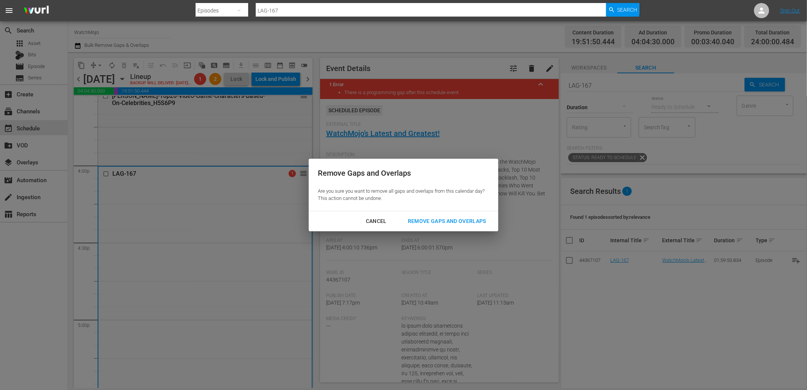
click at [447, 217] on div "Remove Gaps and Overlaps" at bounding box center [447, 221] width 90 height 9
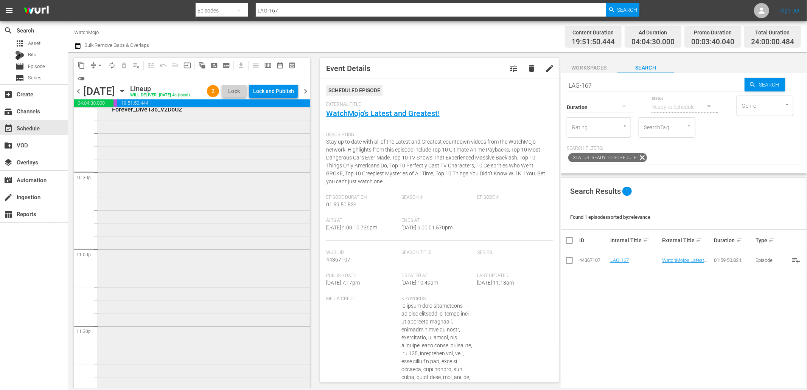
scroll to position [3435, 0]
click at [213, 313] on div "WM-Deep-Dive-Changed-History-Forever_Dive136_V2D6U2 1 reorder" at bounding box center [204, 233] width 212 height 306
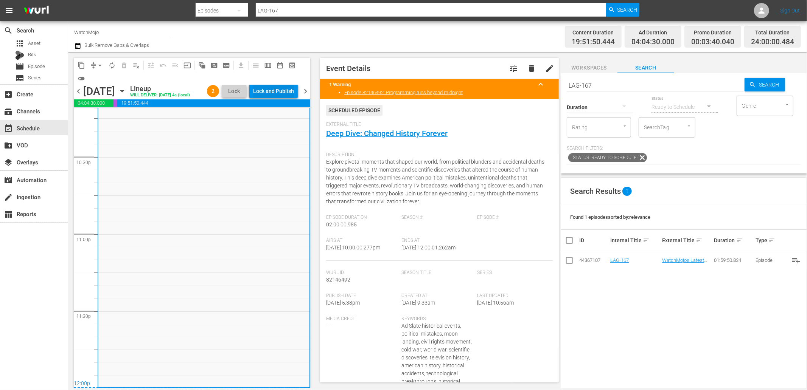
click at [273, 93] on div "Lock and Publish" at bounding box center [273, 91] width 41 height 14
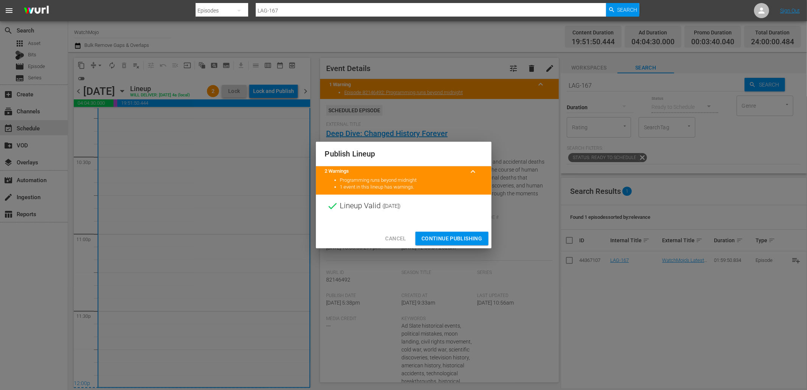
click at [436, 237] on span "Continue Publishing" at bounding box center [451, 238] width 61 height 9
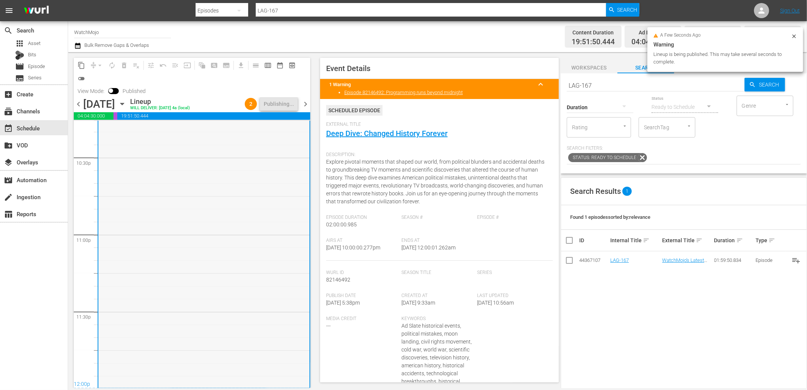
click at [186, 265] on div "WM-Deep-Dive-Changed-History-Forever_Dive136_V2D6U2 1" at bounding box center [203, 235] width 211 height 306
drag, startPoint x: 473, startPoint y: 251, endPoint x: 438, endPoint y: 252, distance: 34.8
click at [438, 252] on div "Airs At 10/2/25 @ 10:00:00.277pm Ends At 10/3/25 @ 12:00:01.262am" at bounding box center [439, 249] width 227 height 23
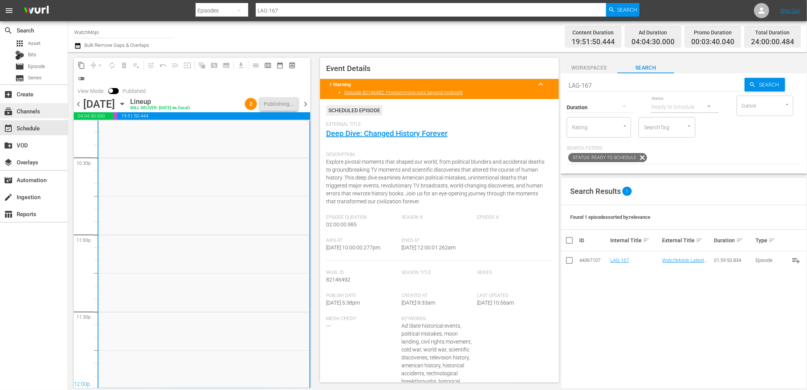
copy span "12:00:01.262am"
click at [308, 104] on span "chevron_right" at bounding box center [305, 103] width 9 height 9
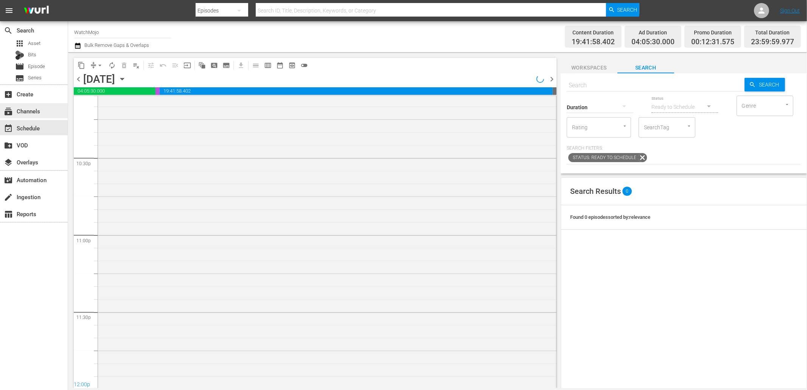
scroll to position [3412, 0]
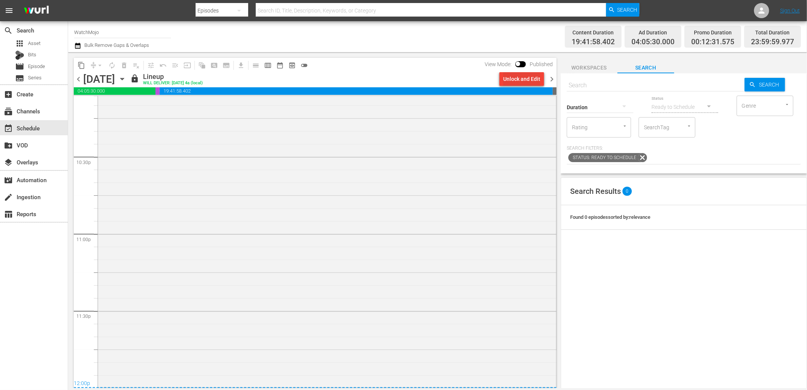
click at [526, 81] on div "Unlock and Edit" at bounding box center [521, 79] width 37 height 14
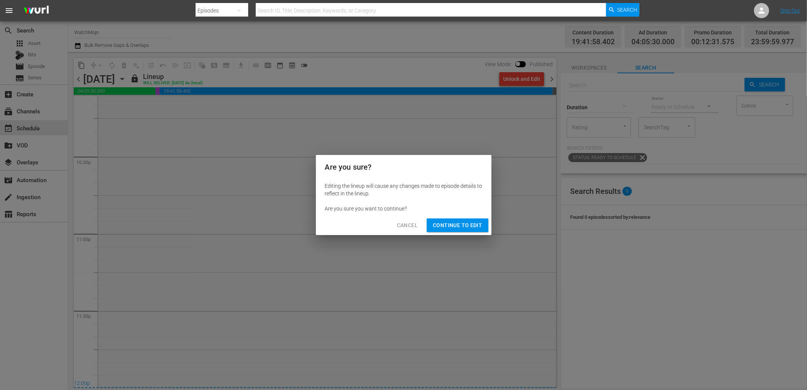
click at [407, 224] on span "Cancel" at bounding box center [407, 225] width 21 height 9
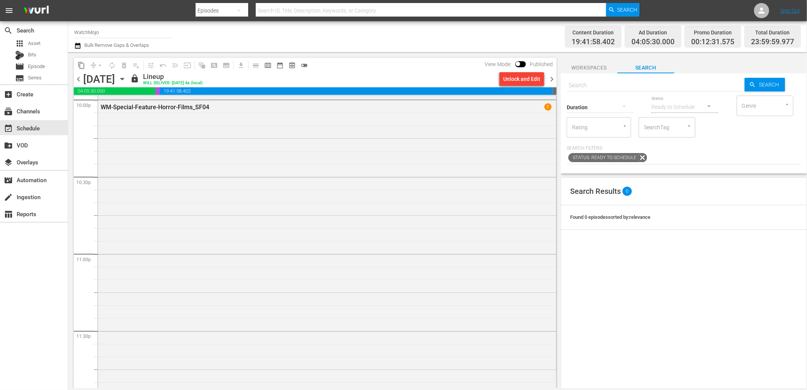
scroll to position [3383, 0]
click at [76, 47] on icon "button" at bounding box center [77, 45] width 7 height 9
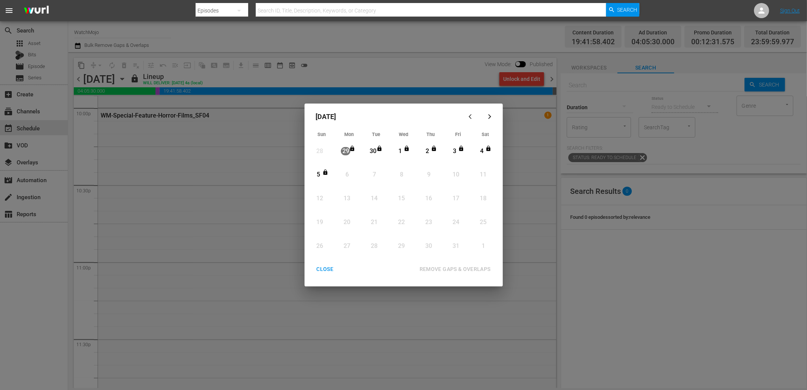
click at [458, 148] on div "3" at bounding box center [454, 151] width 9 height 9
click at [321, 174] on div "5" at bounding box center [318, 175] width 9 height 9
click at [452, 272] on div "REMOVE GAPS & OVERLAPS" at bounding box center [454, 269] width 83 height 9
click at [326, 268] on div "CLOSE" at bounding box center [325, 269] width 29 height 9
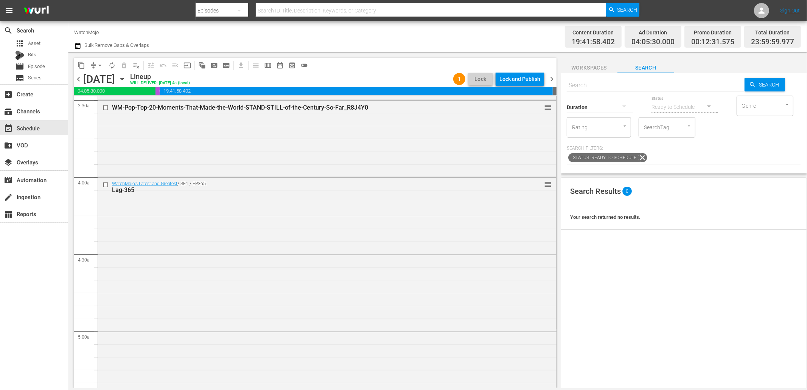
scroll to position [560, 0]
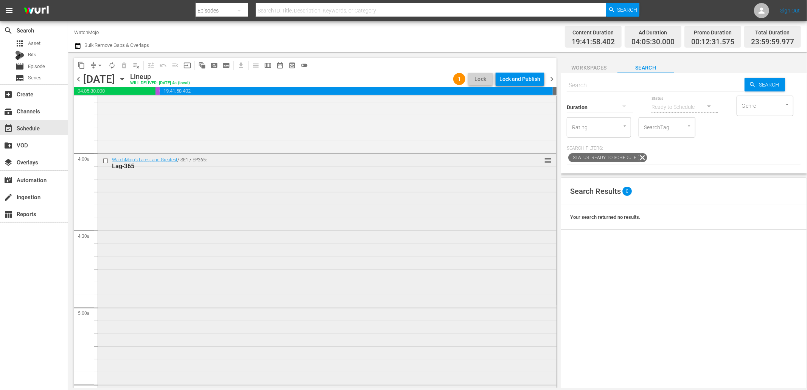
click at [209, 295] on div "WatchMojo's Latest and Greatest / SE1 / EP365: Lag-365 reorder" at bounding box center [327, 307] width 458 height 306
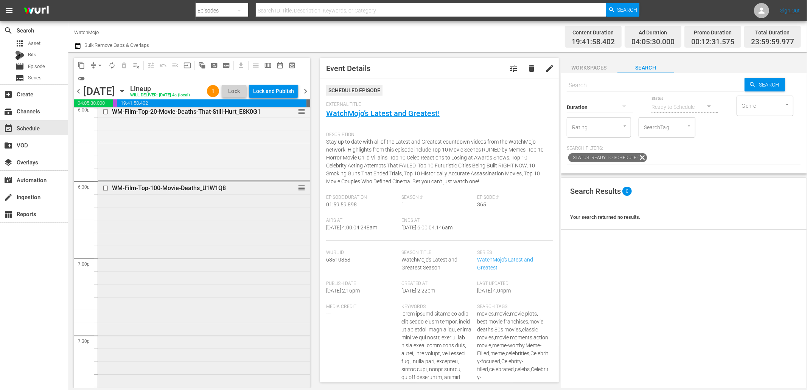
scroll to position [2802, 0]
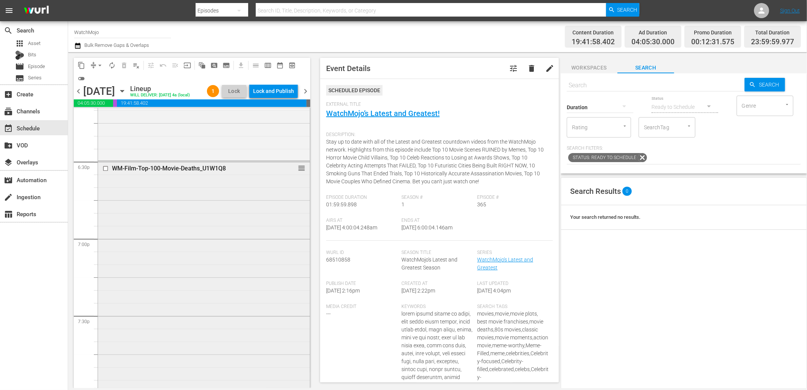
click at [217, 314] on div "WM-Film-Top-100-Movie-Deaths_U1W1Q8 reorder" at bounding box center [204, 277] width 212 height 230
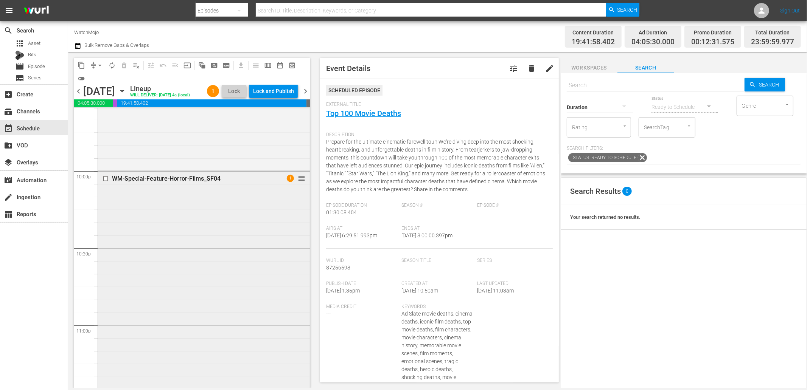
scroll to position [3334, 0]
click at [168, 289] on div "WM-Special-Feature-Horror-Films_SF04 1 reorder" at bounding box center [204, 323] width 212 height 306
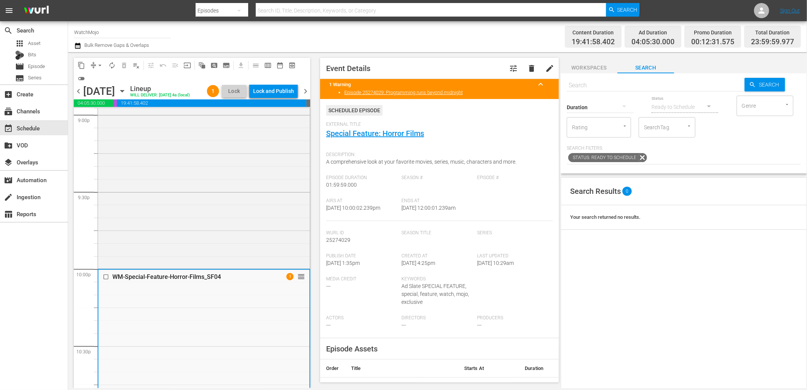
scroll to position [3423, 0]
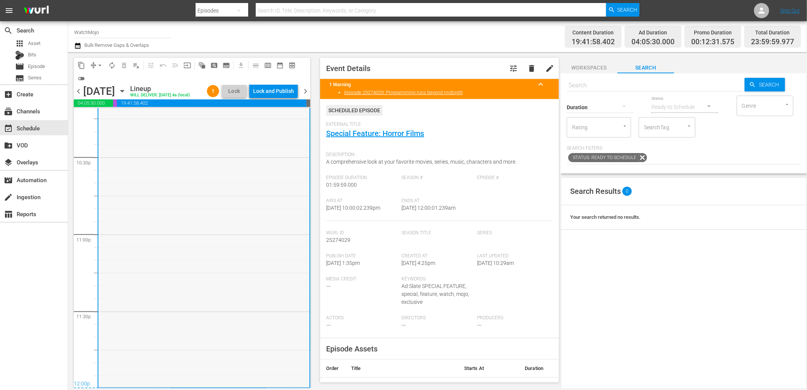
click at [151, 294] on div "WM-Special-Feature-Horror-Films_SF04 1 reorder" at bounding box center [203, 234] width 211 height 306
drag, startPoint x: 468, startPoint y: 208, endPoint x: 430, endPoint y: 211, distance: 37.9
click at [430, 211] on div "Airs At 10/3/25 @ 10:00:02.239pm Ends At 10/4/25 @ 12:00:01.239am" at bounding box center [439, 209] width 227 height 23
copy span "12:00:01.239am"
click at [271, 89] on div "Lock and Publish" at bounding box center [273, 91] width 41 height 14
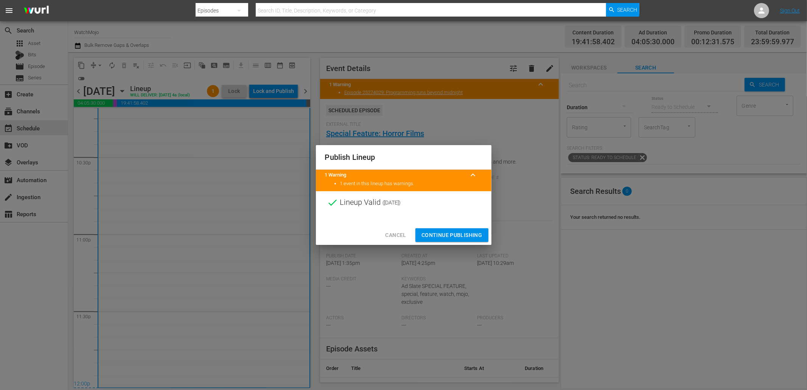
click at [432, 235] on span "Continue Publishing" at bounding box center [451, 235] width 61 height 9
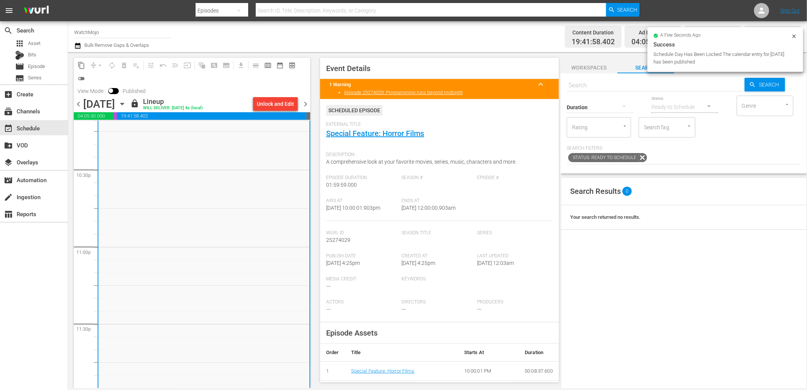
click at [307, 104] on span "chevron_right" at bounding box center [305, 103] width 9 height 9
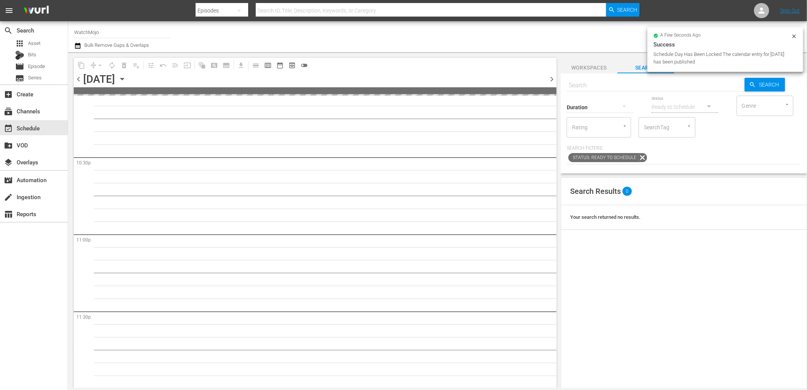
scroll to position [3411, 0]
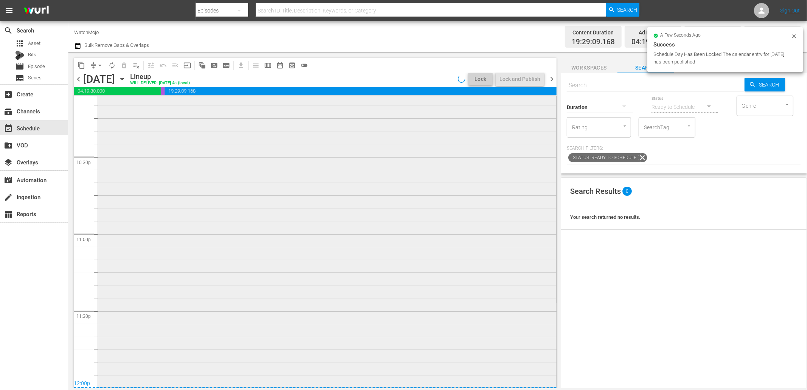
click at [291, 263] on div "WatchMojo's Latest and Greatest / SE1 / EP320: Lag-320 1 reorder" at bounding box center [327, 233] width 458 height 306
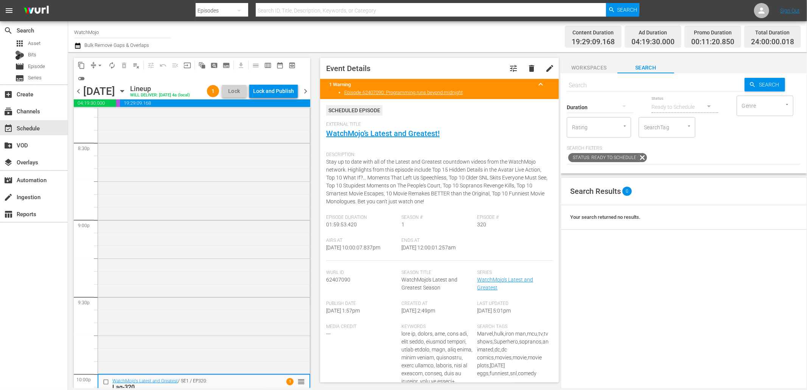
scroll to position [3394, 0]
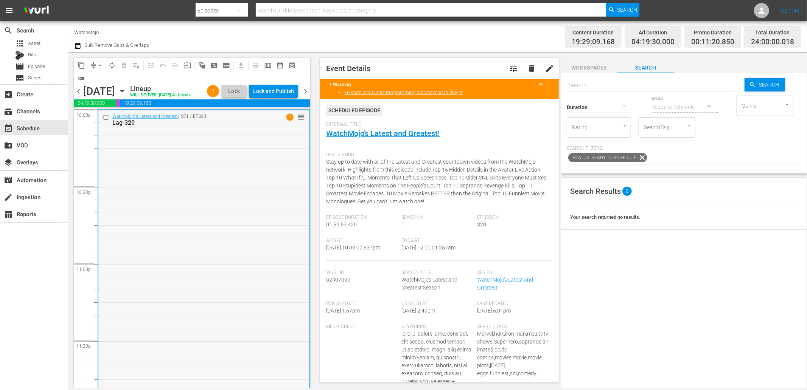
click at [192, 323] on div "WatchMojo's Latest and Greatest / SE1 / EP320: Lag-320 1 reorder" at bounding box center [203, 263] width 211 height 306
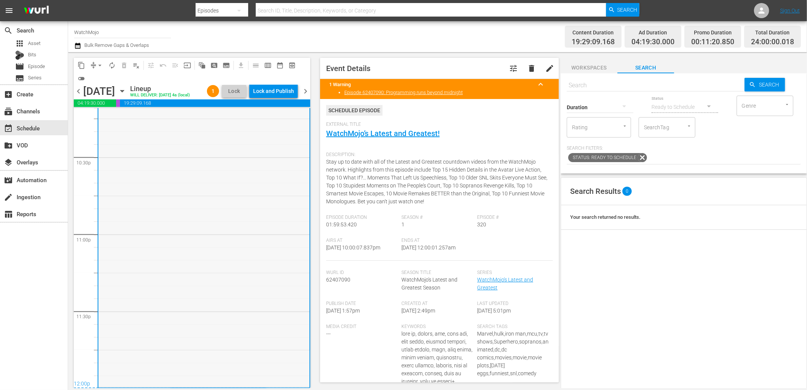
click at [169, 205] on div "WatchMojo's Latest and Greatest / SE1 / EP320: Lag-320 1 reorder" at bounding box center [203, 234] width 211 height 306
click at [97, 62] on span "arrow_drop_down" at bounding box center [100, 66] width 8 height 8
click at [131, 109] on li "Align to End of Previous Day" at bounding box center [100, 105] width 79 height 12
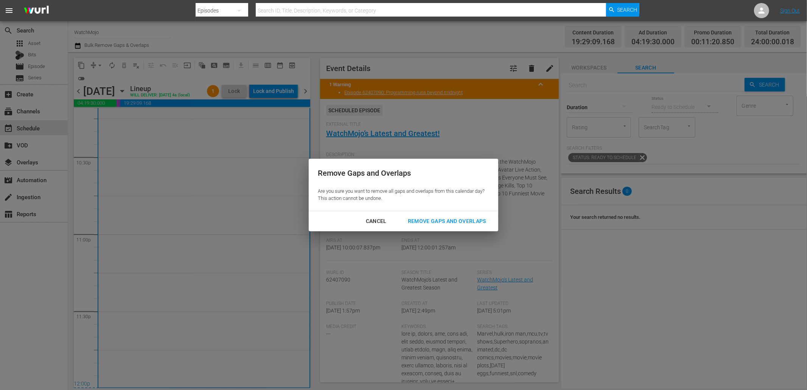
click at [461, 219] on div "Remove Gaps and Overlaps" at bounding box center [447, 221] width 90 height 9
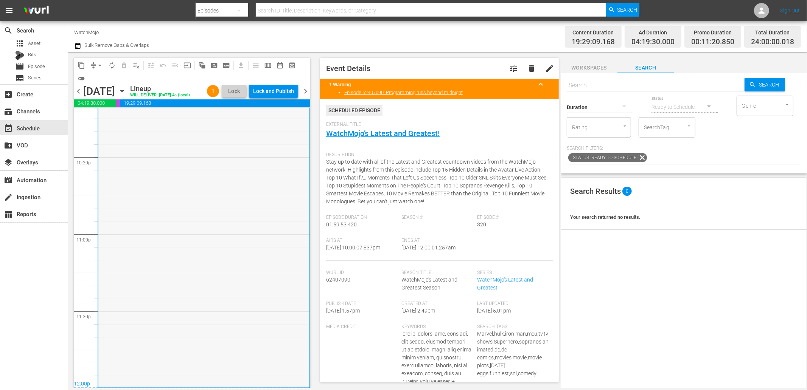
click at [214, 265] on div "WatchMojo's Latest and Greatest / SE1 / EP320: Lag-320 1 reorder" at bounding box center [203, 234] width 211 height 306
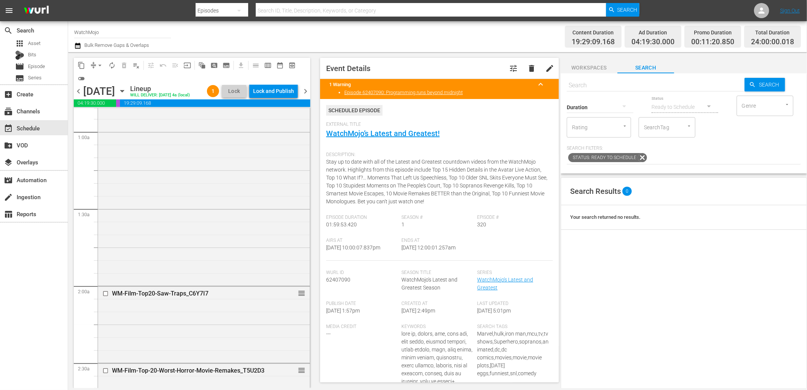
scroll to position [0, 0]
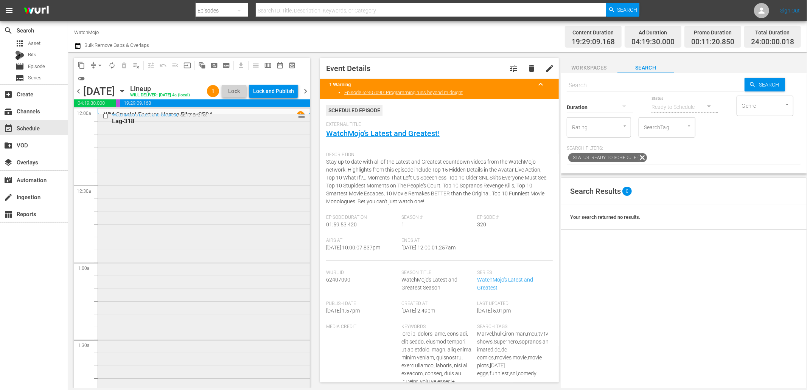
click at [105, 117] on input "checkbox" at bounding box center [107, 116] width 8 height 6
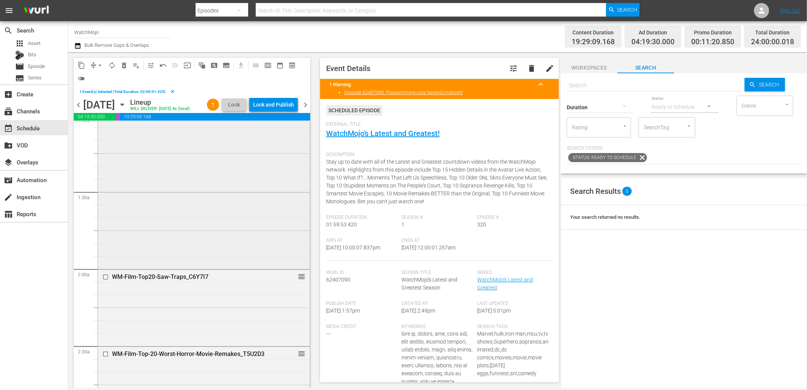
scroll to position [168, 0]
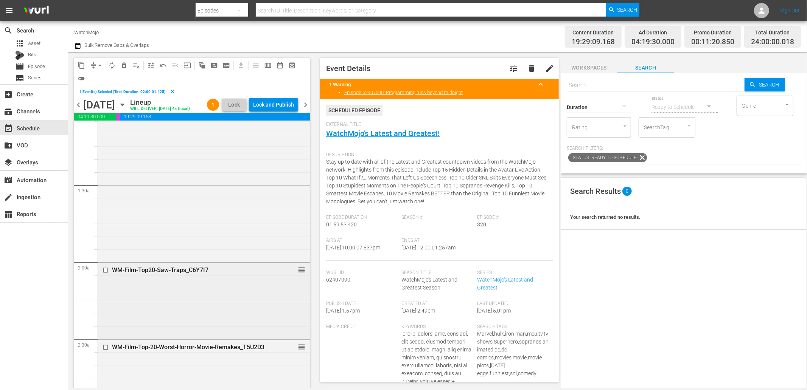
click at [104, 269] on input "checkbox" at bounding box center [107, 270] width 8 height 6
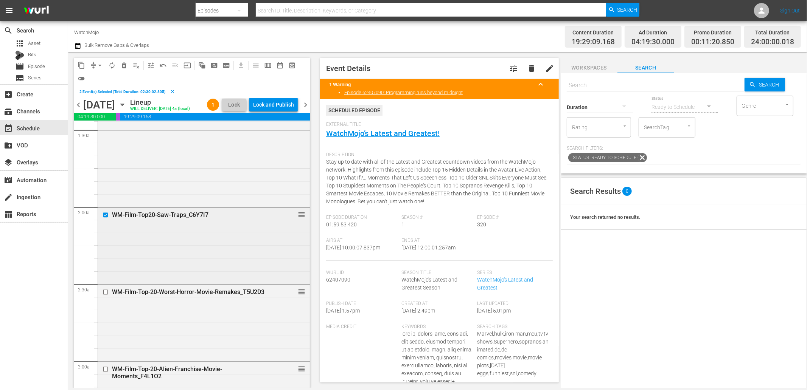
scroll to position [224, 0]
click at [106, 212] on input "checkbox" at bounding box center [107, 214] width 8 height 6
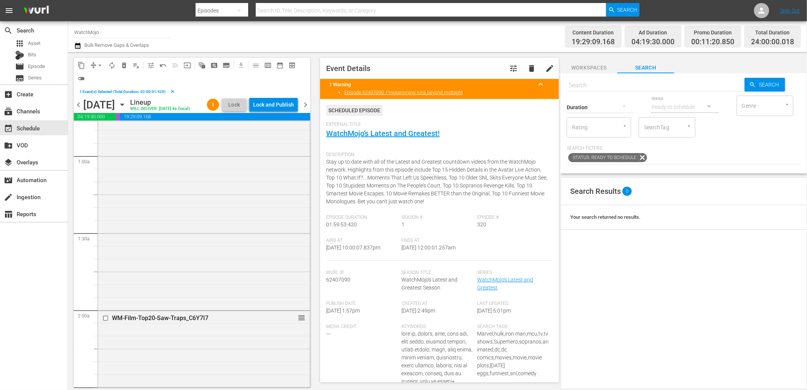
scroll to position [0, 0]
click at [587, 80] on input "text" at bounding box center [656, 85] width 178 height 18
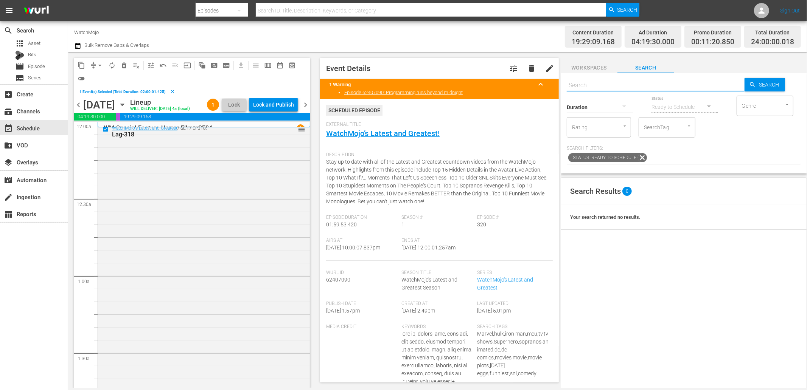
paste input "WM-Deep-Dive-History-and-Mystery_Dive84_N8Y8X9"
type input "WM-Deep-Dive-History-and-Mystery_Dive84_N8Y8X9"
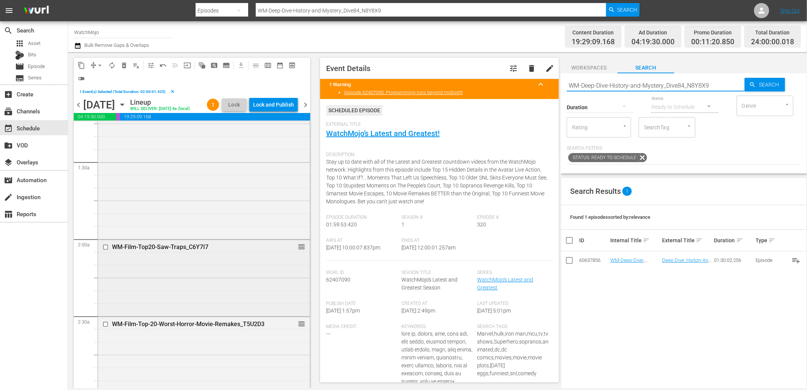
scroll to position [196, 0]
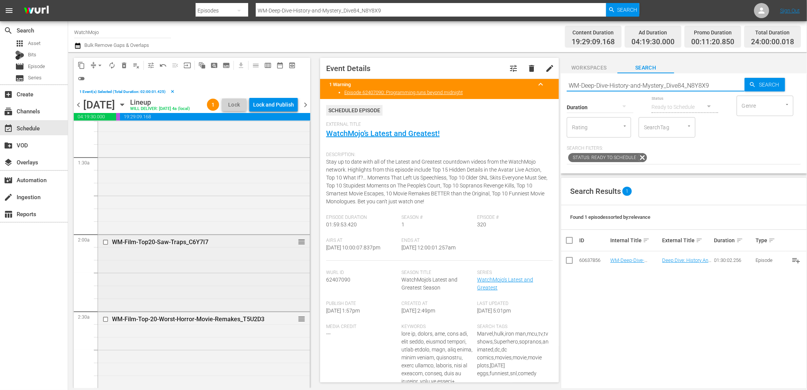
click at [106, 244] on input "checkbox" at bounding box center [107, 242] width 8 height 6
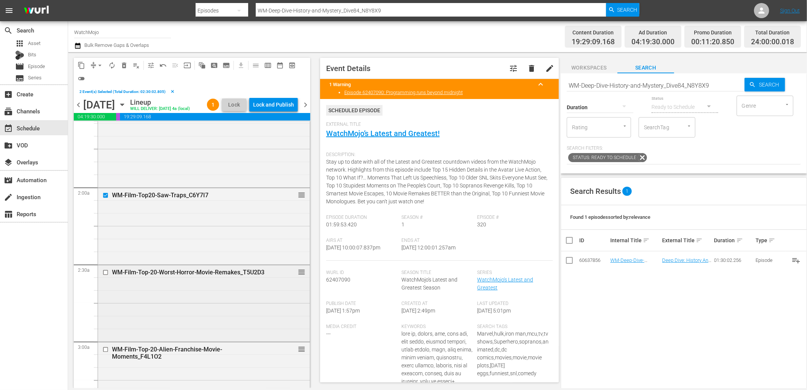
scroll to position [252, 0]
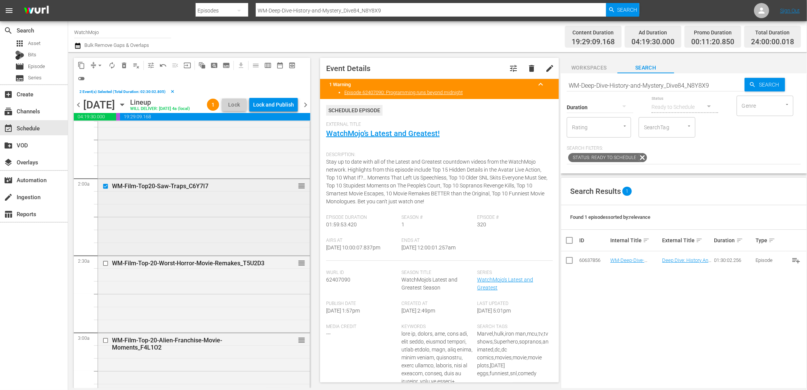
click at [141, 220] on div "WM-Film-Top20-Saw-Traps_C6Y7I7 reorder" at bounding box center [204, 216] width 212 height 75
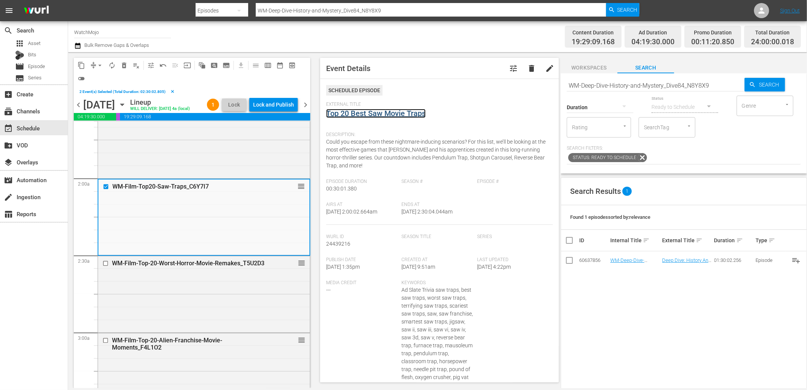
click at [362, 114] on link "Top 20 Best Saw Movie Traps" at bounding box center [375, 113] width 99 height 9
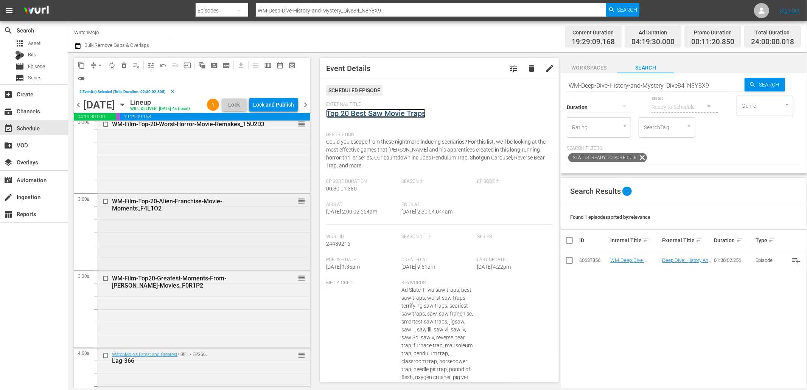
scroll to position [392, 0]
click at [210, 168] on div "WM-Film-Top-20-Worst-Horror-Movie-Remakes_T5U2D3 reorder" at bounding box center [204, 153] width 212 height 75
click at [381, 114] on link "Top 20 WORST Horror Movie Remakes" at bounding box center [391, 113] width 130 height 9
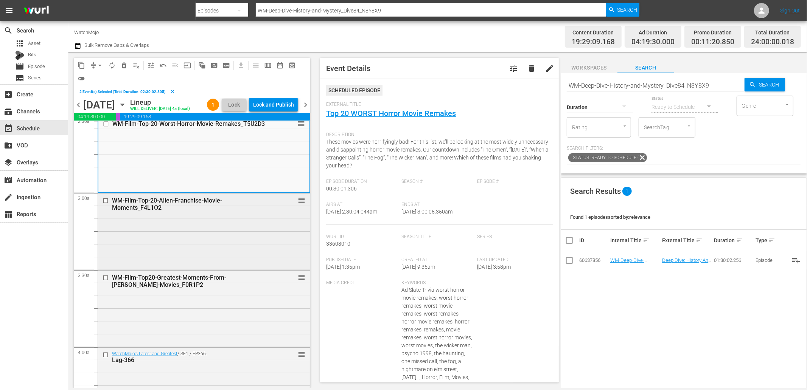
click at [161, 255] on div "WM-Film-Top-20-Alien-Franchise-Movie-Moments_F4L1O2 reorder" at bounding box center [204, 231] width 212 height 75
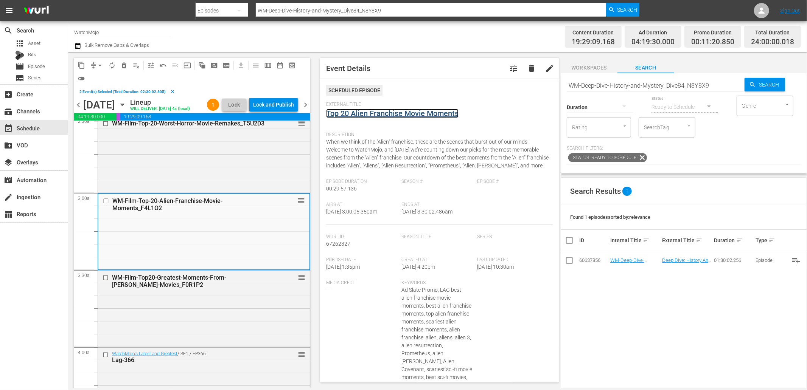
click at [376, 112] on link "Top 20 Alien Franchise Movie Moments" at bounding box center [392, 113] width 132 height 9
click at [162, 315] on div "WM-Film-Top20-Greatest-Moments-From-Stephen-King-Movies_F0R1P2 reorder" at bounding box center [204, 308] width 212 height 75
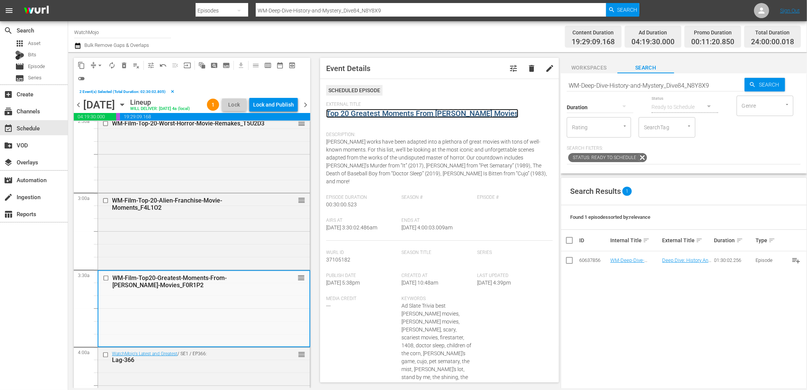
click at [388, 114] on link "Top 20 Greatest Moments From Stephen King Movies" at bounding box center [422, 113] width 192 height 9
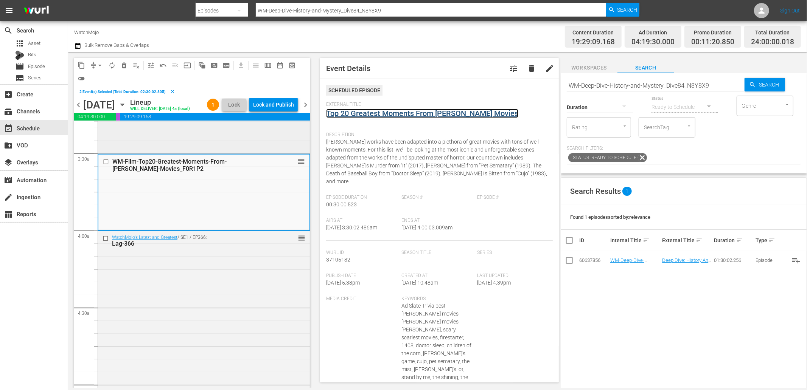
scroll to position [588, 0]
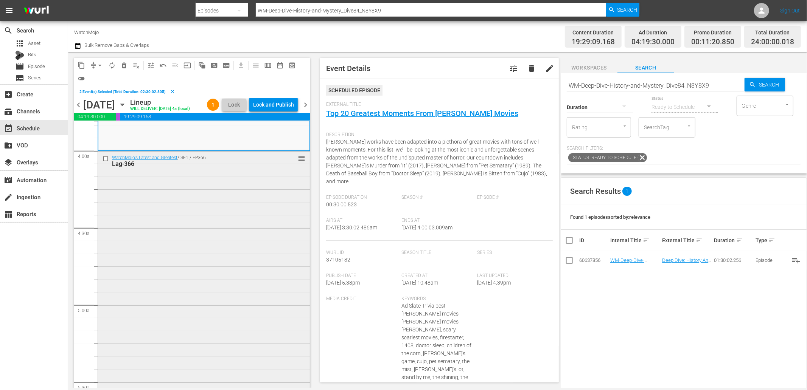
click at [174, 243] on div "WatchMojo's Latest and Greatest / SE1 / EP366: Lag-366 reorder" at bounding box center [204, 305] width 212 height 306
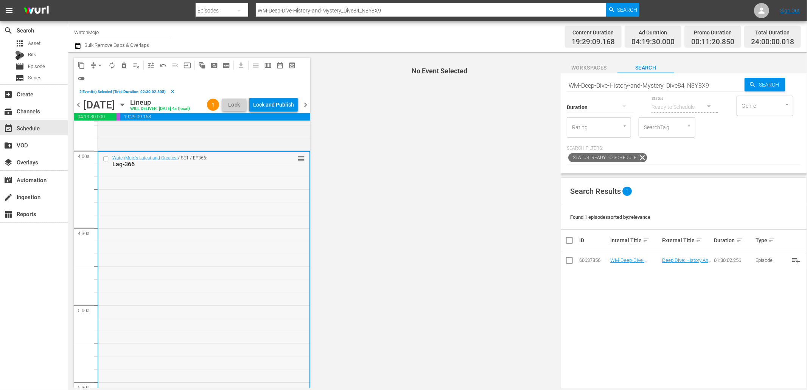
click at [225, 220] on div "WatchMojo's Latest and Greatest / SE1 / EP366: Lag-366 reorder" at bounding box center [203, 305] width 211 height 306
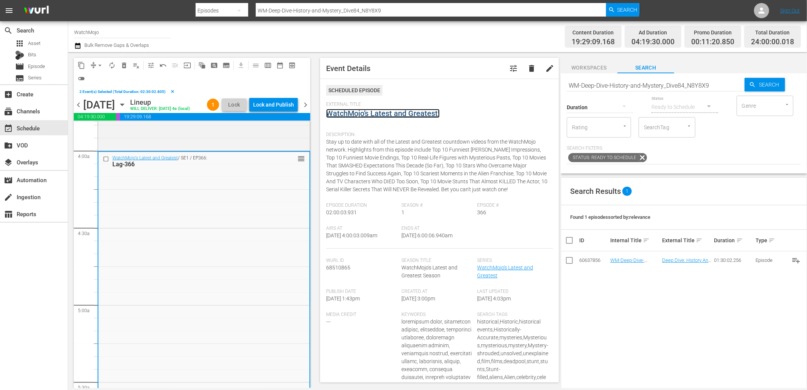
click at [395, 117] on link "WatchMojo’s Latest and Greatest!" at bounding box center [382, 113] width 113 height 9
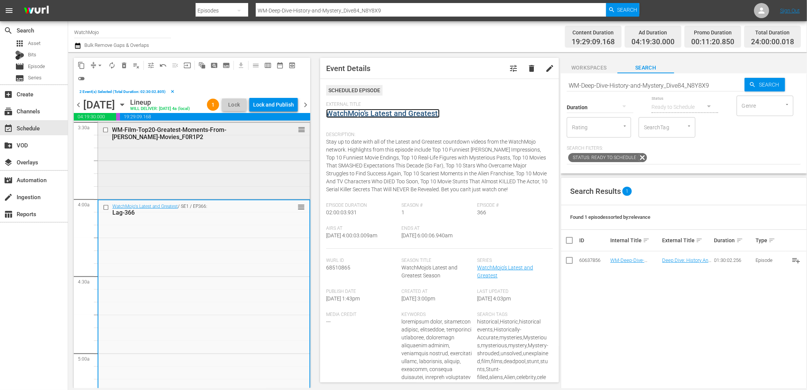
scroll to position [532, 0]
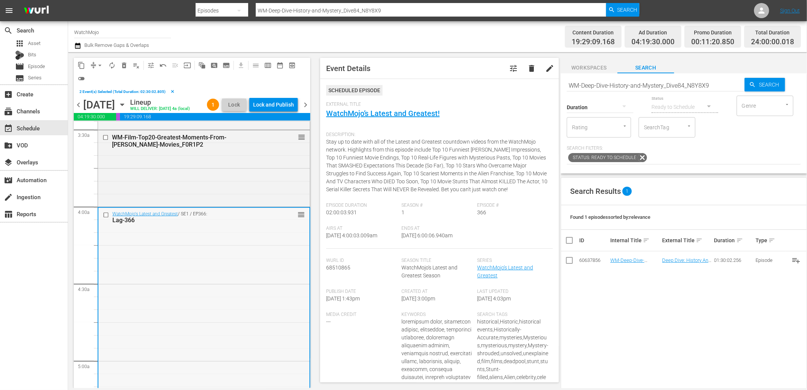
click at [104, 214] on input "checkbox" at bounding box center [107, 215] width 8 height 6
click at [107, 136] on input "checkbox" at bounding box center [107, 138] width 8 height 6
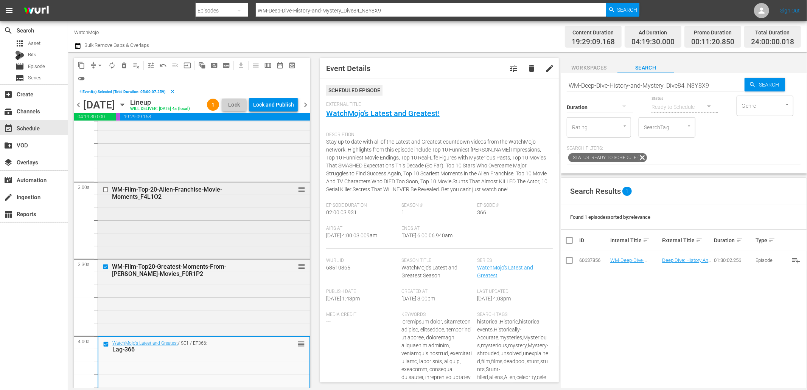
scroll to position [392, 0]
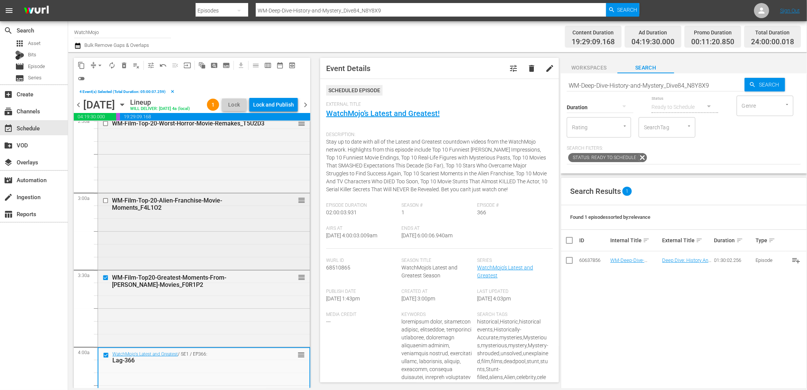
click at [104, 202] on input "checkbox" at bounding box center [107, 201] width 8 height 6
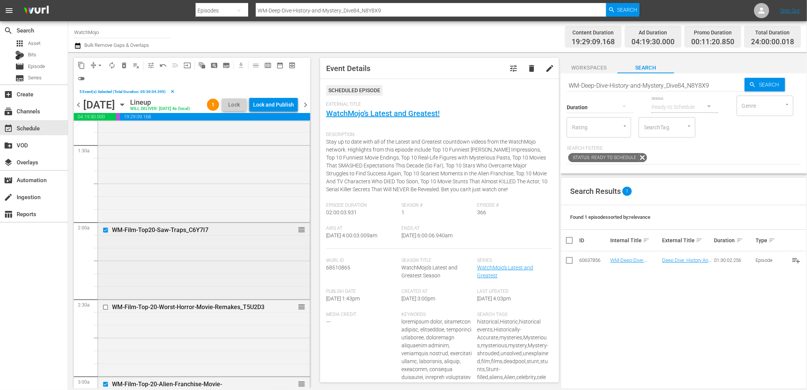
scroll to position [224, 0]
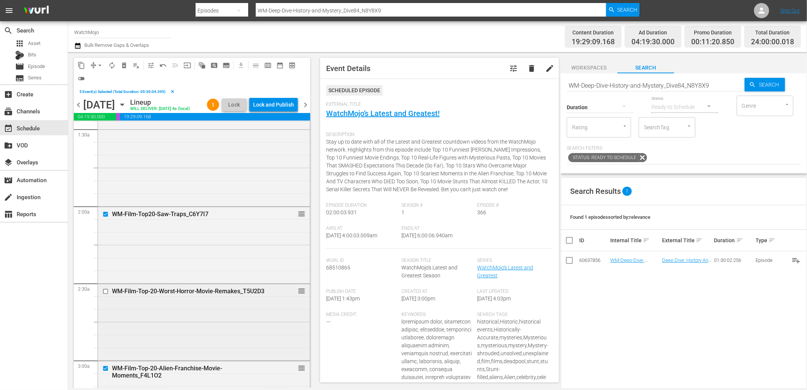
click at [105, 289] on input "checkbox" at bounding box center [107, 291] width 8 height 6
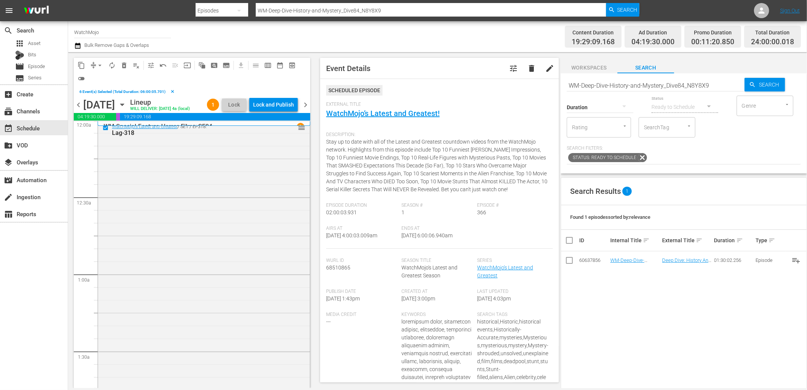
scroll to position [0, 0]
click at [122, 67] on span "delete_forever_outlined" at bounding box center [124, 66] width 8 height 8
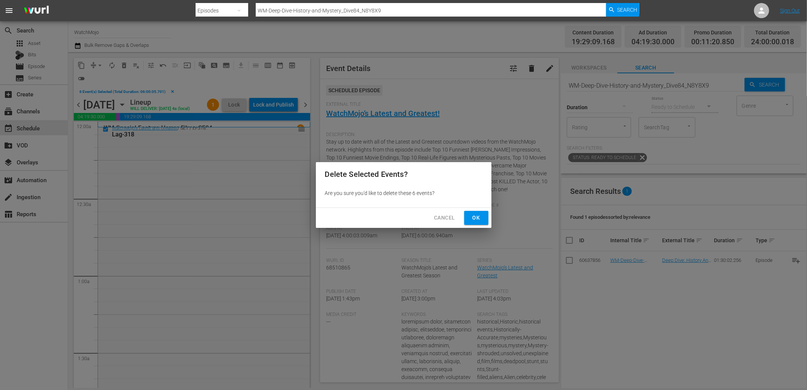
click at [475, 228] on div "Delete Selected Events? Are you sure you'd like to delete these 6 events? Cance…" at bounding box center [403, 195] width 807 height 390
click at [473, 220] on span "Ok" at bounding box center [476, 217] width 12 height 9
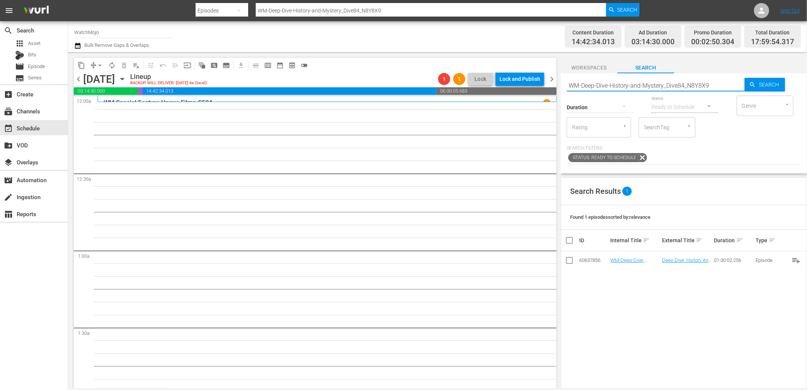
drag, startPoint x: 721, startPoint y: 82, endPoint x: 545, endPoint y: 85, distance: 175.9
click at [545, 85] on div "content_copy compress arrow_drop_down autorenew_outlined delete_forever_outline…" at bounding box center [437, 220] width 739 height 336
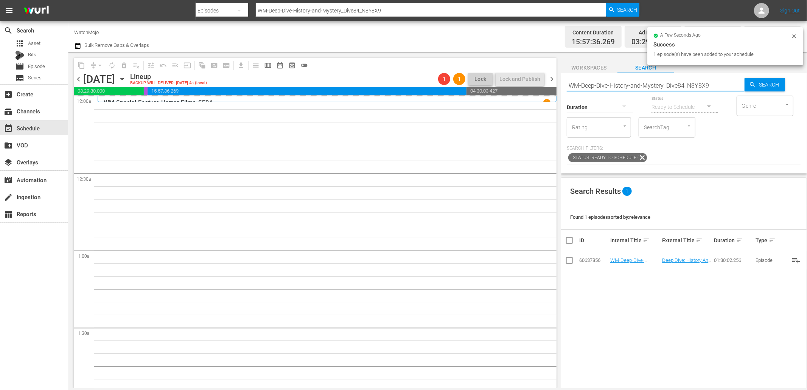
drag, startPoint x: 688, startPoint y: 86, endPoint x: 522, endPoint y: 92, distance: 166.1
click at [522, 92] on div "content_copy compress arrow_drop_down autorenew_outlined delete_forever_outline…" at bounding box center [437, 220] width 739 height 336
paste input "Pop-Top20-Scariest-Places-on-Earth-You-Should-Never-Visit-Alone_U4T8F2"
type input "WM-Pop-Top20-Scariest-Places-on-Earth-You-Should-Never-Visit-Alone_U4T8F2"
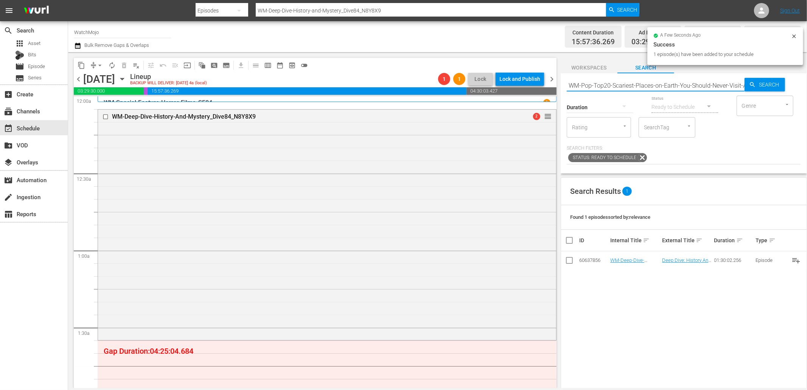
scroll to position [0, 39]
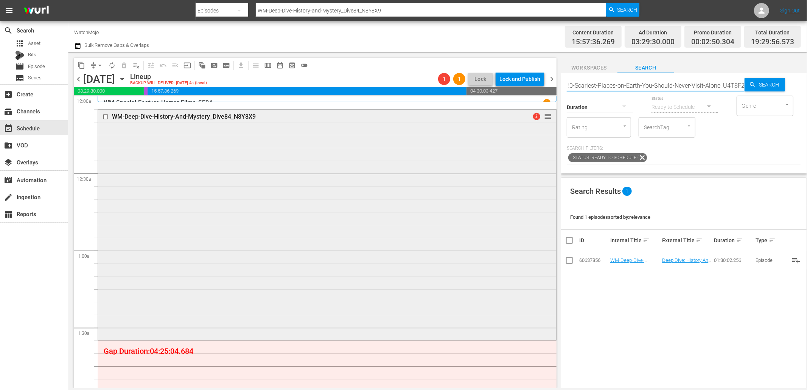
type input "WM-Pop-Top20-Scariest-Places-on-Earth-You-Should-Never-Visit-Alone_U4T8F2"
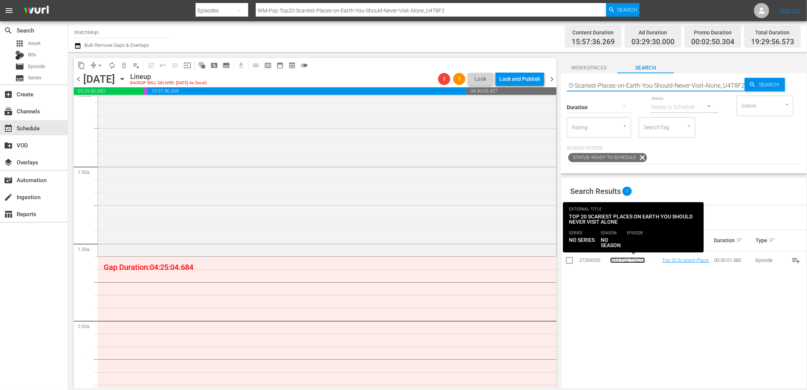
scroll to position [0, 0]
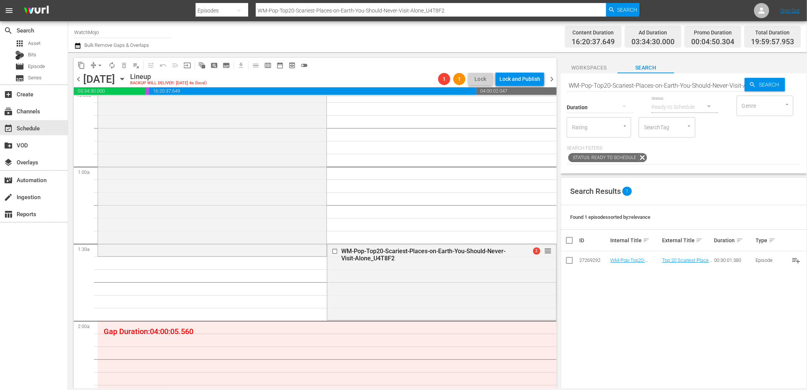
click at [601, 82] on input "WM-Pop-Top20-Scariest-Places-on-Earth-You-Should-Never-Visit-Alone_U4T8F2" at bounding box center [656, 85] width 178 height 18
paste input "25-Mysteries-That-Are-Still-Unsolved-25-Years-Later_E2G8A5"
type input "WM-Pop-25-Mysteries-That-Are-Still-Unsolved-25-Years-Later_E2G8A5"
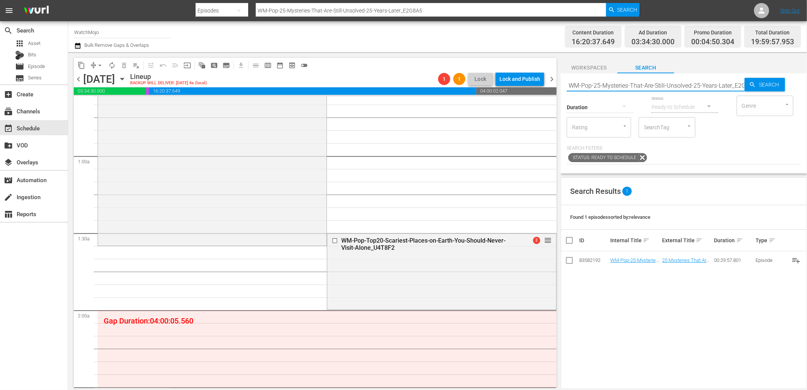
scroll to position [112, 0]
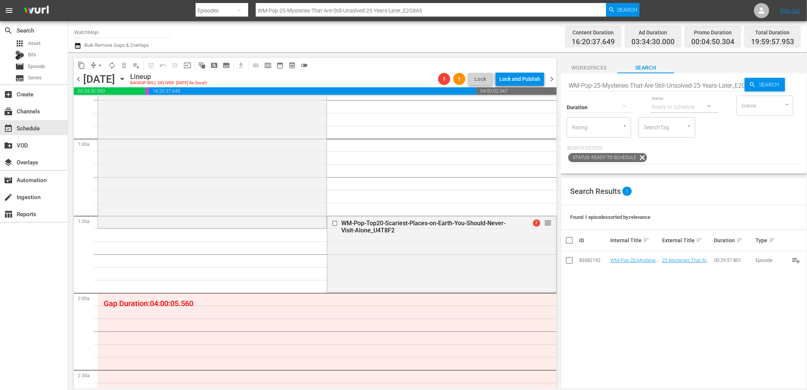
click at [649, 86] on input "WM-Pop-25-Mysteries-That-Are-Still-Unsolved-25-Years-Later_E2G8A5" at bounding box center [656, 85] width 178 height 18
paste input "Top-20-UFO-Sightings-That-MIGHT-BE-REAL_T5S1M2"
type input "WM-Pop-Top-20-UFO-Sightings-That-MIGHT-BE-REAL_T5S1M2"
click at [332, 224] on input "checkbox" at bounding box center [336, 223] width 8 height 6
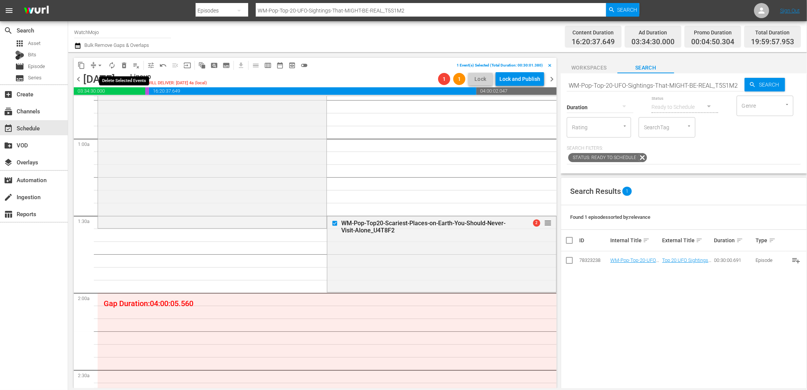
click at [123, 65] on span "delete_forever_outlined" at bounding box center [124, 66] width 8 height 8
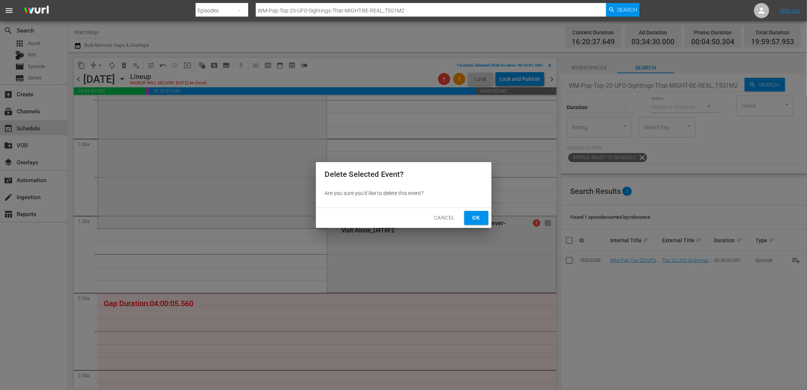
click at [482, 212] on button "Ok" at bounding box center [476, 218] width 24 height 14
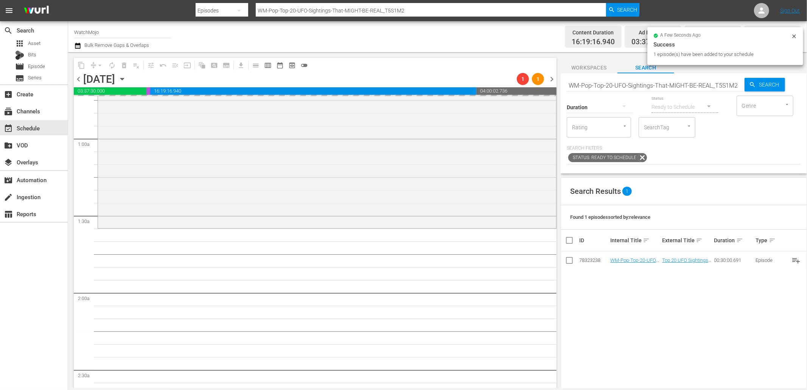
click at [654, 91] on div "Status Ready to Schedule" at bounding box center [684, 102] width 67 height 27
click at [649, 85] on input "WM-Pop-Top-20-UFO-Sightings-That-MIGHT-BE-REAL_T5S1M2" at bounding box center [656, 85] width 178 height 18
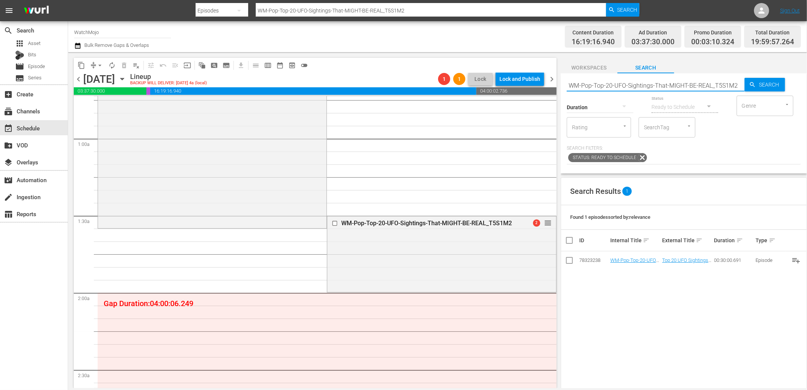
paste input "Deep-Dive-Creepy-History_Dive99_D2Q3G3"
type input "WM-Deep-Dive-Creepy-History_Dive99_D2Q3G3"
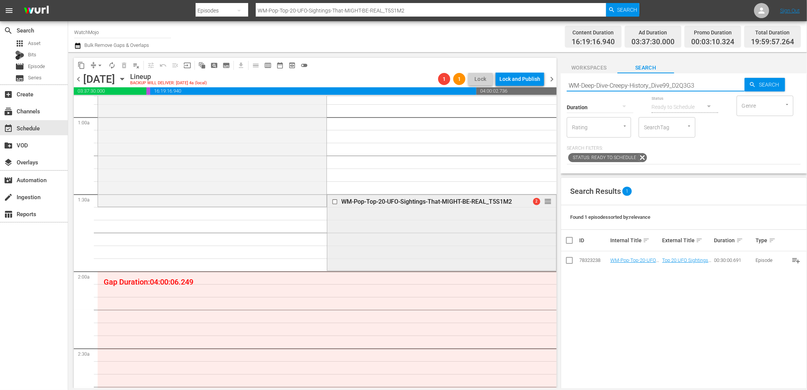
type input "WM-Deep-Dive-Creepy-History_Dive99_D2Q3G3"
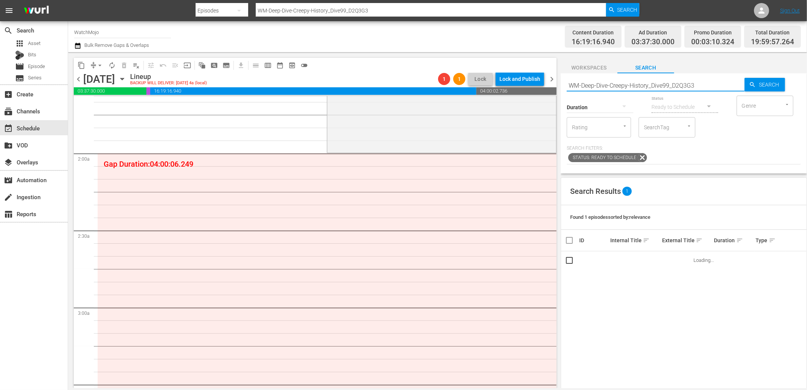
scroll to position [252, 0]
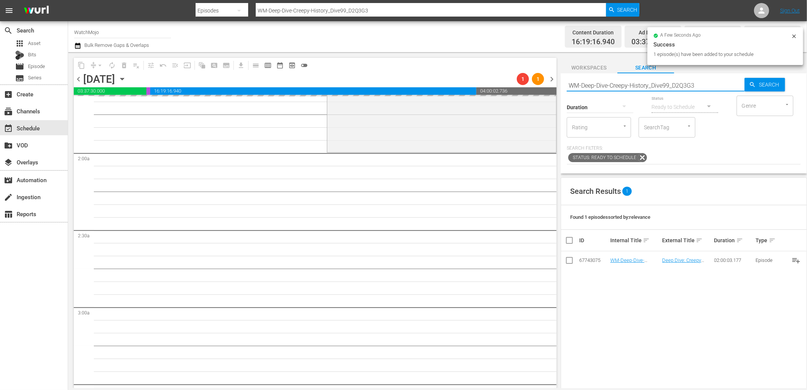
drag, startPoint x: 704, startPoint y: 82, endPoint x: 527, endPoint y: 84, distance: 176.3
click at [527, 84] on div "content_copy compress arrow_drop_down autorenew_outlined delete_forever_outline…" at bounding box center [437, 220] width 739 height 336
paste input "Pop-25-Mysteries-That-Are-Still-Unsolved-25-Years-Later_E2G8A5"
type input "WM-Pop-25-Mysteries-That-Are-Still-Unsolved-25-Years-Later_E2G8A5"
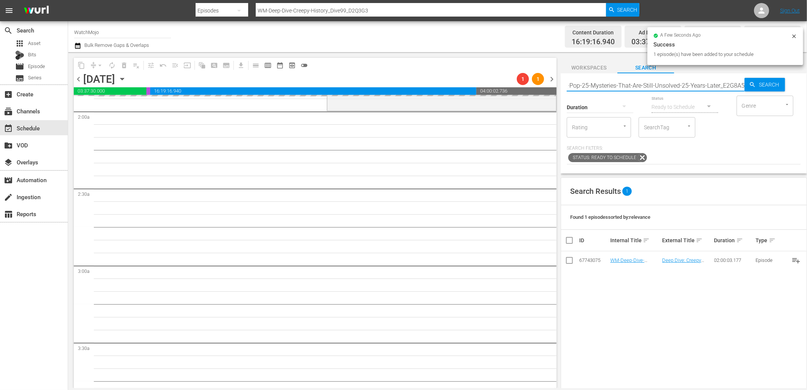
scroll to position [308, 0]
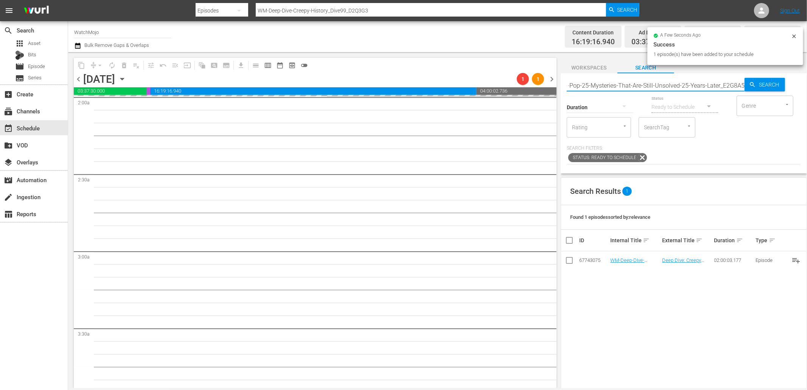
type input "WM-Pop-25-Mysteries-That-Are-Still-Unsolved-25-Years-Later_E2G8A5"
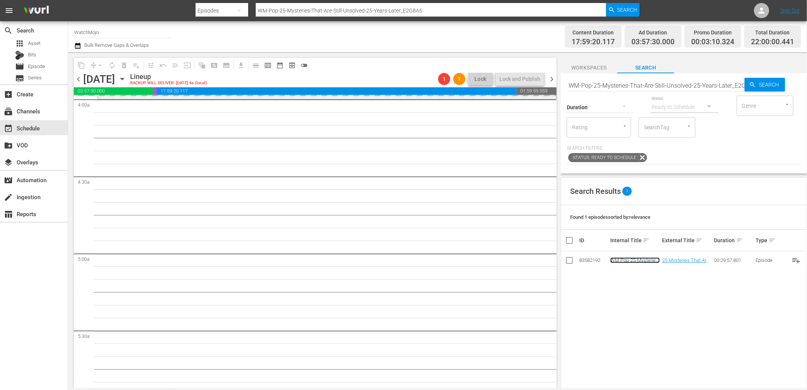
scroll to position [644, 0]
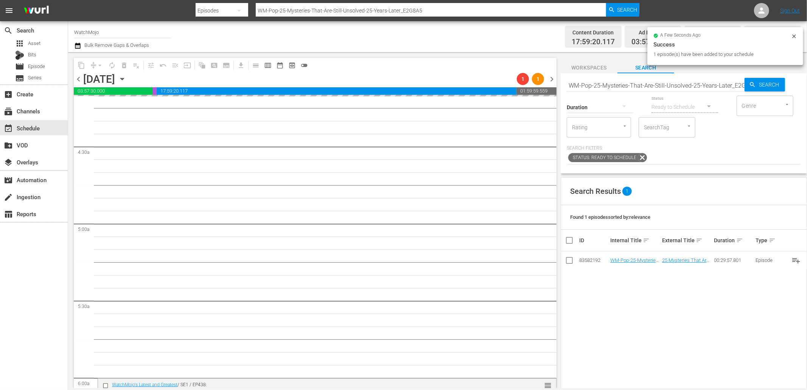
click at [612, 84] on input "WM-Pop-25-Mysteries-That-Are-Still-Unsolved-25-Years-Later_E2G8A5" at bounding box center [656, 85] width 178 height 18
paste input "Top20-Normal-Looking-Pictures-with-Disturbing-Backstories_P9J4H2"
type input "WM-Pop-Top20-Normal-Looking-Pictures-with-Disturbing-Backstories_P9J4H2"
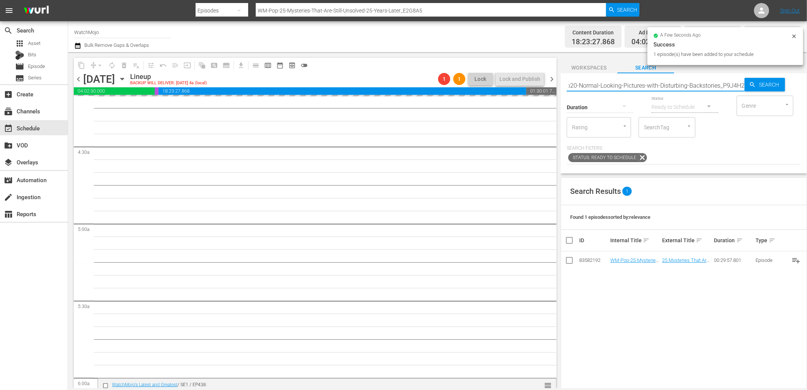
type input "WM-Pop-Top20-Normal-Looking-Pictures-with-Disturbing-Backstories_P9J4H2"
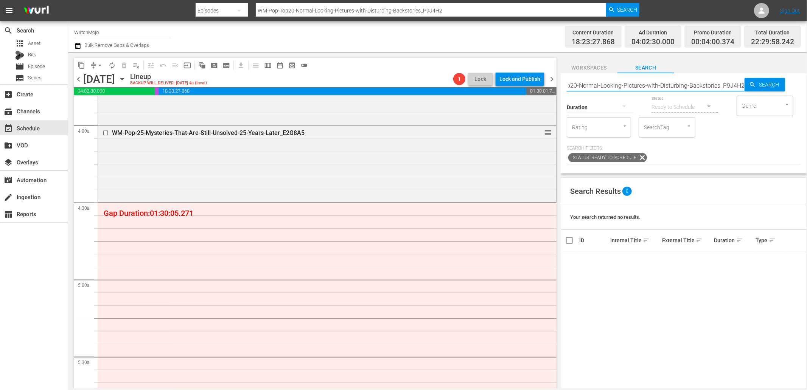
scroll to position [0, 0]
drag, startPoint x: 718, startPoint y: 84, endPoint x: 477, endPoint y: 98, distance: 241.4
click at [477, 98] on div "content_copy compress arrow_drop_down autorenew_outlined delete_forever_outline…" at bounding box center [437, 220] width 739 height 336
type input "P9J4H2"
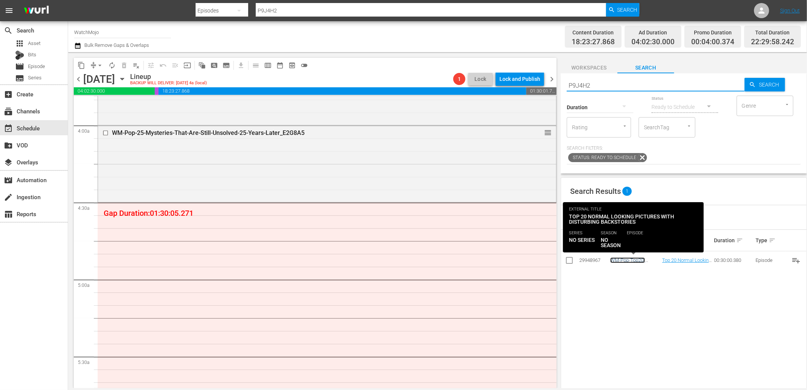
click at [621, 260] on link "WM-Pop-Top20-Normal-Looking-Pictures-with-Disturbing-Backstories_OTT.mov" at bounding box center [633, 272] width 47 height 28
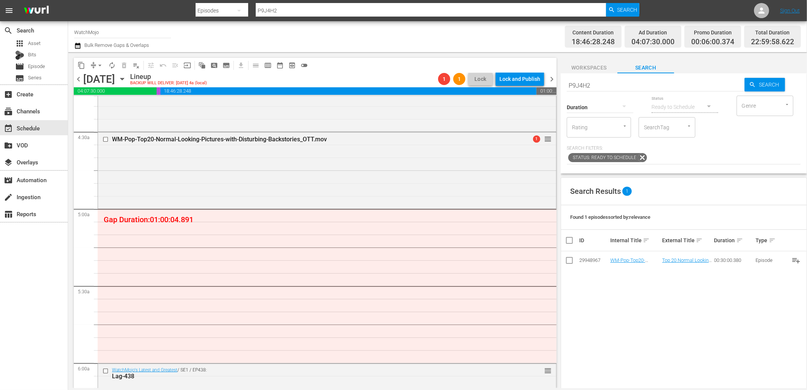
scroll to position [672, 0]
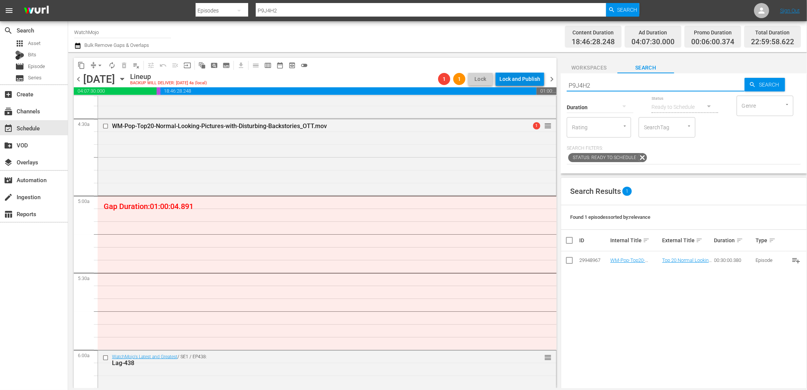
drag, startPoint x: 516, startPoint y: 77, endPoint x: 504, endPoint y: 77, distance: 11.3
click at [504, 77] on div "content_copy compress arrow_drop_down autorenew_outlined delete_forever_outline…" at bounding box center [437, 220] width 739 height 336
paste input "WM-Pop-Top20-Unsolved-Internet-Mysteries_U1J6X"
type input "WM-Pop-Top20-Unsolved-Internet-Mysteries_U1J6X2"
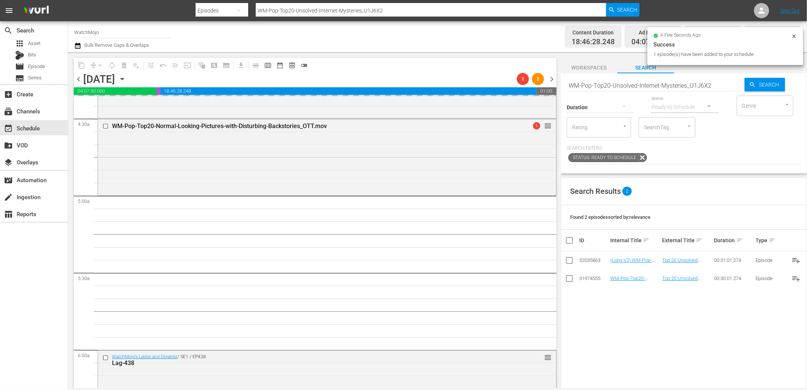
click at [660, 83] on input "WM-Pop-Top20-Unsolved-Internet-Mysteries_U1J6X2" at bounding box center [656, 85] width 178 height 18
paste input "Missing-People-Who-Were-Eventually-Found_A4I5P0"
type input "WM-Pop-Top20-Missing-People-Who-Were-Eventually-Found_A4I5P0"
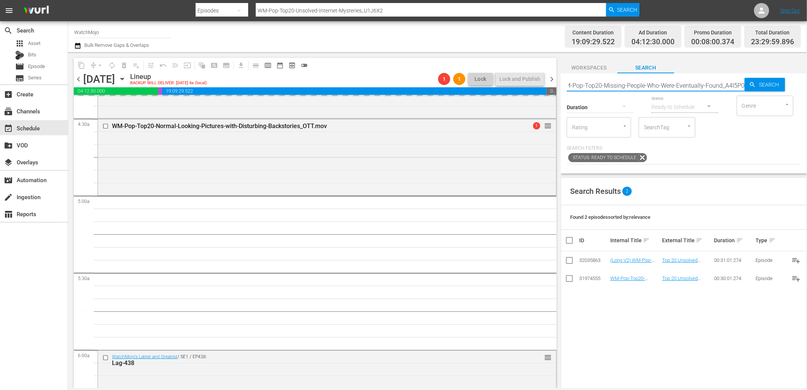
type input "WM-Pop-Top20-Missing-People-Who-Were-Eventually-Found_A4I5P0"
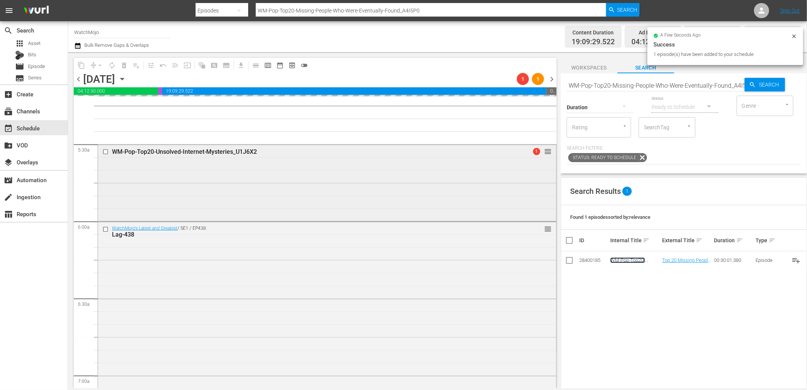
scroll to position [812, 0]
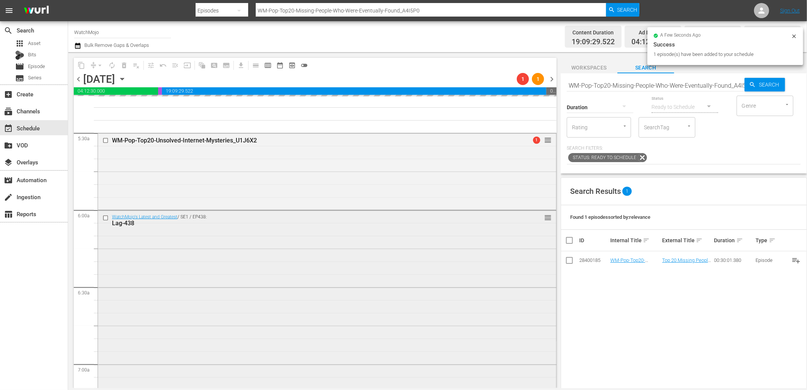
click at [237, 240] on div "WatchMojo's Latest and Greatest / SE1 / EP438: Lag-438 reorder" at bounding box center [327, 364] width 458 height 306
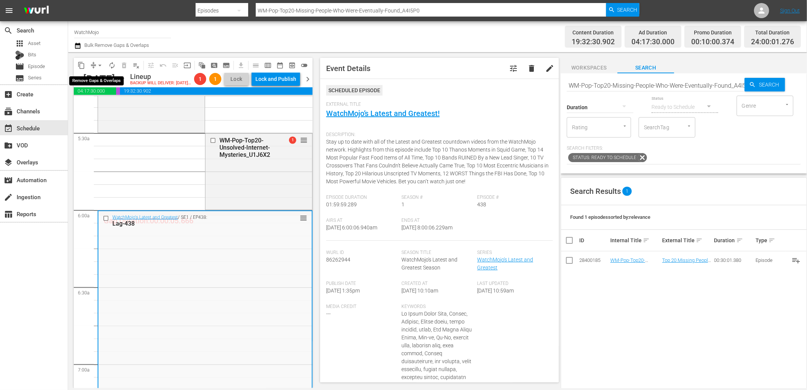
click at [99, 65] on span "arrow_drop_down" at bounding box center [100, 66] width 8 height 8
click at [257, 206] on div "WM-Pop-Top20-Unsolved-Internet-Mysteries_U1J6X2 2 reorder" at bounding box center [258, 171] width 107 height 75
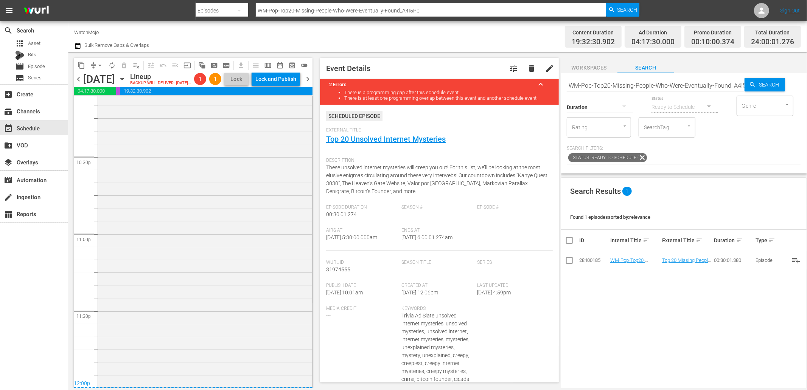
scroll to position [3424, 0]
click at [201, 231] on div "WatchMojo's Latest and Greatest / SE1 / EP320: Lag-320 1 reorder" at bounding box center [205, 233] width 214 height 306
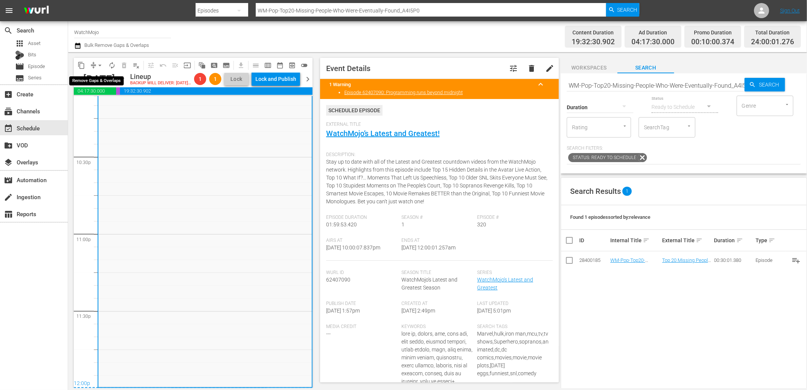
click at [99, 66] on span "arrow_drop_down" at bounding box center [100, 66] width 8 height 8
click at [108, 111] on li "Align to End of Previous Day" at bounding box center [100, 105] width 79 height 12
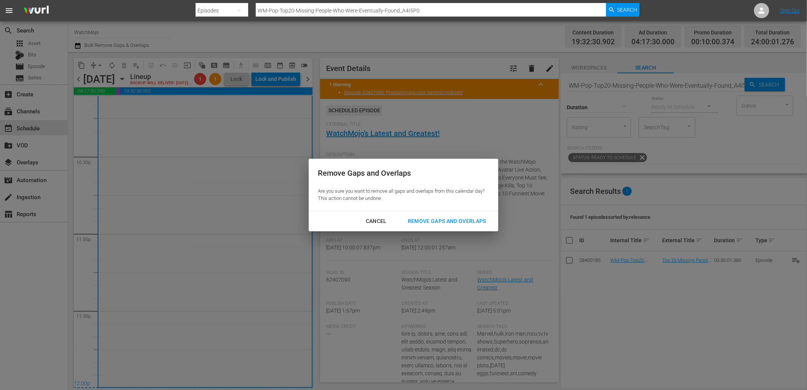
click at [448, 212] on div "Cancel Remove Gaps and Overlaps" at bounding box center [403, 221] width 189 height 20
click at [440, 227] on button "Remove Gaps and Overlaps" at bounding box center [447, 221] width 96 height 14
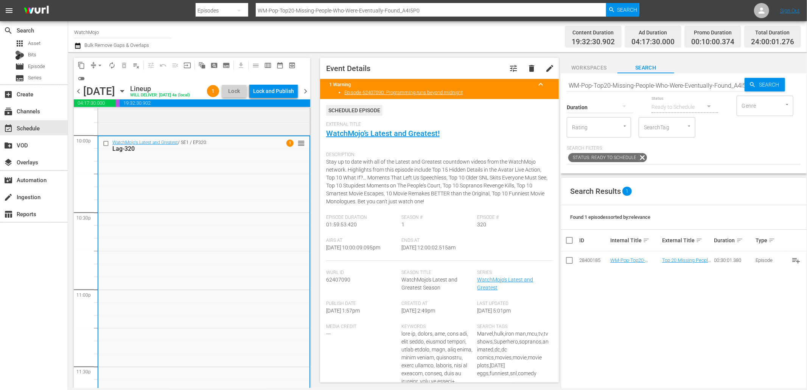
scroll to position [3367, 0]
click at [186, 221] on div "WatchMojo's Latest and Greatest / SE1 / EP320: Lag-320 1 reorder" at bounding box center [203, 290] width 211 height 306
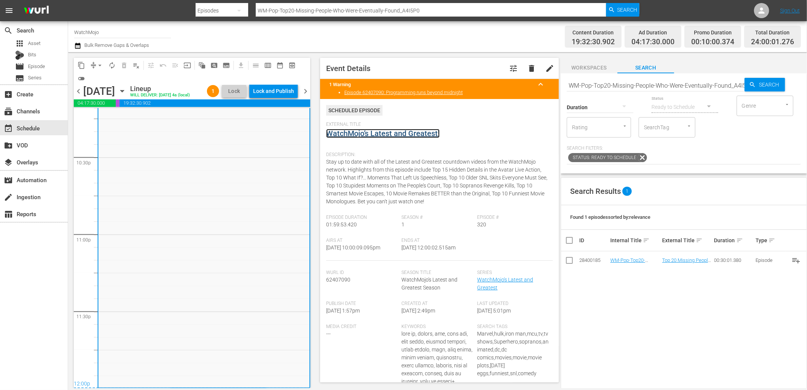
click at [373, 133] on link "WatchMojo’s Latest and Greatest!" at bounding box center [382, 133] width 113 height 9
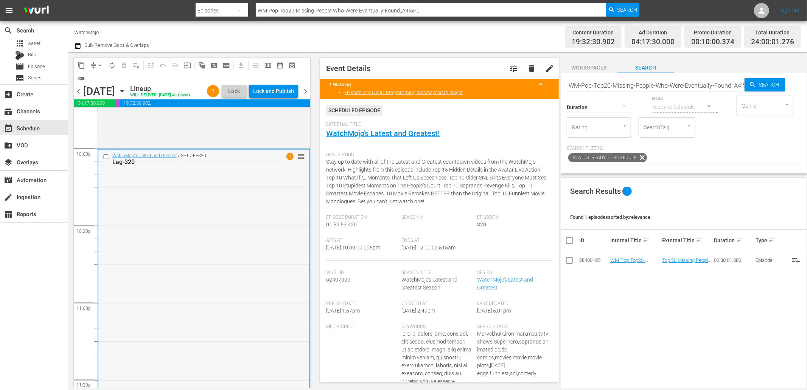
scroll to position [3339, 0]
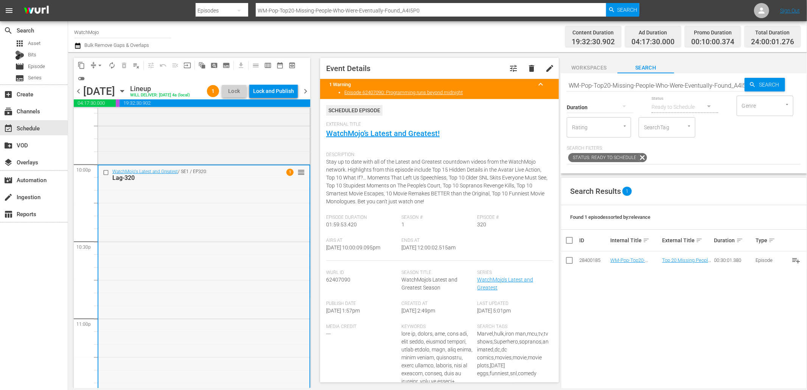
click at [108, 172] on input "checkbox" at bounding box center [107, 172] width 8 height 6
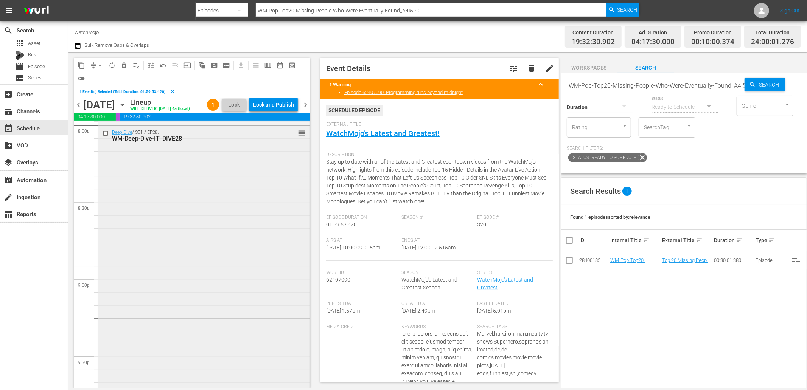
scroll to position [3059, 0]
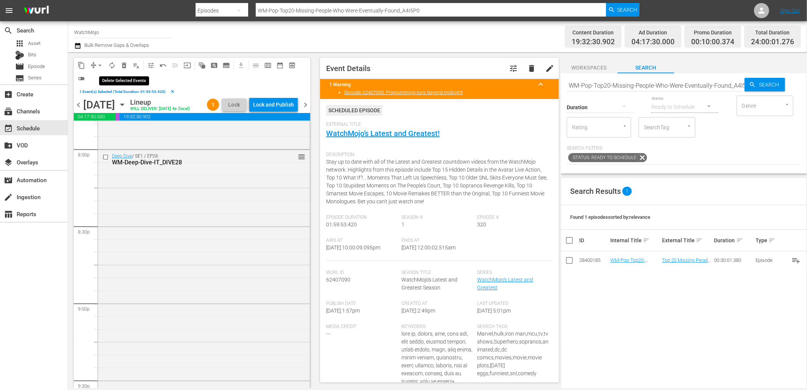
click at [126, 66] on span "delete_forever_outlined" at bounding box center [124, 66] width 8 height 8
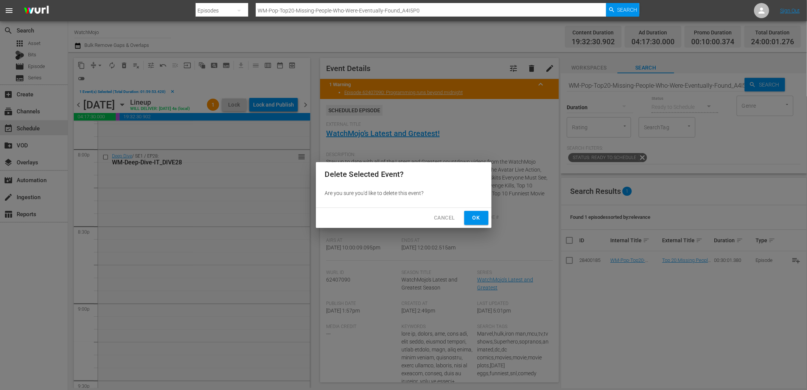
click at [481, 217] on span "Ok" at bounding box center [476, 217] width 12 height 9
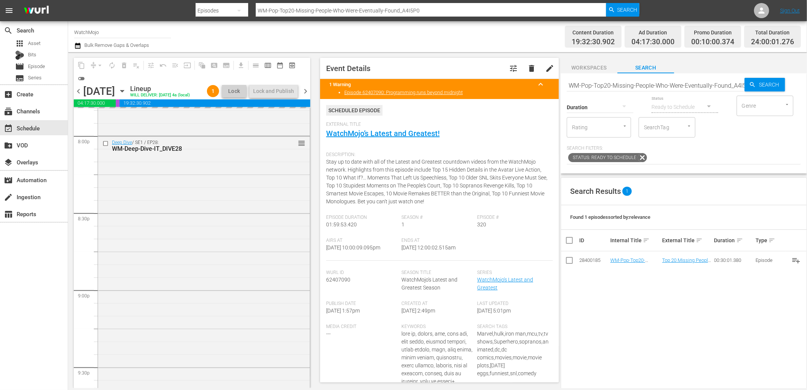
click at [607, 85] on input "WM-Pop-Top20-Missing-People-Who-Were-Eventually-Found_A4I5P0" at bounding box center [656, 85] width 178 height 18
paste input "Lag-358 (Horror)"
type input "Lag-358 (Horror)"
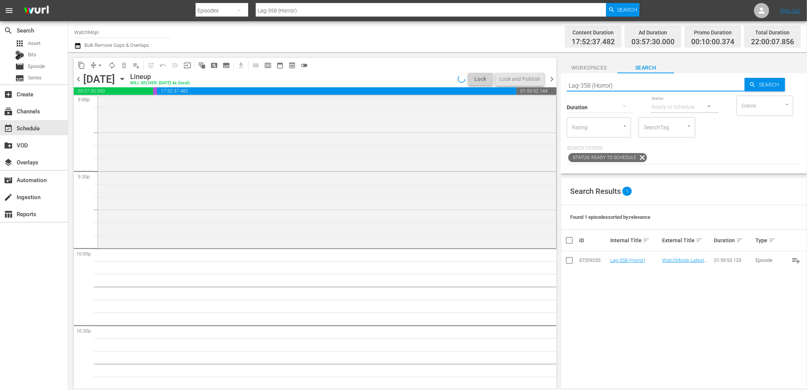
scroll to position [3187, 0]
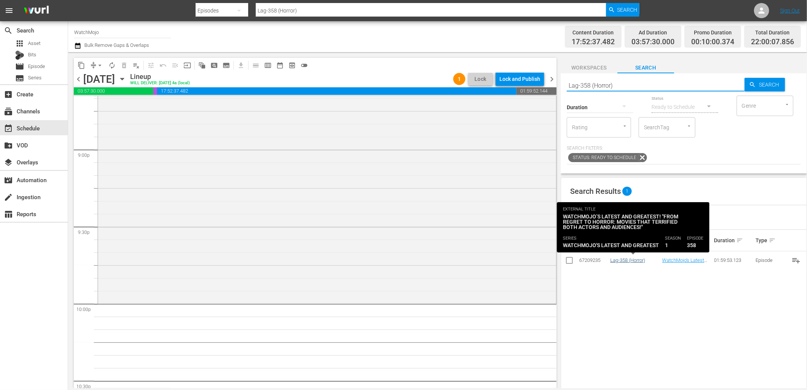
type input "Lag-358 (Horror)"
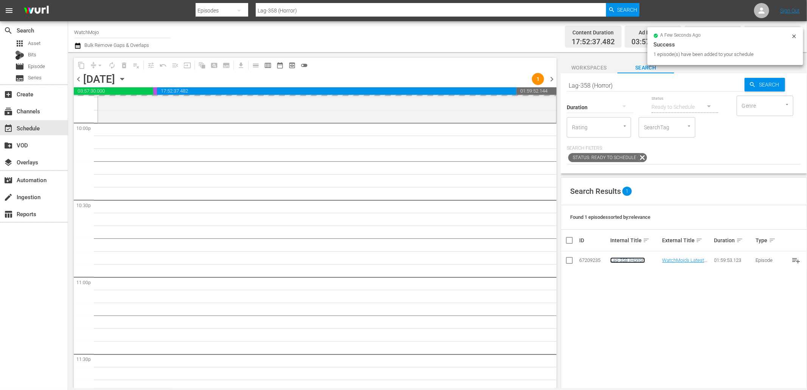
scroll to position [3383, 0]
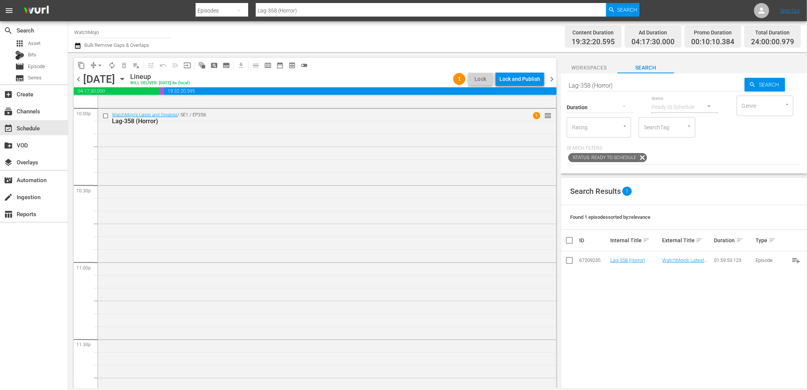
click at [196, 238] on div "WatchMojo's Latest and Greatest / SE1 / EP358: Lag-358 (Horror) 1 reorder" at bounding box center [327, 262] width 458 height 306
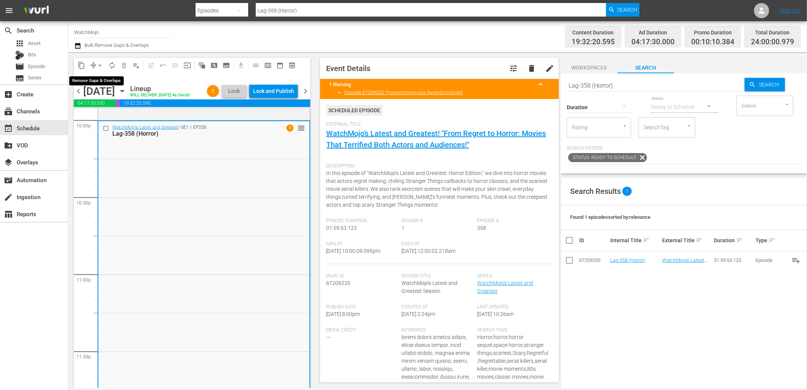
click at [101, 67] on span "arrow_drop_down" at bounding box center [100, 66] width 8 height 8
click at [115, 105] on li "Align to End of Previous Day" at bounding box center [100, 105] width 79 height 12
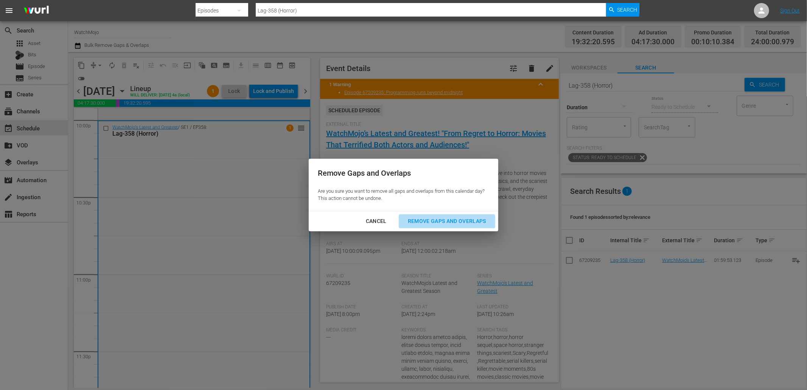
click at [432, 224] on div "Remove Gaps and Overlaps" at bounding box center [447, 221] width 90 height 9
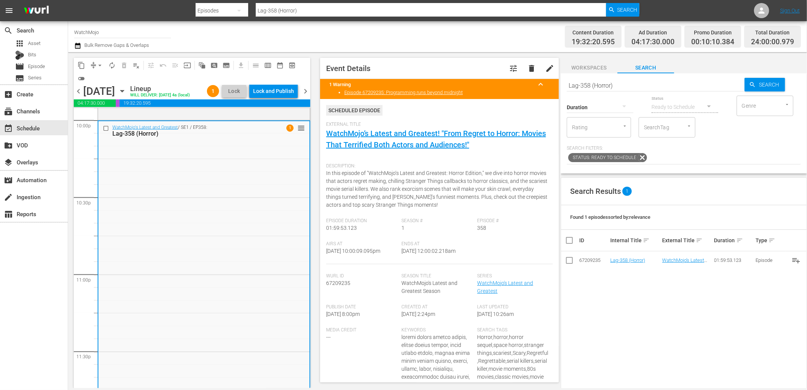
click at [258, 90] on div "Lock and Publish" at bounding box center [273, 91] width 41 height 14
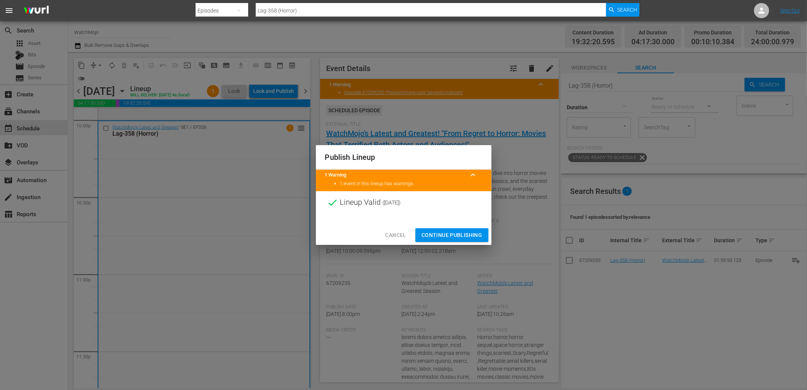
click at [440, 228] on button "Continue Publishing" at bounding box center [451, 235] width 73 height 14
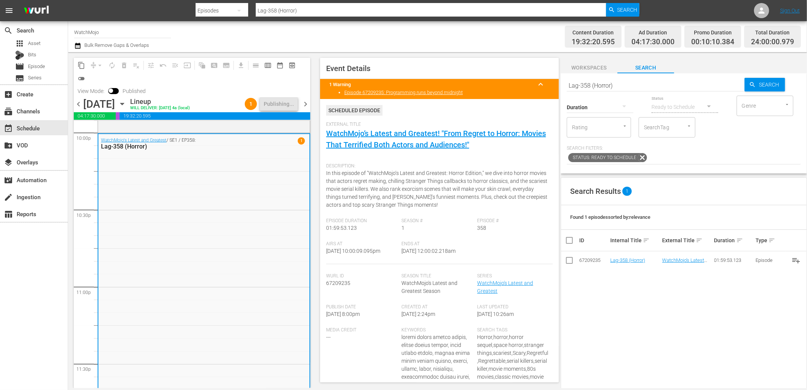
drag, startPoint x: 466, startPoint y: 255, endPoint x: 430, endPoint y: 255, distance: 35.6
click at [430, 255] on div "Ends At 10/5/25 @ 12:00:02.218am" at bounding box center [440, 252] width 76 height 23
copy span "12:00:02.218am"
click at [214, 213] on div "WatchMojo's Latest and Greatest / SE1 / EP358: Lag-358 (Horror) 1" at bounding box center [203, 287] width 211 height 306
click at [305, 103] on span "chevron_right" at bounding box center [305, 103] width 9 height 9
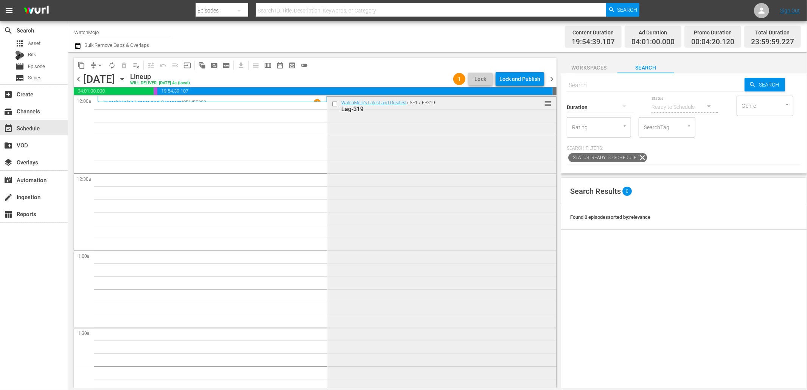
click at [332, 101] on input "checkbox" at bounding box center [336, 104] width 8 height 6
click at [122, 65] on span "delete_forever_outlined" at bounding box center [124, 66] width 8 height 8
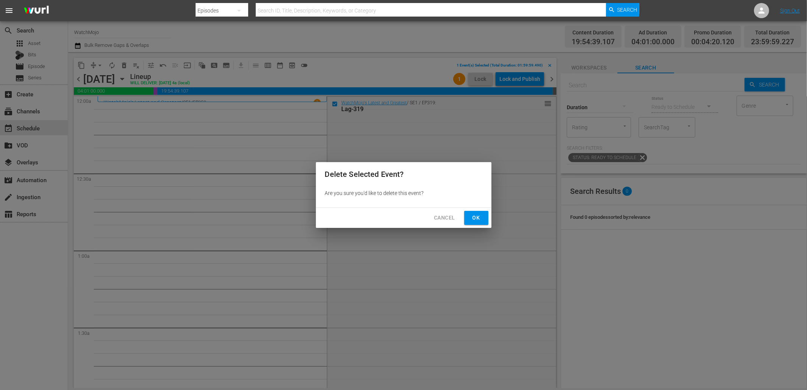
click at [477, 217] on span "Ok" at bounding box center [476, 217] width 12 height 9
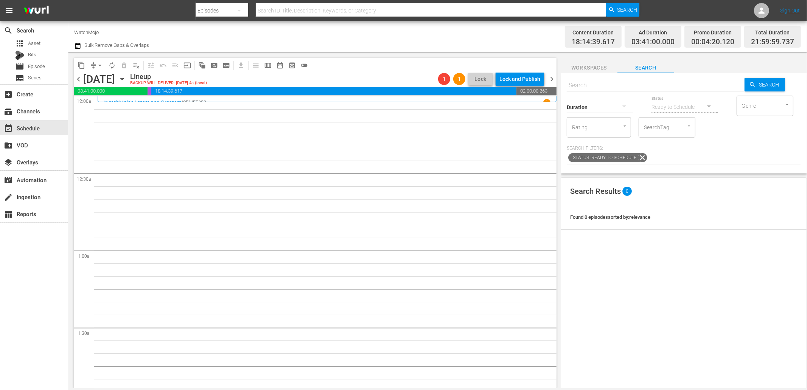
click at [641, 86] on input "text" at bounding box center [656, 85] width 178 height 18
paste input "WM-Film-Top20-Saw-Traps_C6Y7I7"
type input "WM-Film-Top20-Saw-Traps_C6Y7I7"
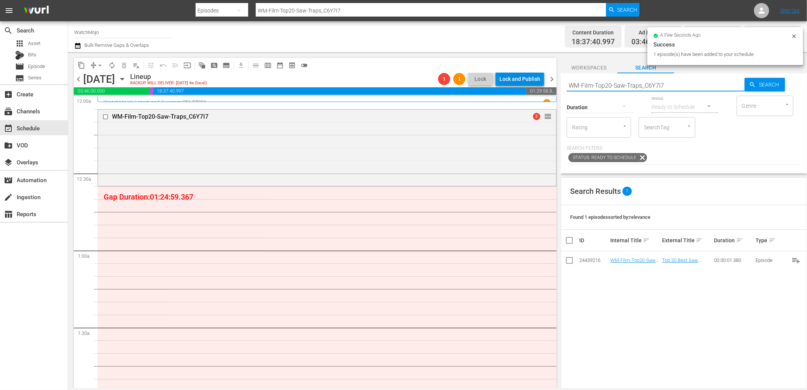
drag, startPoint x: 547, startPoint y: 74, endPoint x: 552, endPoint y: 76, distance: 5.8
click at [542, 75] on div "content_copy compress arrow_drop_down autorenew_outlined delete_forever_outline…" at bounding box center [437, 220] width 739 height 336
paste input "-20-Worst-Horror-Movie-Remakes_T5U2D3"
type input "WM-Film-Top-20-Worst-Horror-Movie-Remakes_T5U2D3"
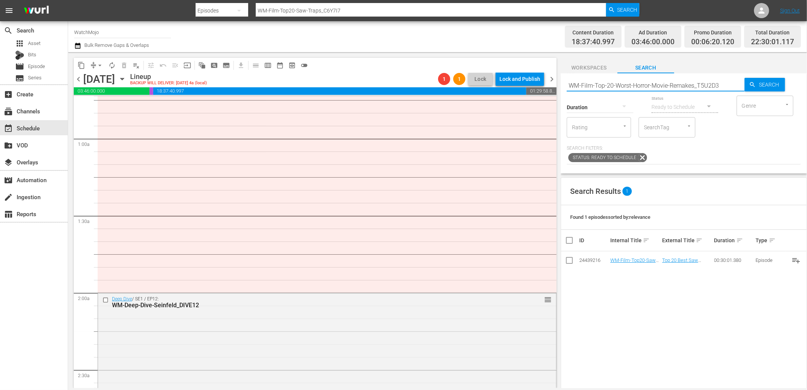
type input "WM-Film-Top-20-Worst-Horror-Movie-Remakes_T5U2D3"
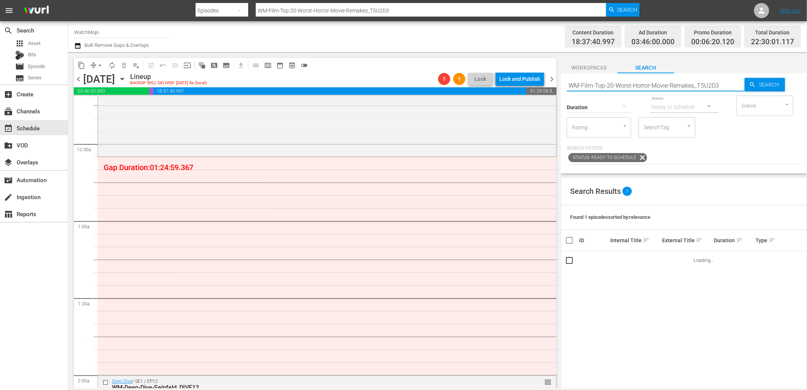
scroll to position [28, 0]
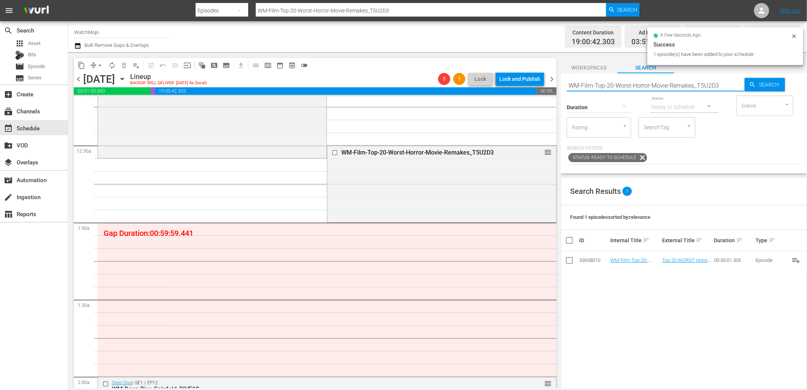
drag, startPoint x: 721, startPoint y: 87, endPoint x: 516, endPoint y: 69, distance: 206.2
click at [516, 69] on div "content_copy compress arrow_drop_down autorenew_outlined delete_forever_outline…" at bounding box center [437, 220] width 739 height 336
paste input "Alien-Franchise-Movie-Moments_F4L1O2"
type input "WM-Film-Top-20-Alien-Franchise-Movie-Moments_F4L1O2"
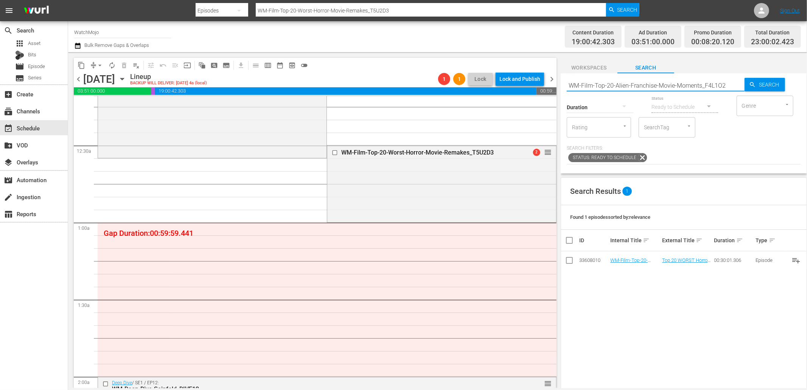
type input "WM-Film-Top-20-Alien-Franchise-Movie-Moments_F4L1O2"
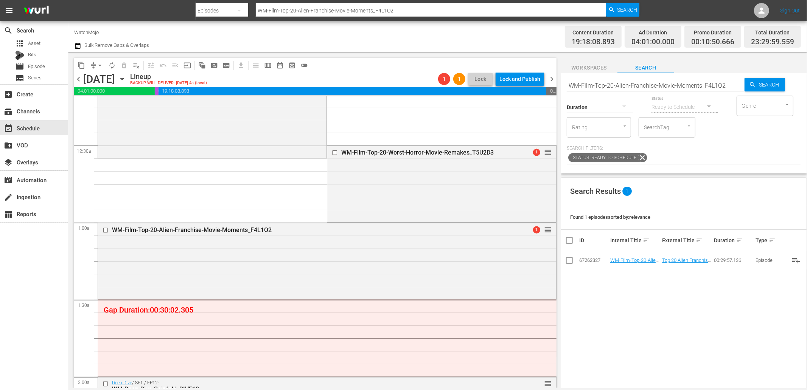
click at [652, 84] on input "WM-Film-Top-20-Alien-Franchise-Movie-Moments_F4L1O2" at bounding box center [656, 85] width 178 height 18
paste input "20-Greatest-Moments-From-Stephen-King-Movies_F0R1P"
type input "WM-Film-Top20-Greatest-Moments-From-Stephen-King-Movies_F0R1P2"
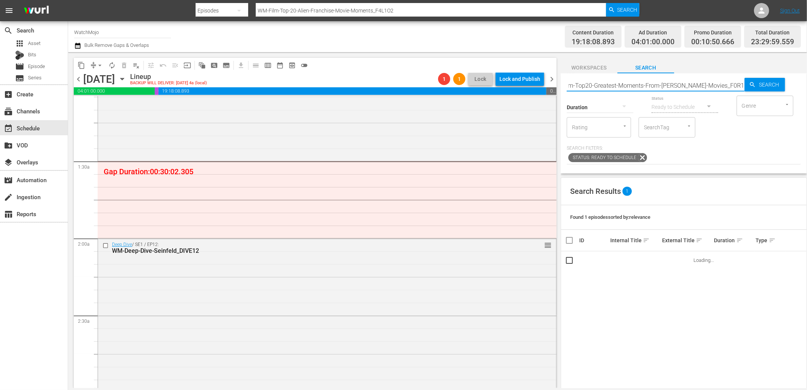
type input "WM-Film-Top20-Greatest-Moments-From-Stephen-King-Movies_F0R1P2"
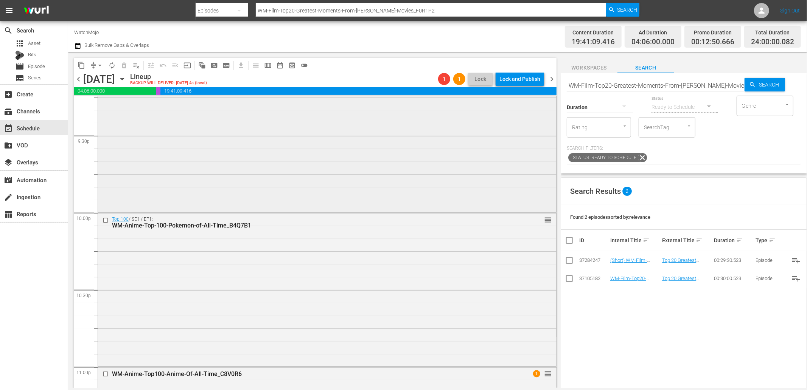
scroll to position [3412, 0]
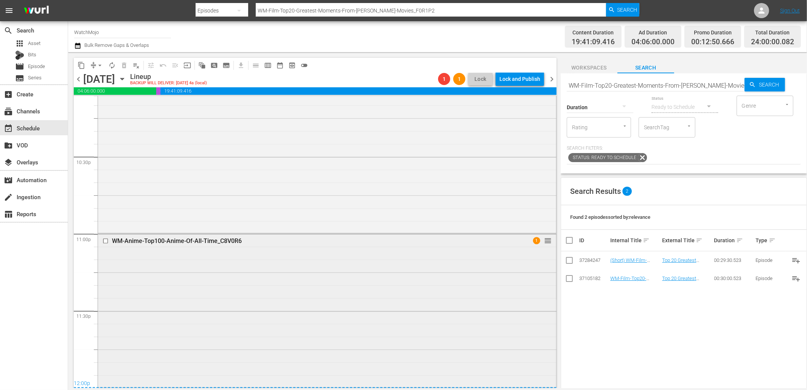
click at [324, 269] on div "WM-Anime-Top100-Anime-Of-All-Time_C8V0R6 1 reorder" at bounding box center [327, 310] width 458 height 152
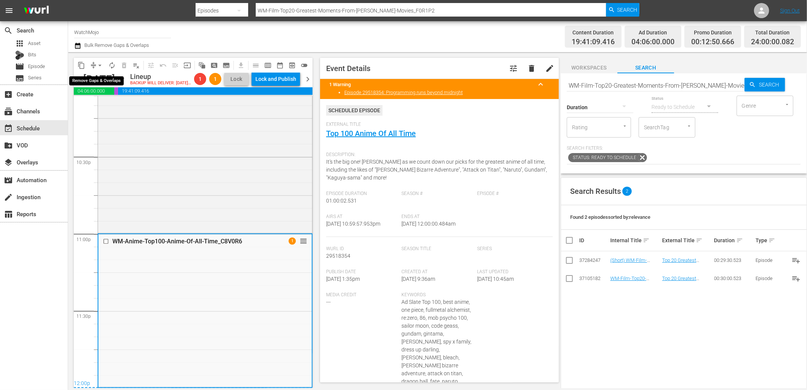
click at [99, 62] on span "arrow_drop_down" at bounding box center [100, 66] width 8 height 8
click at [101, 107] on li "Align to End of Previous Day" at bounding box center [100, 105] width 79 height 12
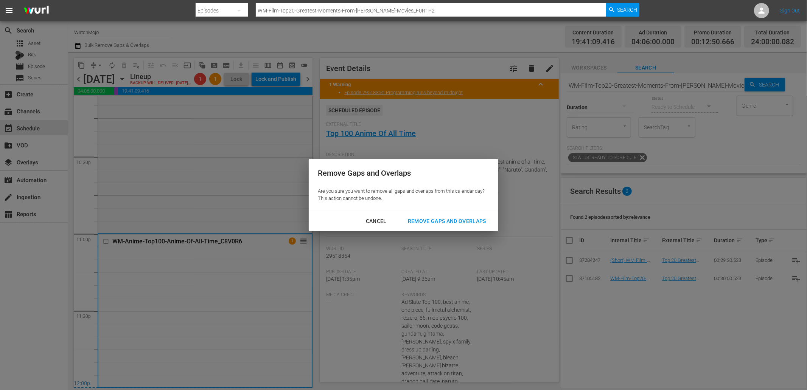
click at [425, 223] on div "Remove Gaps and Overlaps" at bounding box center [447, 221] width 90 height 9
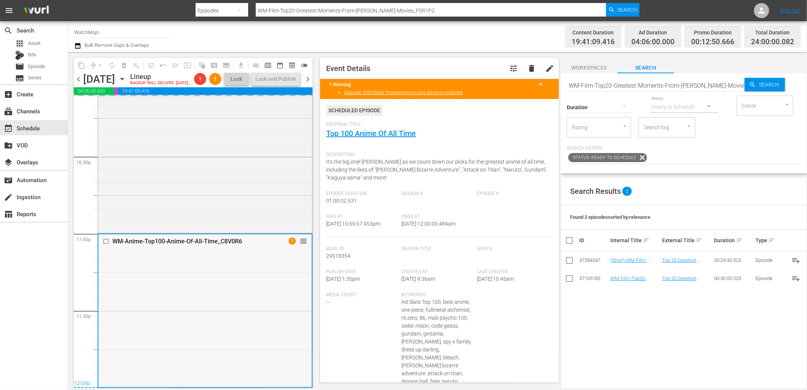
click at [211, 313] on div "WM-Anime-Top100-Anime-Of-All-Time_C8V0R6 1 reorder" at bounding box center [204, 311] width 213 height 152
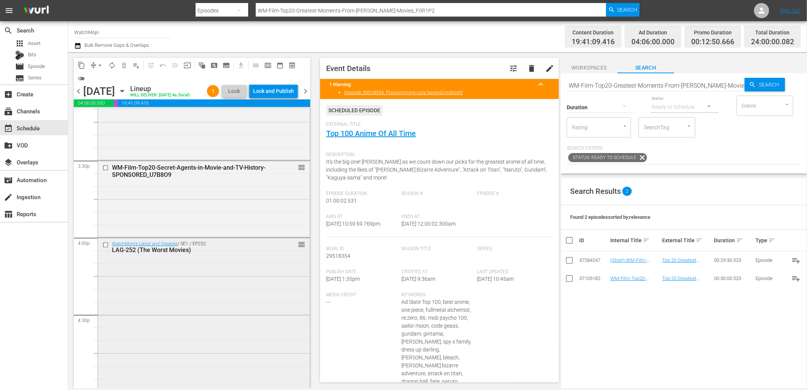
scroll to position [2347, 0]
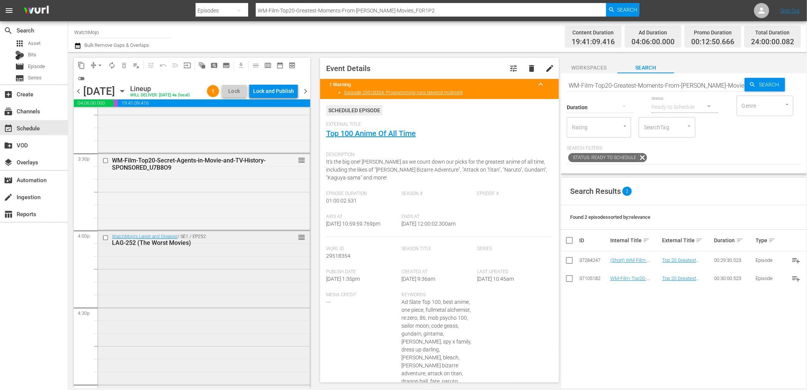
click at [165, 329] on div "WatchMojo's Latest and Greatest / SE1 / EP252: LAG-252 (The Worst Movies) reord…" at bounding box center [204, 384] width 212 height 307
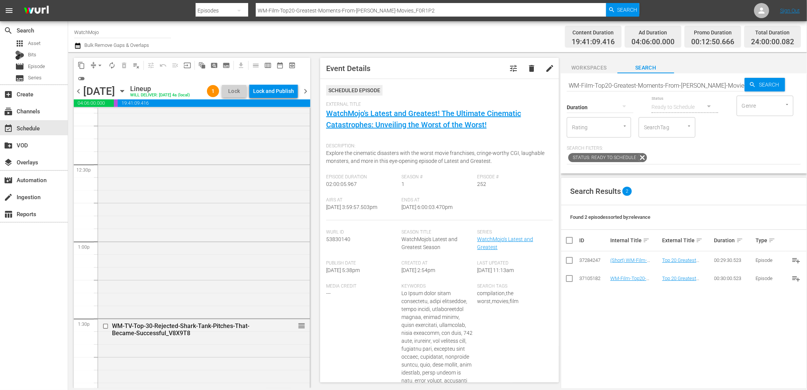
scroll to position [1870, 0]
click at [172, 361] on div "WM-TV-Top-30-Rejected-Shark-Tank-Pitches-That-Became-Successful_V8X9T8 reorder" at bounding box center [204, 359] width 212 height 75
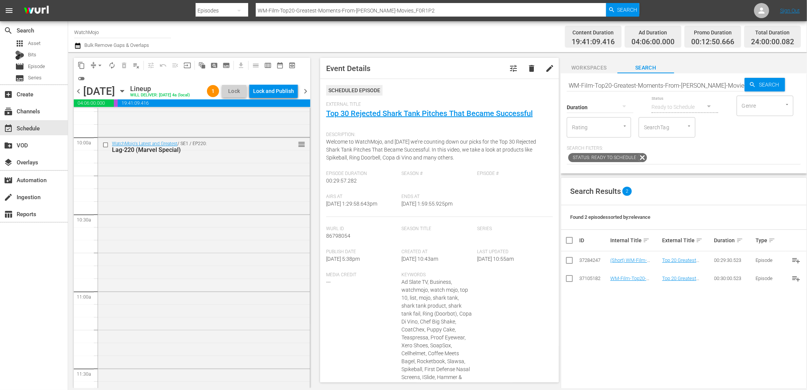
scroll to position [1450, 0]
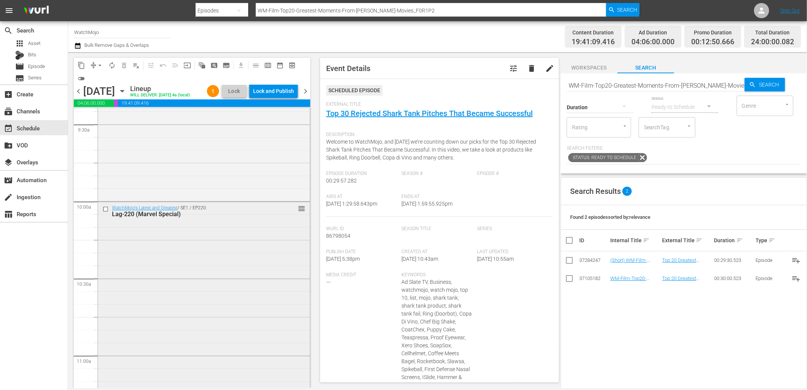
click at [167, 343] on div "WatchMojo's Latest and Greatest / SE1 / EP220: Lag-220 (Marvel Special) reorder" at bounding box center [204, 355] width 212 height 306
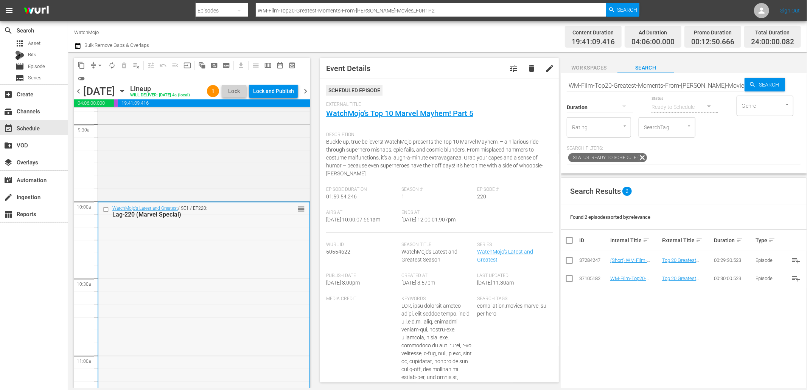
click at [104, 211] on input "checkbox" at bounding box center [107, 209] width 8 height 6
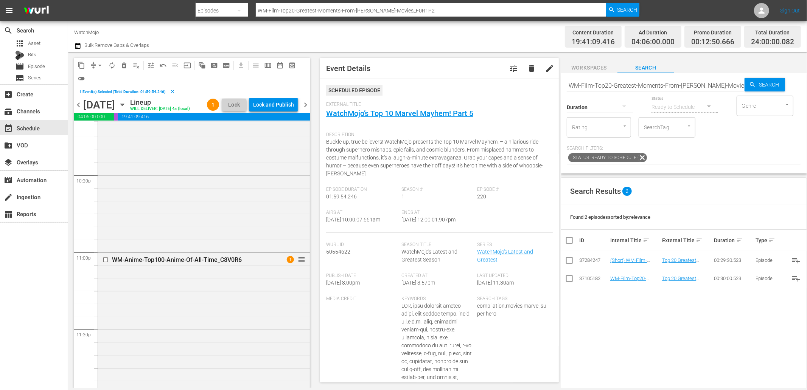
scroll to position [3437, 0]
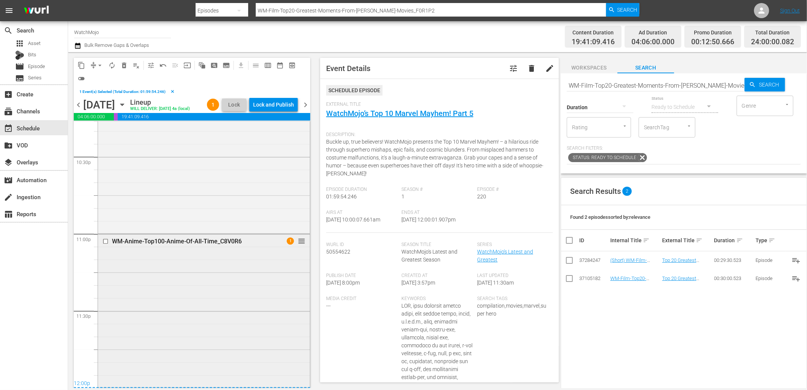
click at [186, 294] on div "WM-Anime-Top100-Anime-Of-All-Time_C8V0R6 1 reorder" at bounding box center [204, 311] width 212 height 152
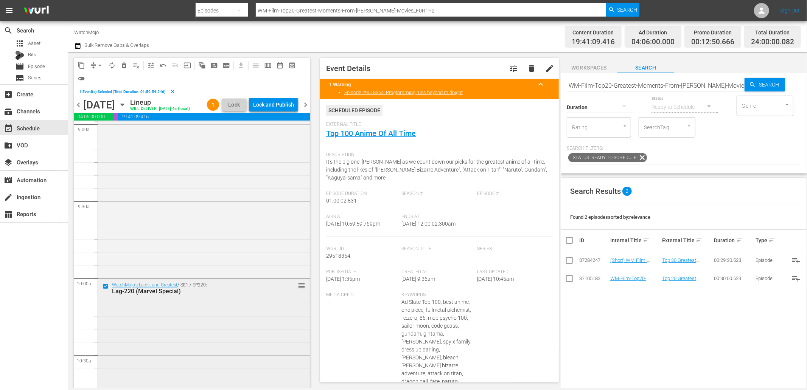
scroll to position [1392, 0]
click at [196, 283] on div "Lag-220 (Marvel Special)" at bounding box center [191, 286] width 159 height 7
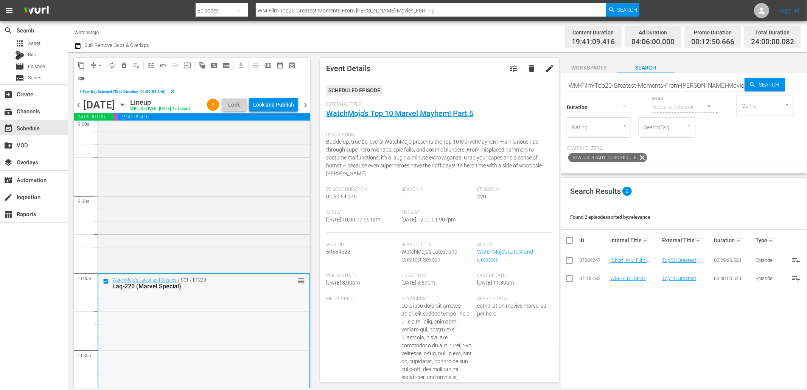
click at [104, 281] on input "checkbox" at bounding box center [107, 281] width 8 height 6
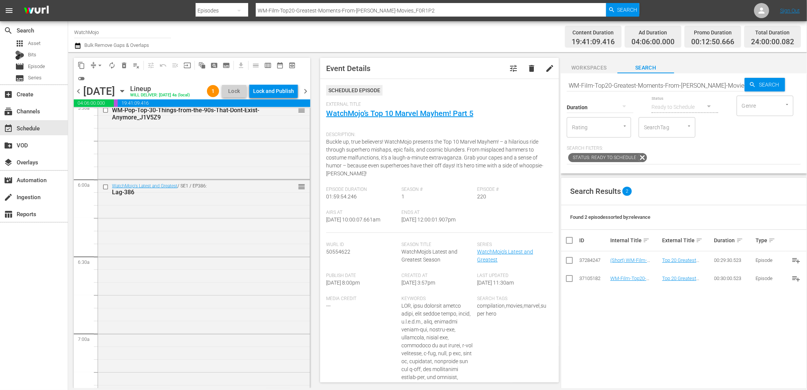
scroll to position [831, 0]
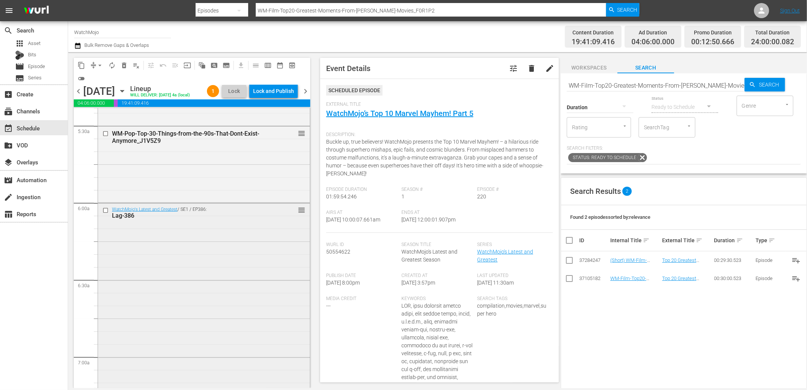
click at [116, 262] on div "WatchMojo's Latest and Greatest / SE1 / EP386: Lag-386 reorder" at bounding box center [204, 356] width 212 height 306
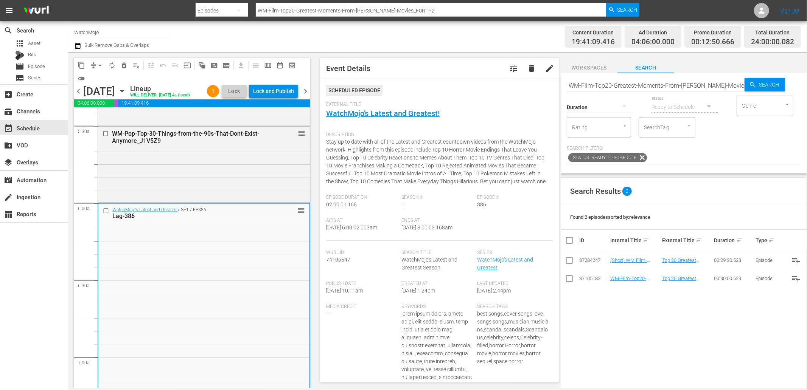
click at [104, 210] on input "checkbox" at bounding box center [107, 211] width 8 height 6
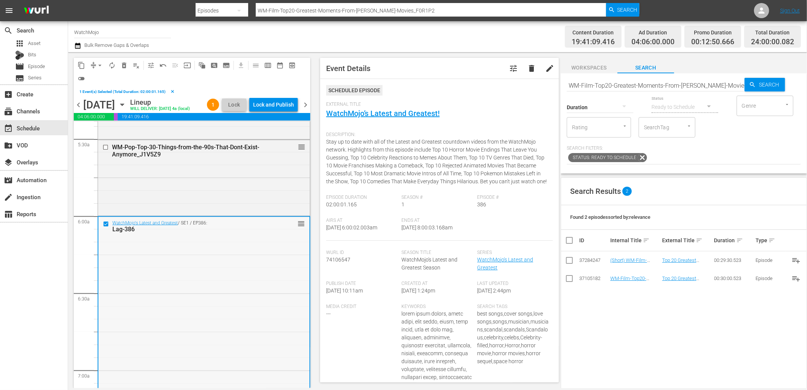
click at [172, 271] on div "WatchMojo's Latest and Greatest / SE1 / EP386: Lag-386 reorder" at bounding box center [203, 370] width 211 height 306
click at [682, 86] on input "WM-Film-Top20-Greatest-Moments-From-Stephen-King-Movies_F0R1P2" at bounding box center [656, 85] width 178 height 18
paste input "Lag-409"
type input "Lag-409"
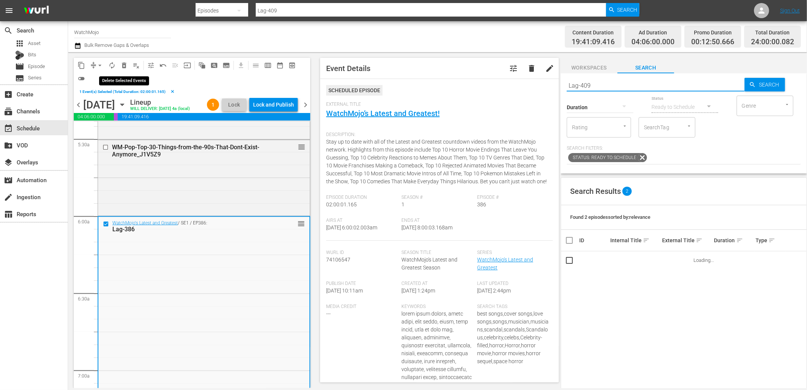
type input "Lag-409"
click at [125, 64] on span "delete_forever_outlined" at bounding box center [124, 66] width 8 height 8
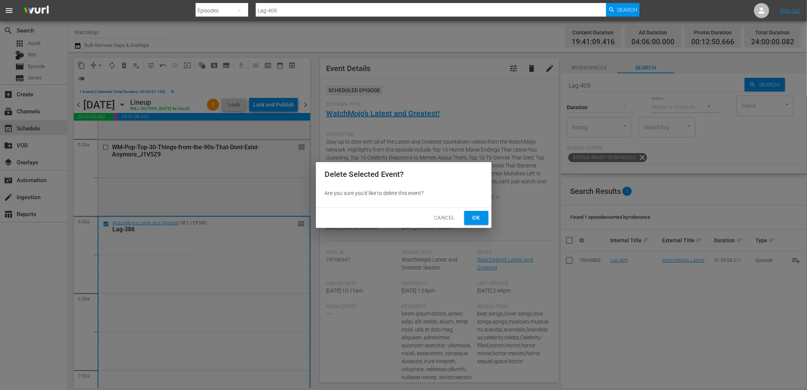
click at [477, 217] on span "Ok" at bounding box center [476, 217] width 12 height 9
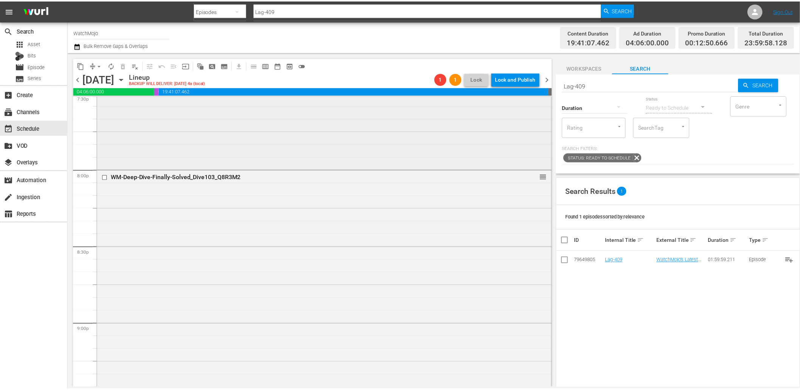
scroll to position [3412, 0]
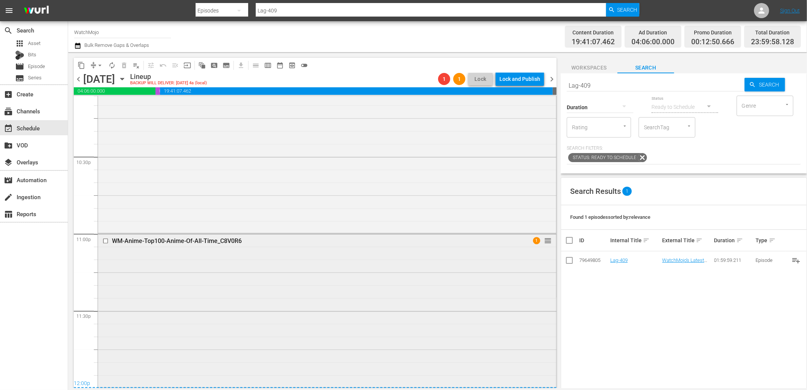
click at [312, 341] on div "WM-Anime-Top100-Anime-Of-All-Time_C8V0R6 1 reorder" at bounding box center [327, 310] width 458 height 152
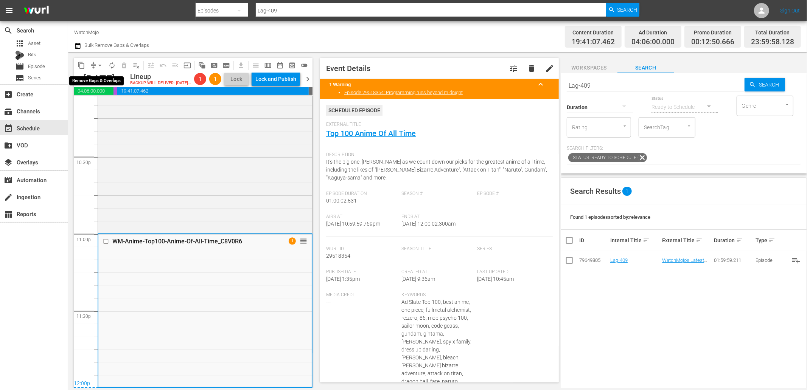
click at [93, 65] on span "compress" at bounding box center [94, 66] width 8 height 8
click at [99, 65] on span "arrow_drop_down" at bounding box center [100, 66] width 8 height 8
click at [116, 105] on li "Align to End of Previous Day" at bounding box center [100, 105] width 79 height 12
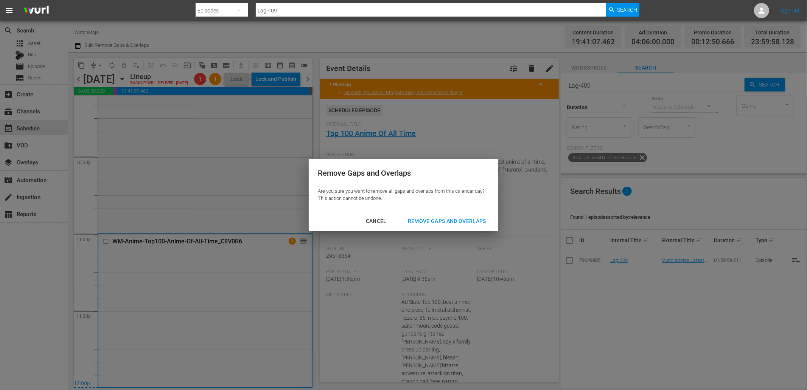
click at [468, 218] on div "Remove Gaps and Overlaps" at bounding box center [447, 221] width 90 height 9
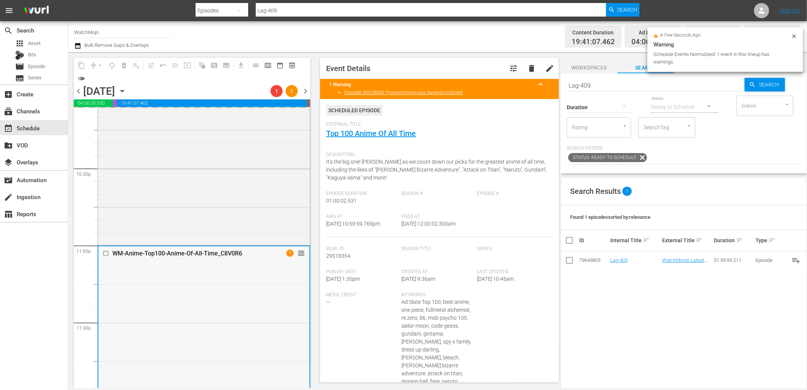
click at [218, 331] on div "WM-Anime-Top100-Anime-Of-All-Time_C8V0R6 1 reorder" at bounding box center [203, 323] width 211 height 152
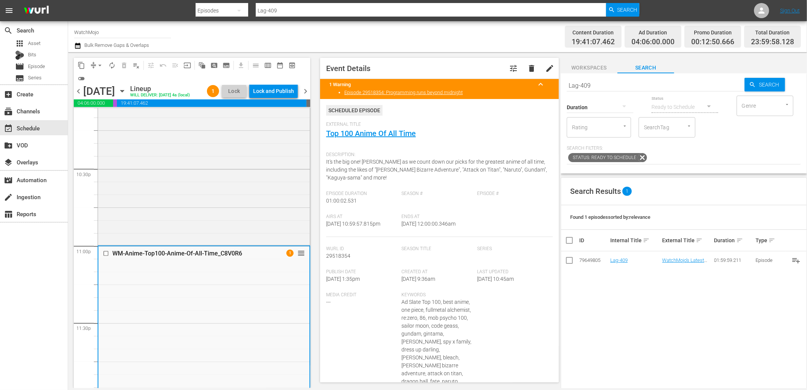
drag, startPoint x: 450, startPoint y: 226, endPoint x: 420, endPoint y: 227, distance: 30.3
click at [420, 227] on div "Airs At 10/5/25 @ 10:59:57.815pm Ends At 10/6/25 @ 12:00:00.346am" at bounding box center [439, 225] width 227 height 23
click at [275, 89] on div "Lock and Publish" at bounding box center [273, 91] width 41 height 14
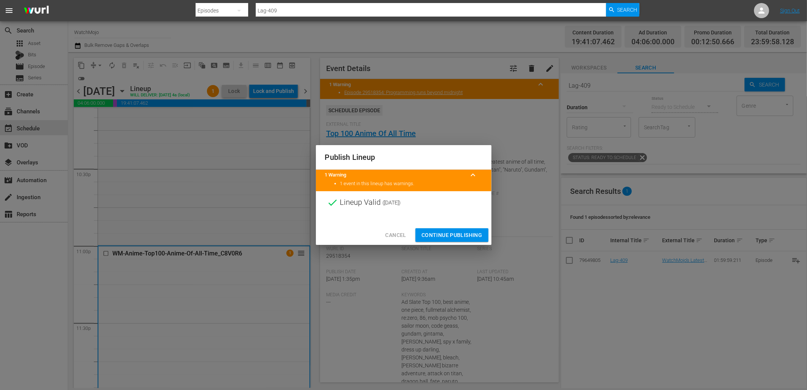
click at [444, 232] on span "Continue Publishing" at bounding box center [451, 235] width 61 height 9
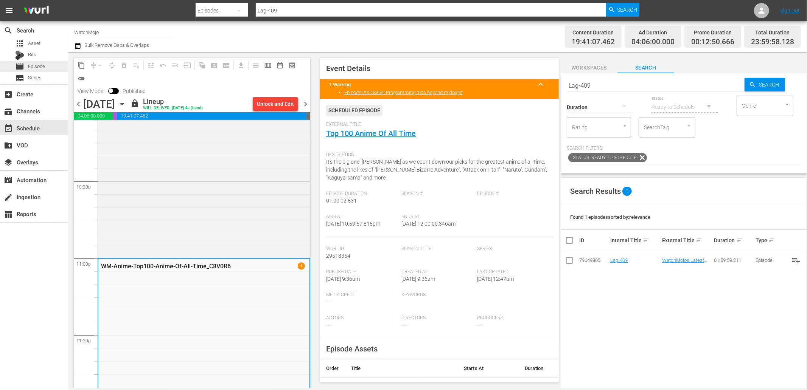
click at [39, 64] on span "Episode" at bounding box center [36, 67] width 17 height 8
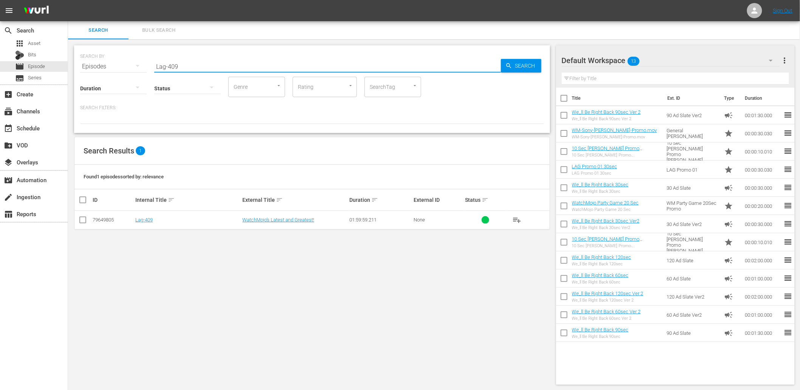
paste input "WM-Film-Top-20-Horror-Movie-Unmasking-Moments_H6W5X1"
type input "WM-Film-Top-20-Horror-Movie-Unmasking-Moments_H6W5X1"
drag, startPoint x: 188, startPoint y: 65, endPoint x: 78, endPoint y: 53, distance: 110.8
click at [78, 53] on div "SEARCH BY Search By Episodes Search ID, Title, Description, Keywords, or Catego…" at bounding box center [312, 89] width 476 height 88
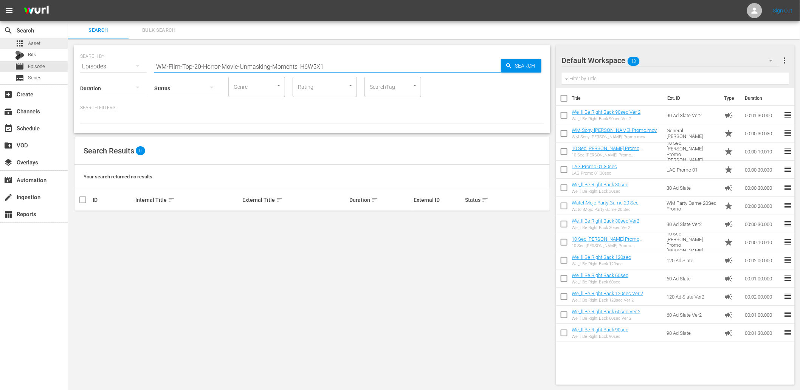
click at [36, 43] on span "Asset" at bounding box center [34, 44] width 12 height 8
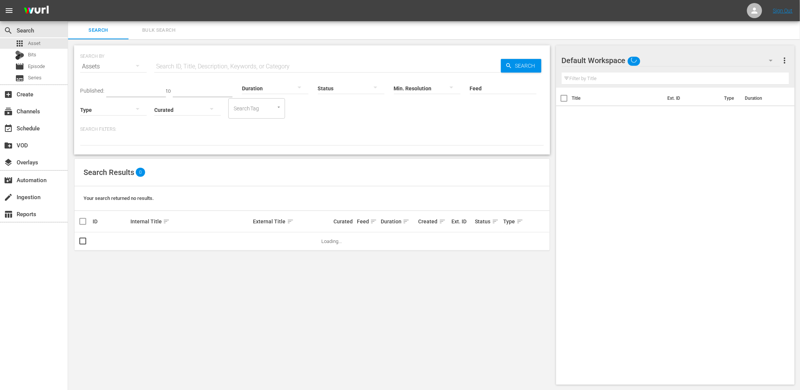
click at [180, 67] on input "text" at bounding box center [327, 66] width 347 height 18
paste input "WM-Film-Top-20-Horror-Movie-Unmasking-Moments_H6W5X1"
drag, startPoint x: 297, startPoint y: 61, endPoint x: 99, endPoint y: 42, distance: 199.1
click at [99, 42] on div "SEARCH BY Search By Assets Search ID, Title, Description, Keywords, or Category…" at bounding box center [312, 215] width 488 height 352
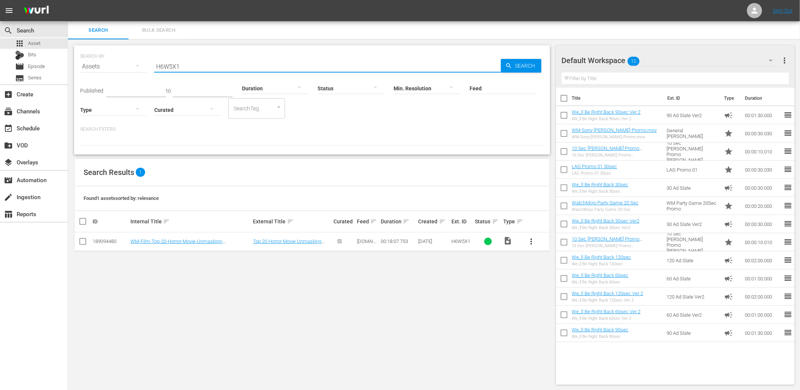
type input "H6W5X1"
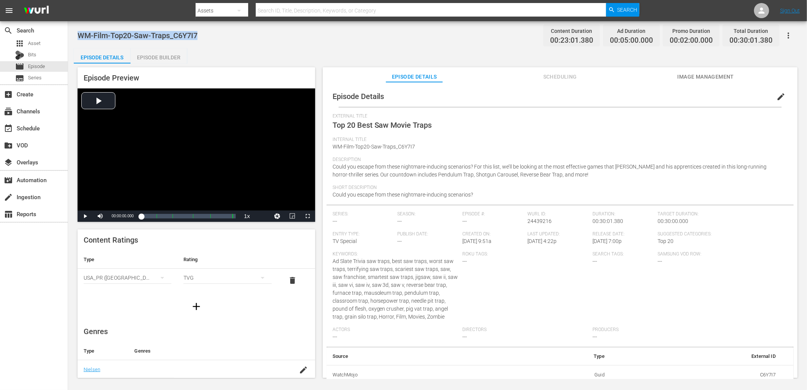
drag, startPoint x: 172, startPoint y: 29, endPoint x: 76, endPoint y: 27, distance: 95.7
click at [76, 27] on div "WM-Film-Top20-Saw-Traps_C6Y7I7 Content Duration 00:23:01.380 Ad Duration 00:05:…" at bounding box center [437, 200] width 739 height 358
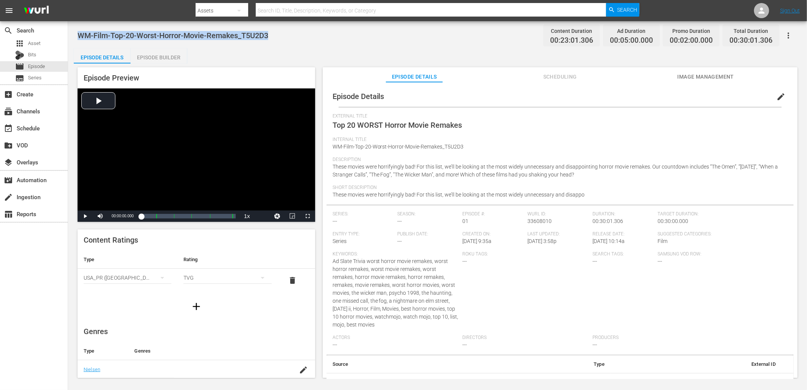
drag, startPoint x: 303, startPoint y: 39, endPoint x: 77, endPoint y: 33, distance: 226.3
click at [78, 33] on div "WM-Film-Top-20-Worst-Horror-Movie-Remakes_T5U2D3 Content Duration 00:23:01.306 …" at bounding box center [438, 35] width 720 height 17
copy span "WM-Film-Top-20-Worst-Horror-Movie-Remakes_T5U2D3"
drag, startPoint x: 283, startPoint y: 31, endPoint x: 78, endPoint y: 28, distance: 204.7
click at [78, 25] on div "WM-Film-Top-20-Alien-Franchise-Movie-Moments_F4L1O2 Content Duration 00:17:26.5…" at bounding box center [437, 200] width 739 height 358
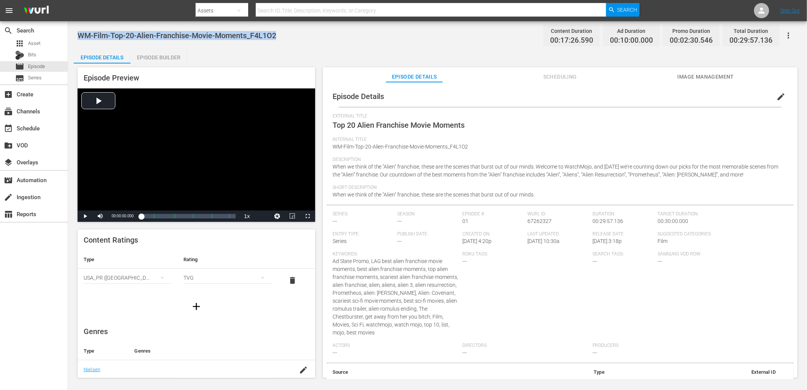
copy span "WM-Film-Top-20-Alien-Franchise-Movie-Moments_F4L1O2"
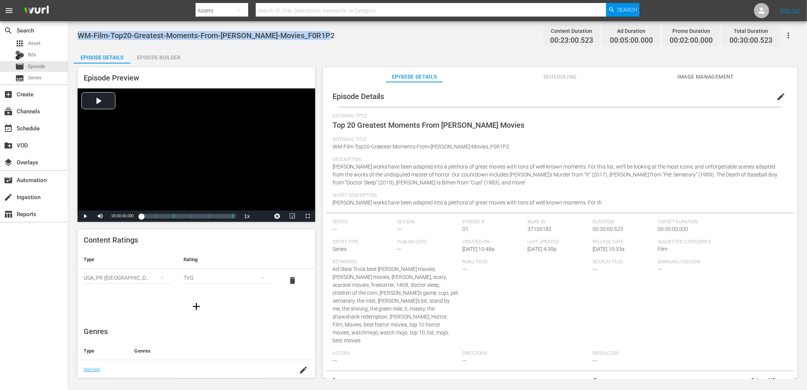
drag, startPoint x: 326, startPoint y: 35, endPoint x: 76, endPoint y: 24, distance: 249.5
click at [76, 24] on div "WM-Film-Top20-Greatest-Moments-From-[PERSON_NAME]-Movies_F0R1P2 Content Duratio…" at bounding box center [437, 200] width 739 height 358
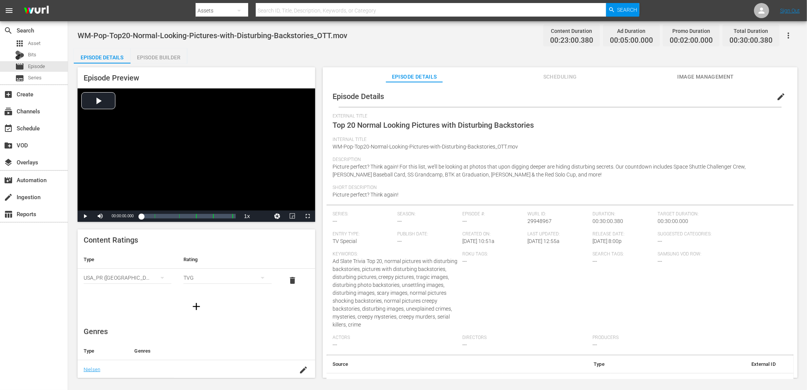
click at [501, 65] on div "Episode Preview Video Player is loading. Play Video Play Mute Current Time 00:0…" at bounding box center [437, 224] width 727 height 321
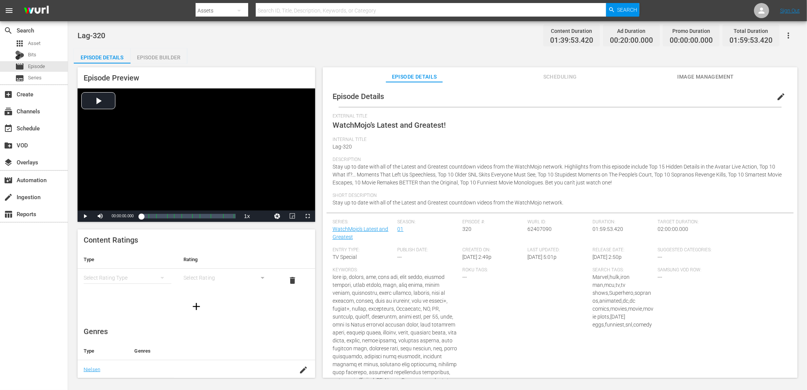
click at [448, 40] on div "Lag-320 Content Duration 01:39:53.420 Ad Duration 00:20:00.000 Promo Duration 0…" at bounding box center [438, 35] width 720 height 17
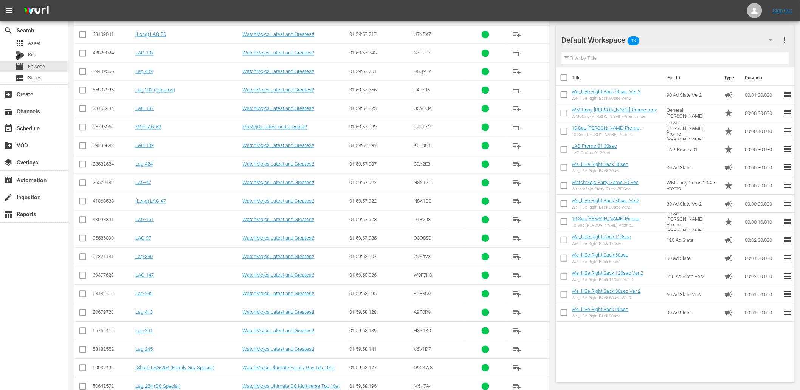
scroll to position [2053, 0]
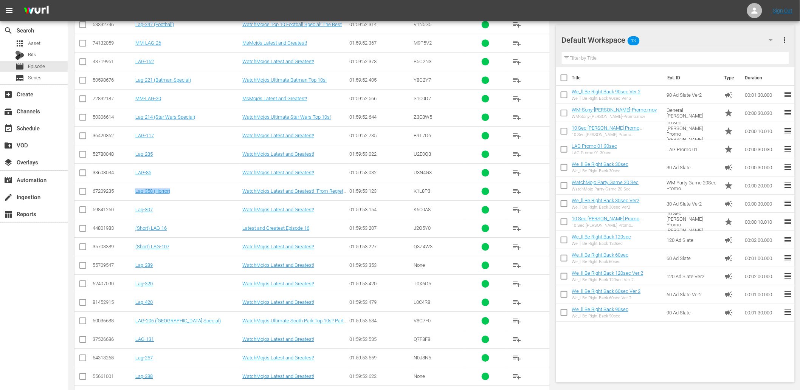
drag, startPoint x: 189, startPoint y: 193, endPoint x: 134, endPoint y: 198, distance: 55.1
click at [134, 198] on td "Lag-358 (Horror)" at bounding box center [187, 191] width 107 height 19
copy link "Lag-358 (Horror)"
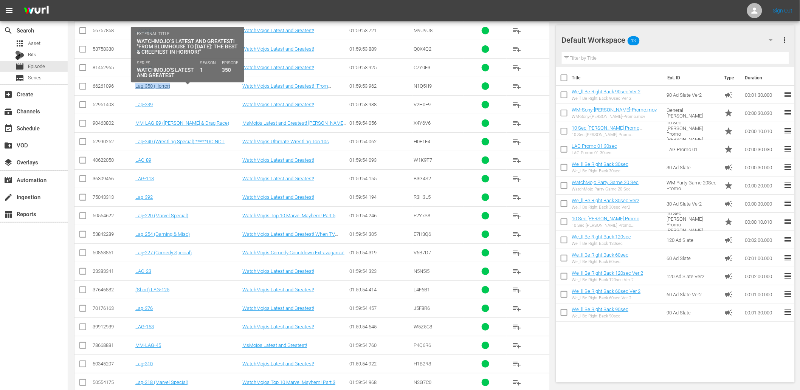
drag, startPoint x: 160, startPoint y: 92, endPoint x: 135, endPoint y: 91, distance: 24.2
click at [135, 91] on td "Lag-350 (Horror)" at bounding box center [187, 86] width 107 height 19
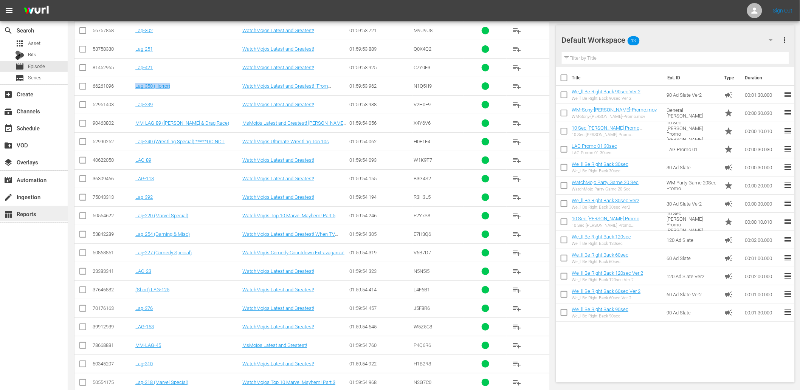
copy link "Lag-350 (Horror)"
click at [211, 211] on td "Lag-220 (Marvel Special)" at bounding box center [187, 216] width 107 height 19
drag, startPoint x: 155, startPoint y: 225, endPoint x: 129, endPoint y: 231, distance: 26.9
click at [130, 219] on div "50554622" at bounding box center [113, 216] width 40 height 6
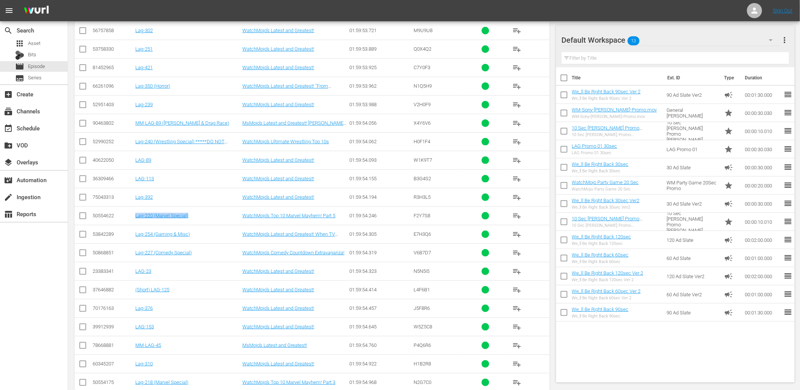
copy tr "Lag-220 (Marvel Special)"
click at [203, 207] on td "Lag-392" at bounding box center [187, 197] width 107 height 19
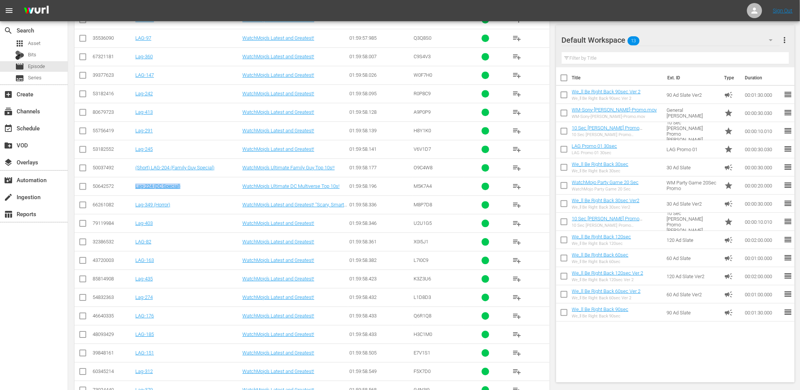
drag, startPoint x: 190, startPoint y: 198, endPoint x: 129, endPoint y: 198, distance: 60.9
click at [129, 196] on tr "50642572 Lag-224 (DC Special) WatchMojo’s Ultimate DC Multiverse Top 10s! 01:59…" at bounding box center [312, 186] width 475 height 19
copy tr "Lag-224 (DC Special)"
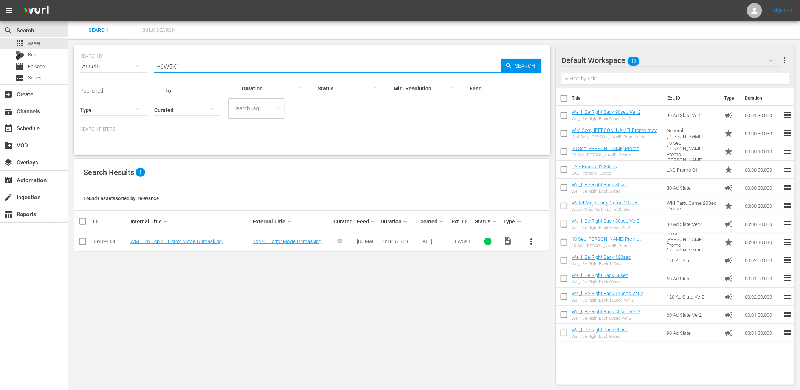
drag, startPoint x: 192, startPoint y: 68, endPoint x: 78, endPoint y: 58, distance: 114.6
click at [78, 58] on div "SEARCH BY Search By Assets Search ID, Title, Description, Keywords, or Category…" at bounding box center [312, 99] width 476 height 109
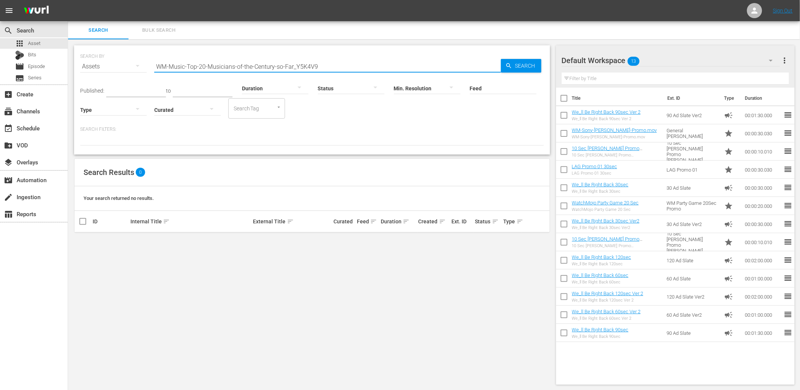
type input "Y5K4V9"
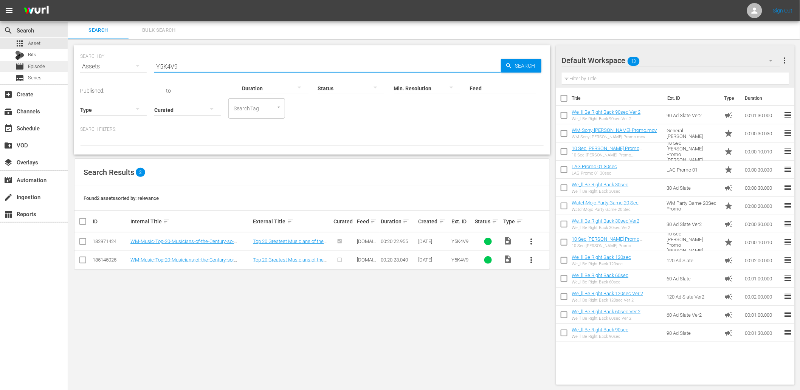
click at [45, 64] on div "movie Episode" at bounding box center [34, 66] width 68 height 11
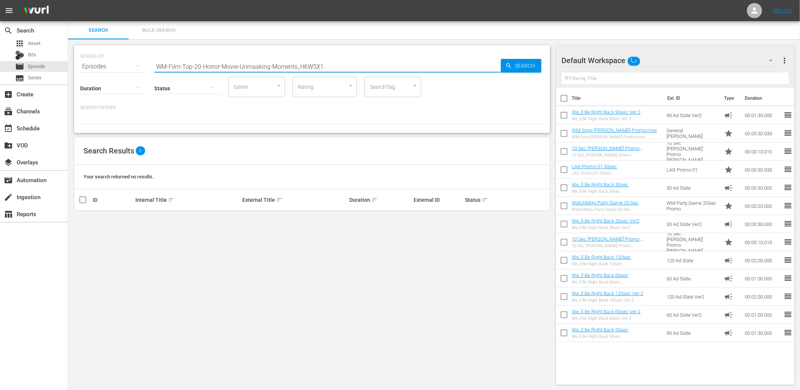
drag, startPoint x: 243, startPoint y: 65, endPoint x: 109, endPoint y: 61, distance: 134.0
click at [109, 61] on div "SEARCH BY Search By Episodes Search ID, Title, Description, Keywords, or Catego…" at bounding box center [312, 61] width 464 height 27
paste input "Music-Top-20-Musicians-of-the-Century-so-Far_Y5K4V9"
type input "WM-Music-Top-20-Musicians-of-the-Century-so-Far_Y5K4V9"
drag, startPoint x: 326, startPoint y: 69, endPoint x: 128, endPoint y: 61, distance: 198.0
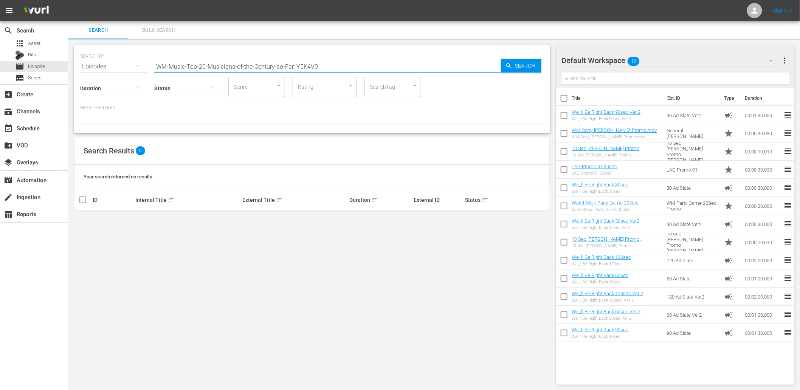
click at [128, 61] on div "SEARCH BY Search By Episodes Search ID, Title, Description, Keywords, or Catego…" at bounding box center [312, 61] width 464 height 27
click at [40, 43] on span "Asset" at bounding box center [34, 44] width 12 height 8
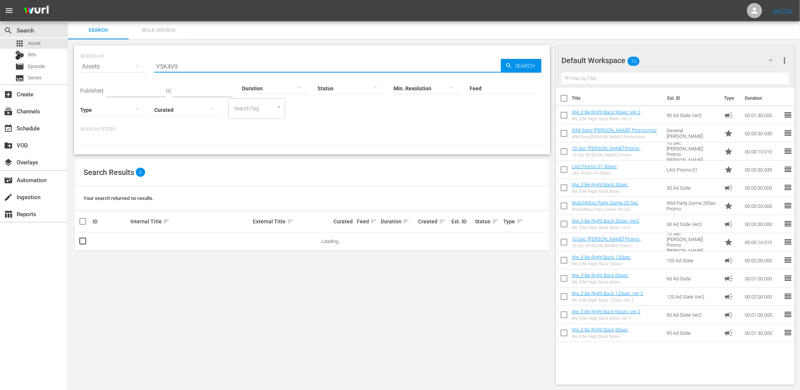
drag, startPoint x: 203, startPoint y: 59, endPoint x: 103, endPoint y: 75, distance: 101.0
click at [101, 74] on div "SEARCH BY Search By Assets Search ID, Title, Description, Keywords, or Category…" at bounding box center [312, 61] width 464 height 27
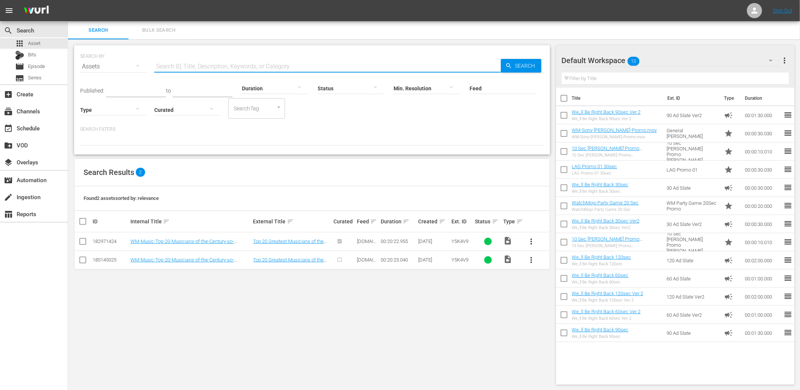
paste input "Y5K4V9"
type input "Y5K4V9"
click at [38, 63] on span "Episode" at bounding box center [36, 67] width 17 height 8
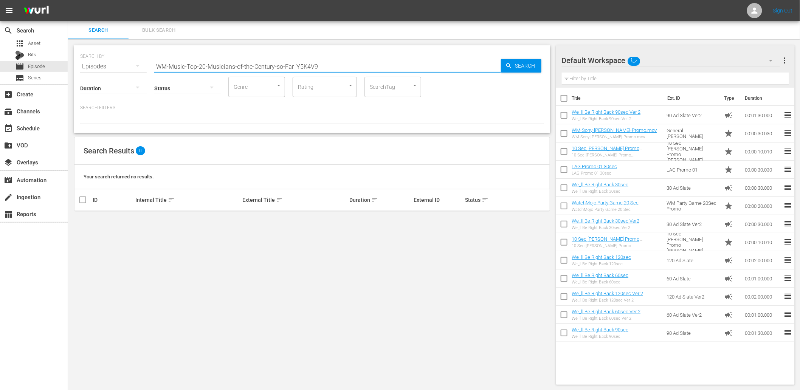
drag, startPoint x: 265, startPoint y: 64, endPoint x: 129, endPoint y: 57, distance: 135.5
click at [129, 57] on div "SEARCH BY Search By Episodes Search ID, Title, Description, Keywords, or Catego…" at bounding box center [312, 61] width 464 height 27
paste input "text"
type input "Y5K4V9"
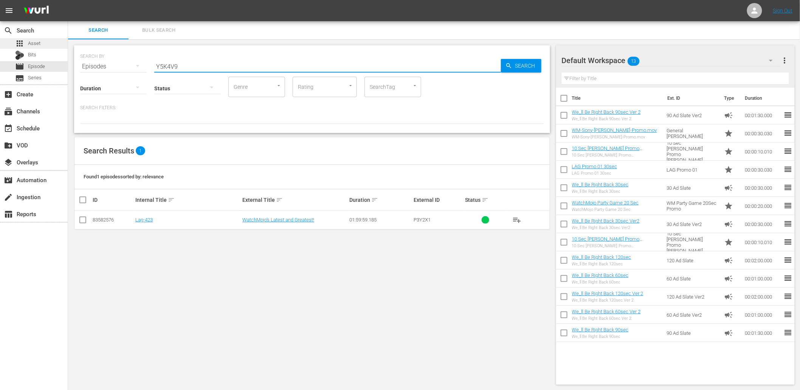
click at [48, 42] on div "apps Asset" at bounding box center [34, 43] width 68 height 11
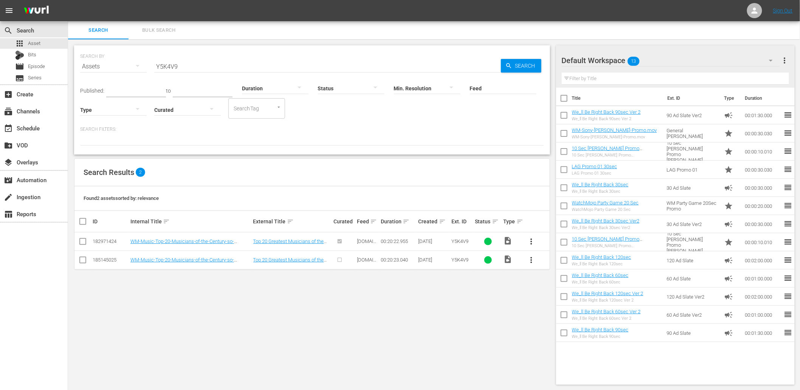
click at [83, 262] on input "checkbox" at bounding box center [82, 261] width 9 height 9
checkbox input "true"
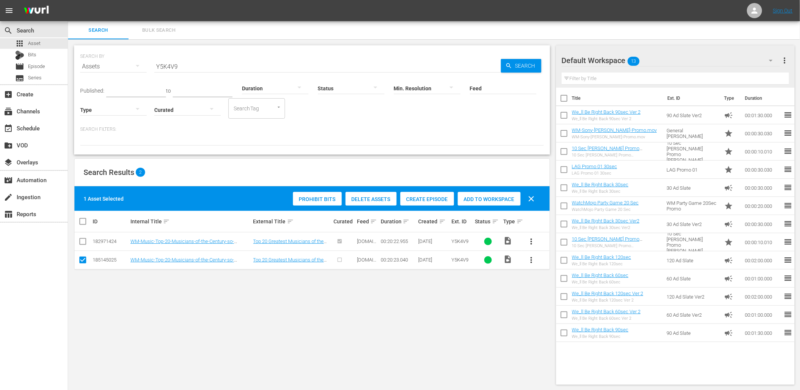
click at [368, 197] on span "Delete Assets" at bounding box center [371, 199] width 51 height 6
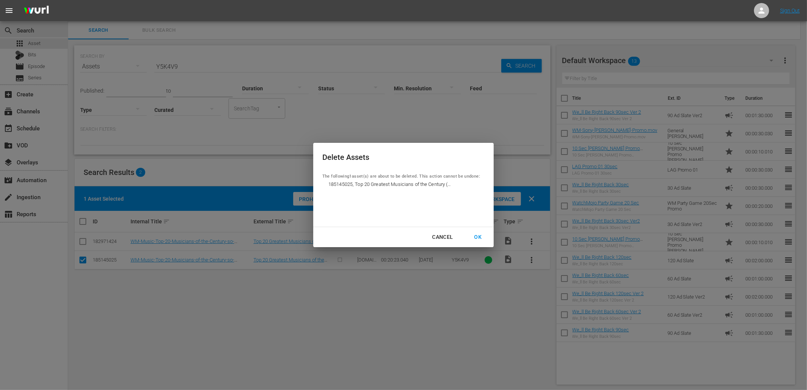
click at [472, 238] on div "OK" at bounding box center [478, 237] width 20 height 9
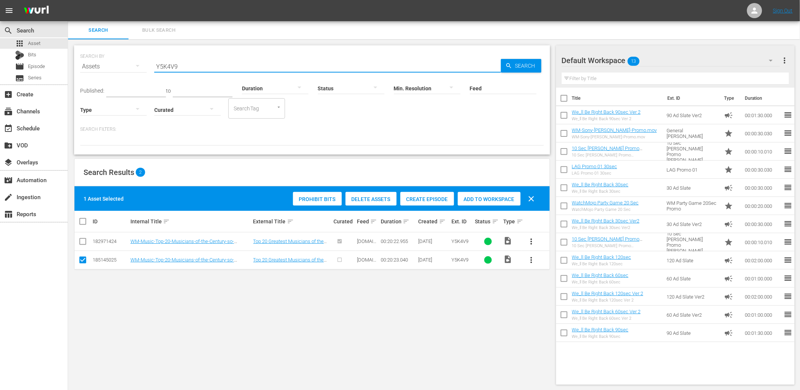
drag, startPoint x: 167, startPoint y: 67, endPoint x: 78, endPoint y: 72, distance: 89.0
click at [78, 72] on div "SEARCH BY Search By Assets Search ID, Title, Description, Keywords, or Category…" at bounding box center [312, 99] width 476 height 109
paste input "F2E8G"
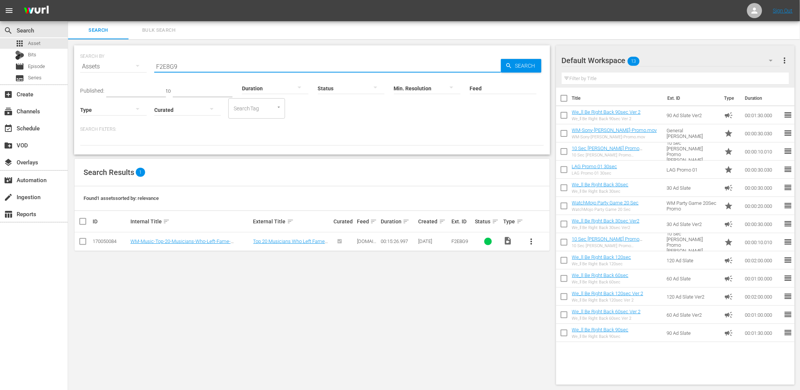
type input "F2E8G9"
